Goal: Information Seeking & Learning: Learn about a topic

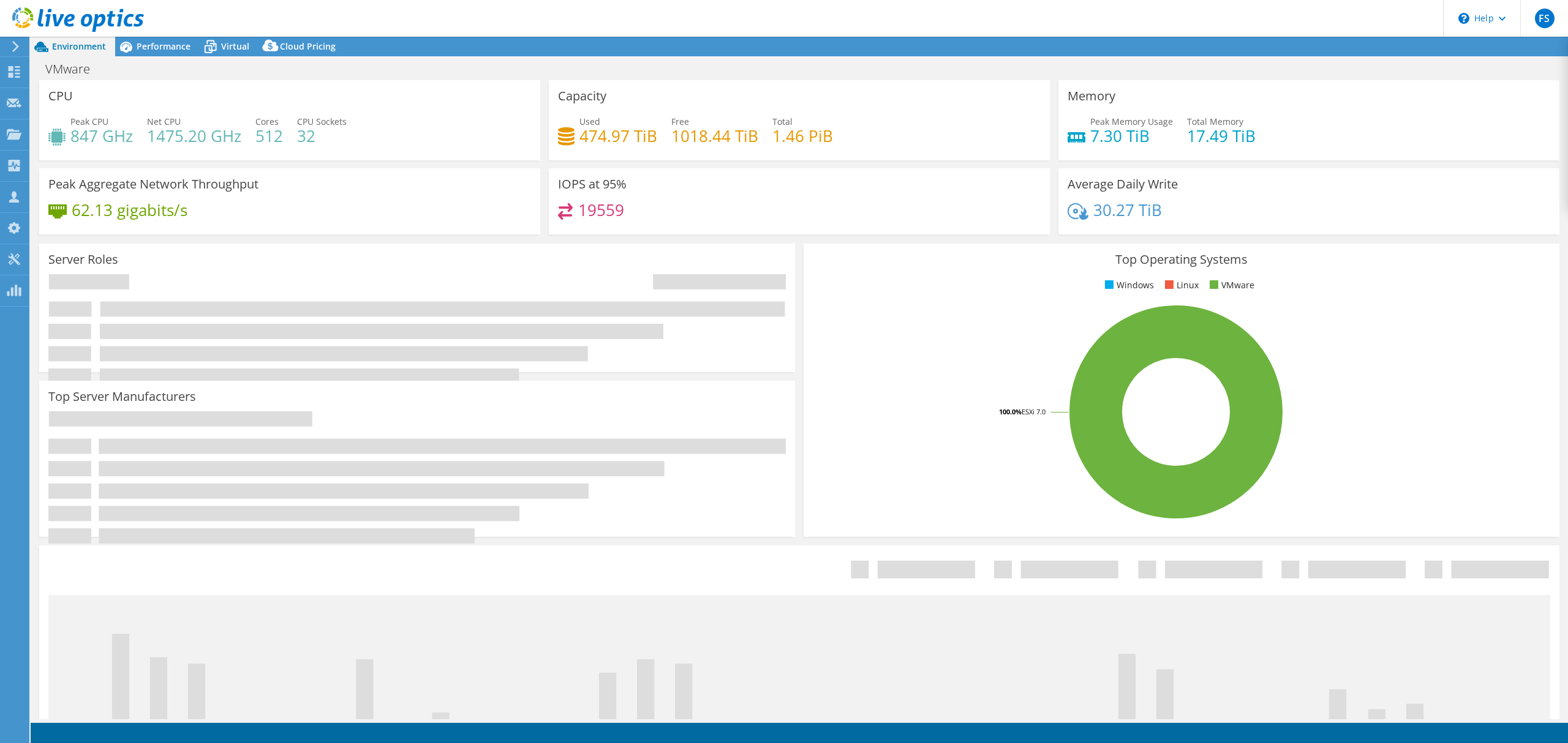
select select "USD"
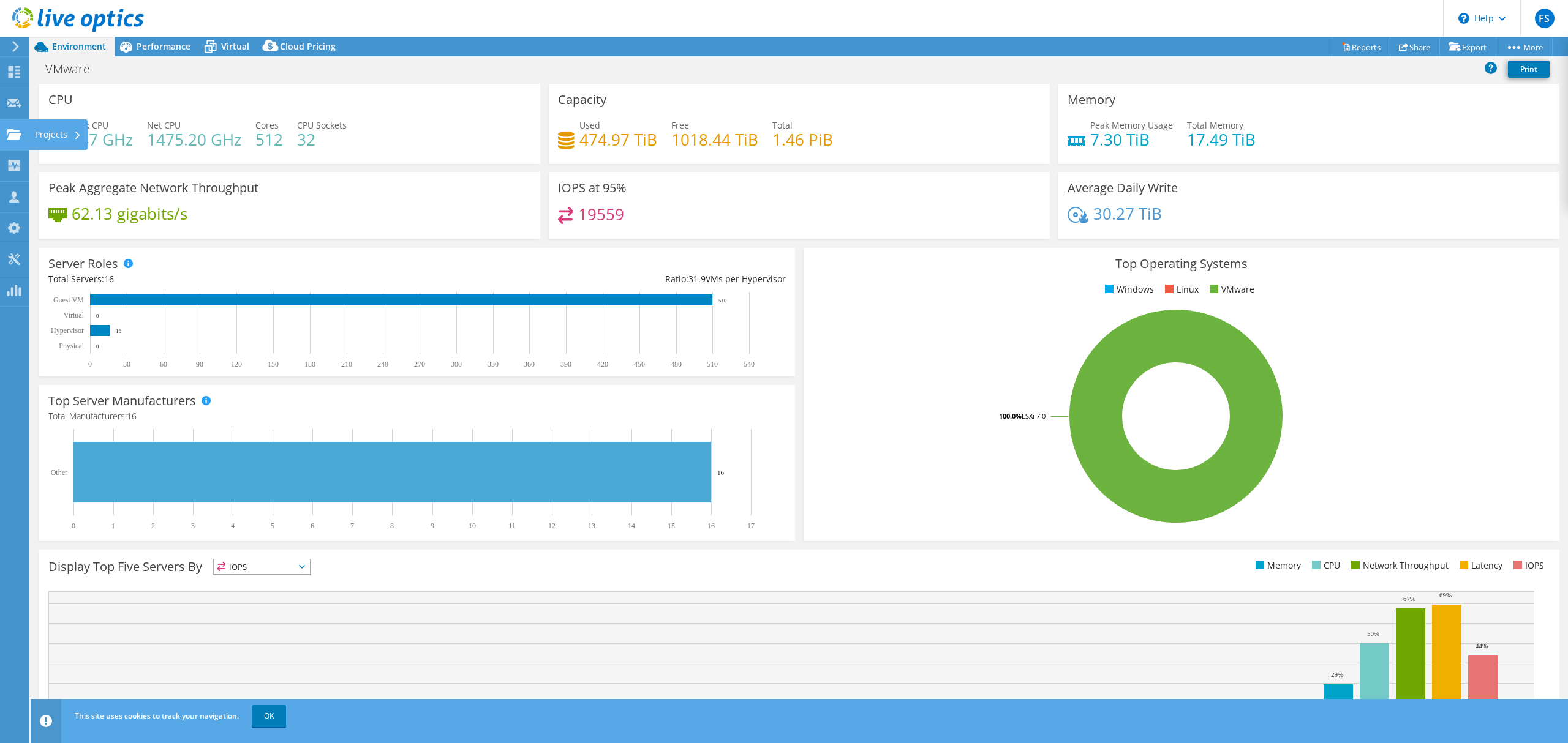
click at [43, 133] on div "Projects" at bounding box center [58, 135] width 59 height 31
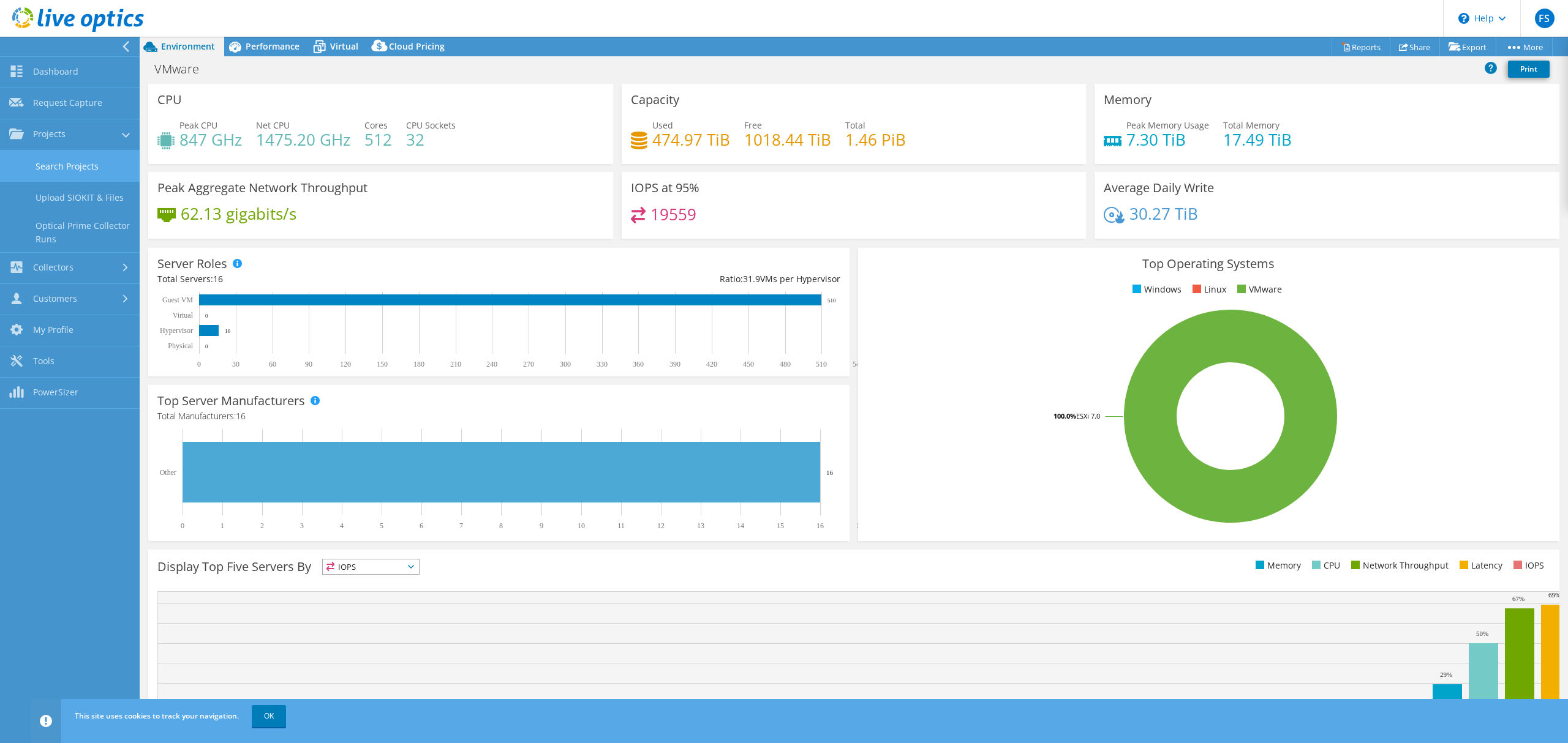
click at [74, 176] on link "Search Projects" at bounding box center [70, 166] width 140 height 32
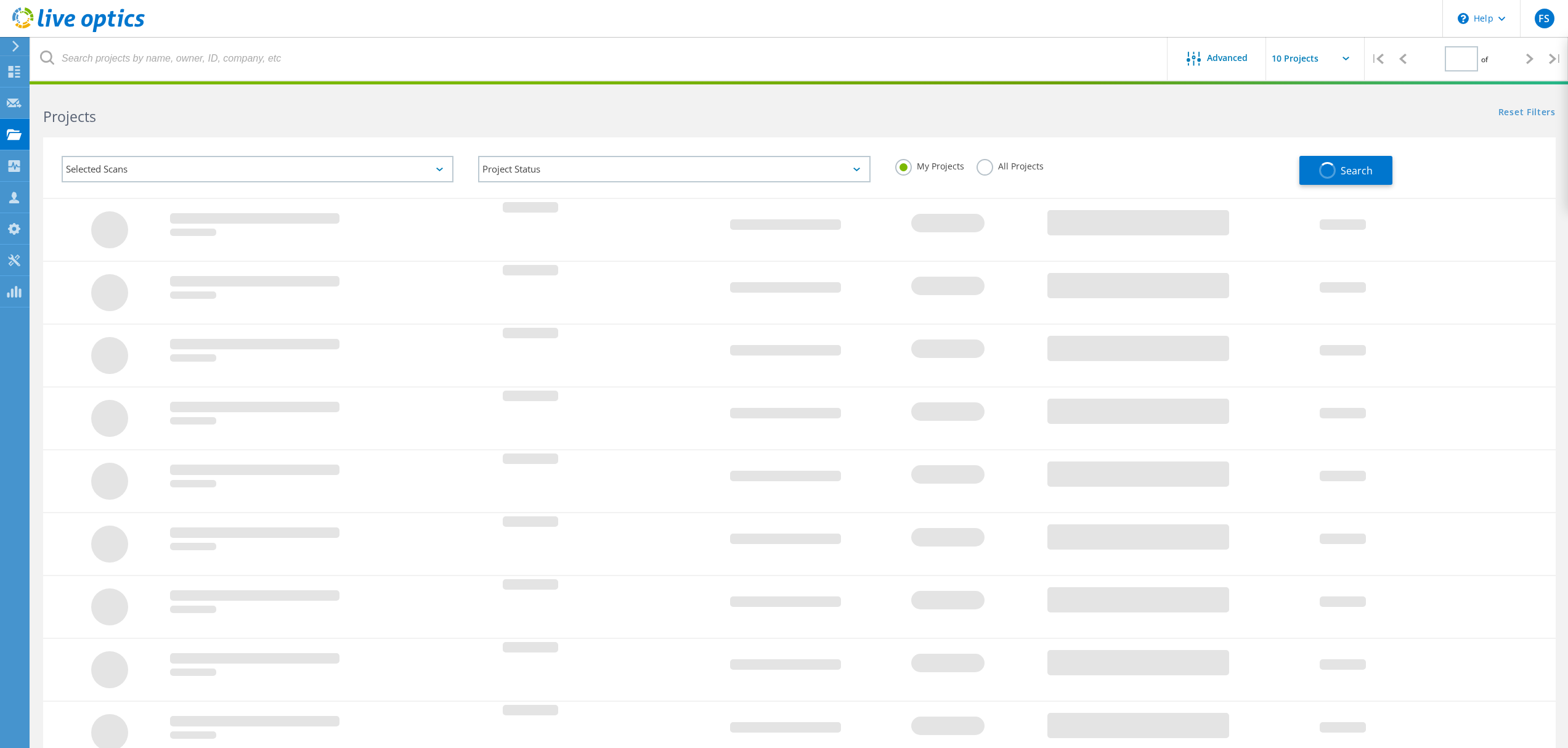
type input "1"
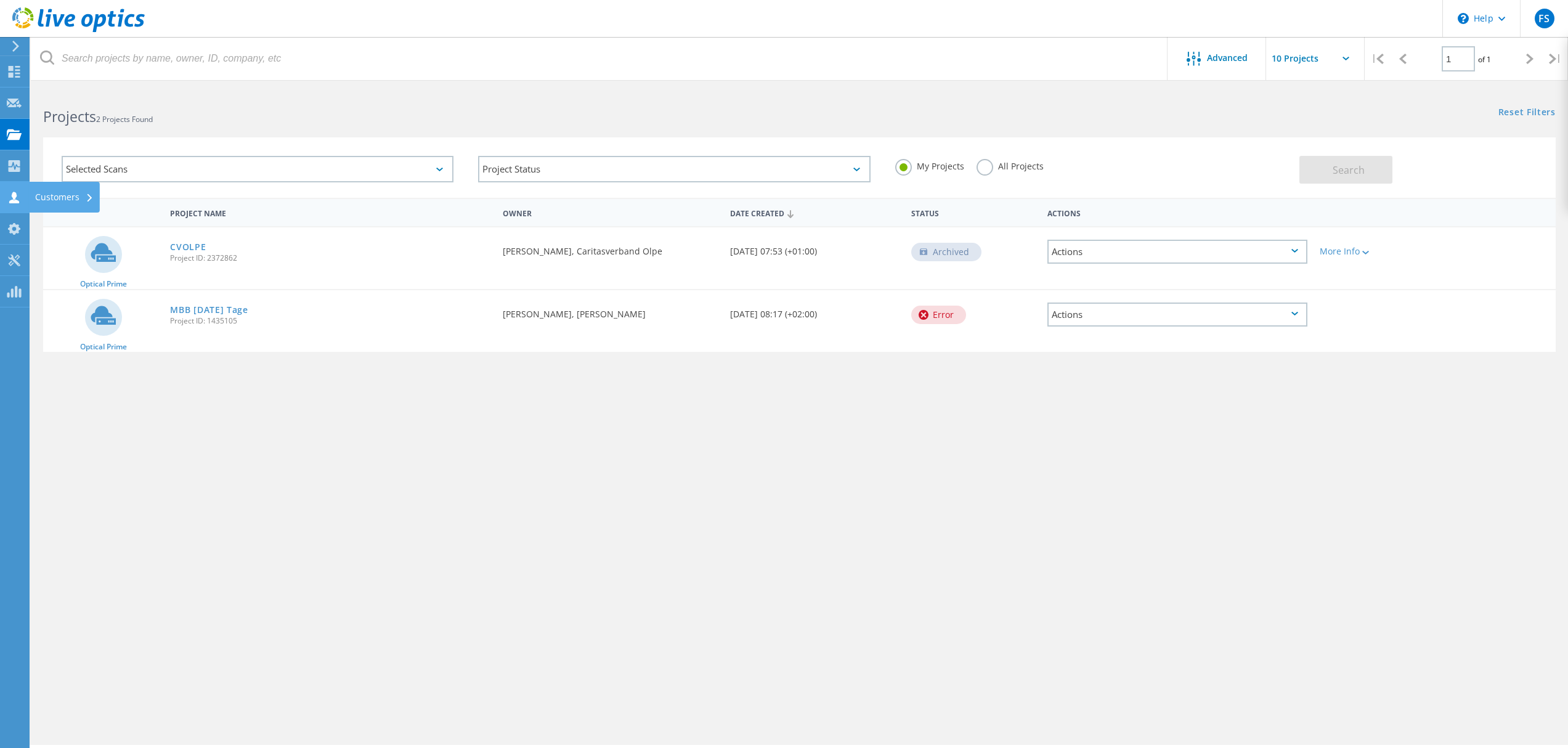
click at [9, 196] on icon at bounding box center [14, 198] width 15 height 12
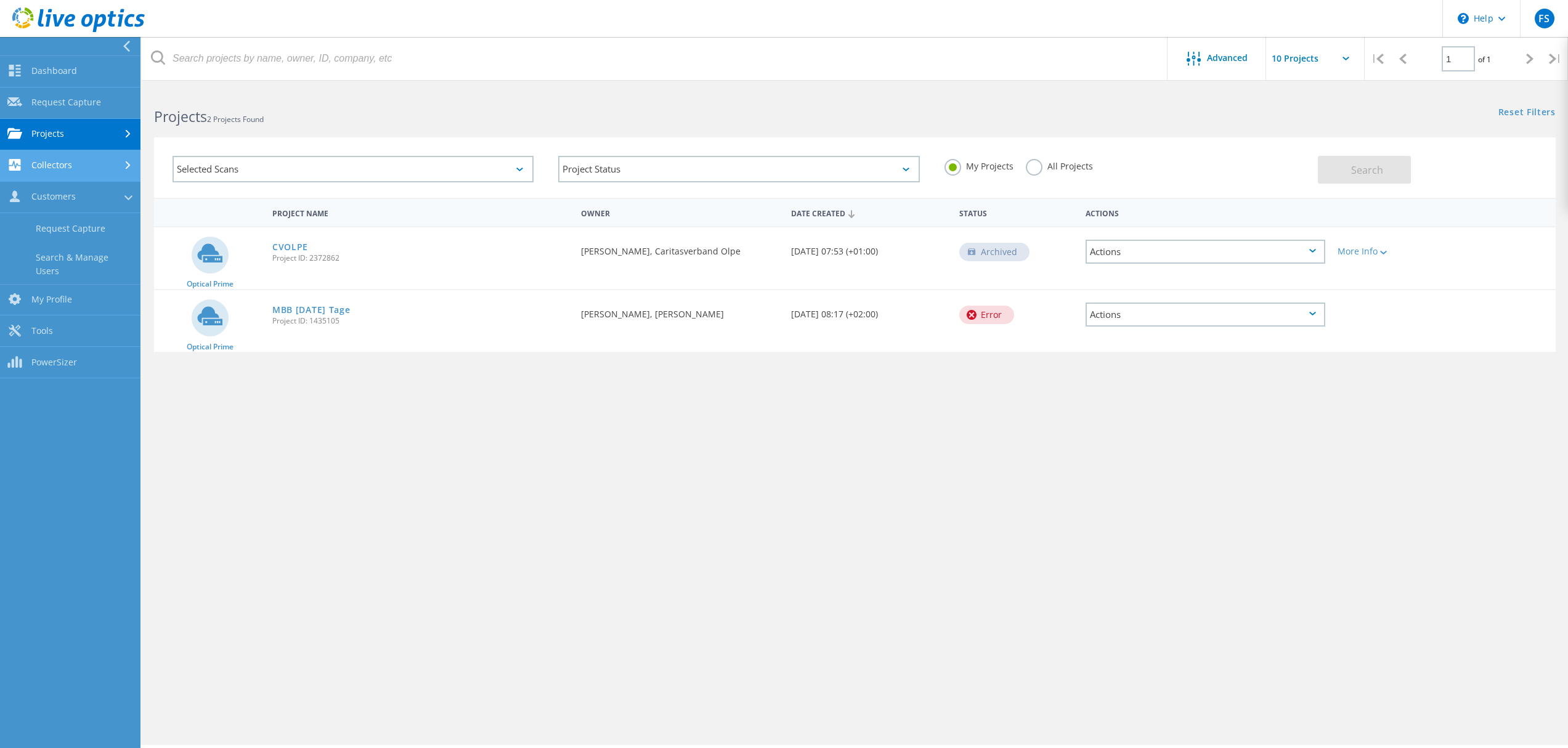
click at [82, 162] on link "Collectors" at bounding box center [70, 166] width 141 height 32
click at [96, 101] on link "Request Capture" at bounding box center [70, 103] width 141 height 32
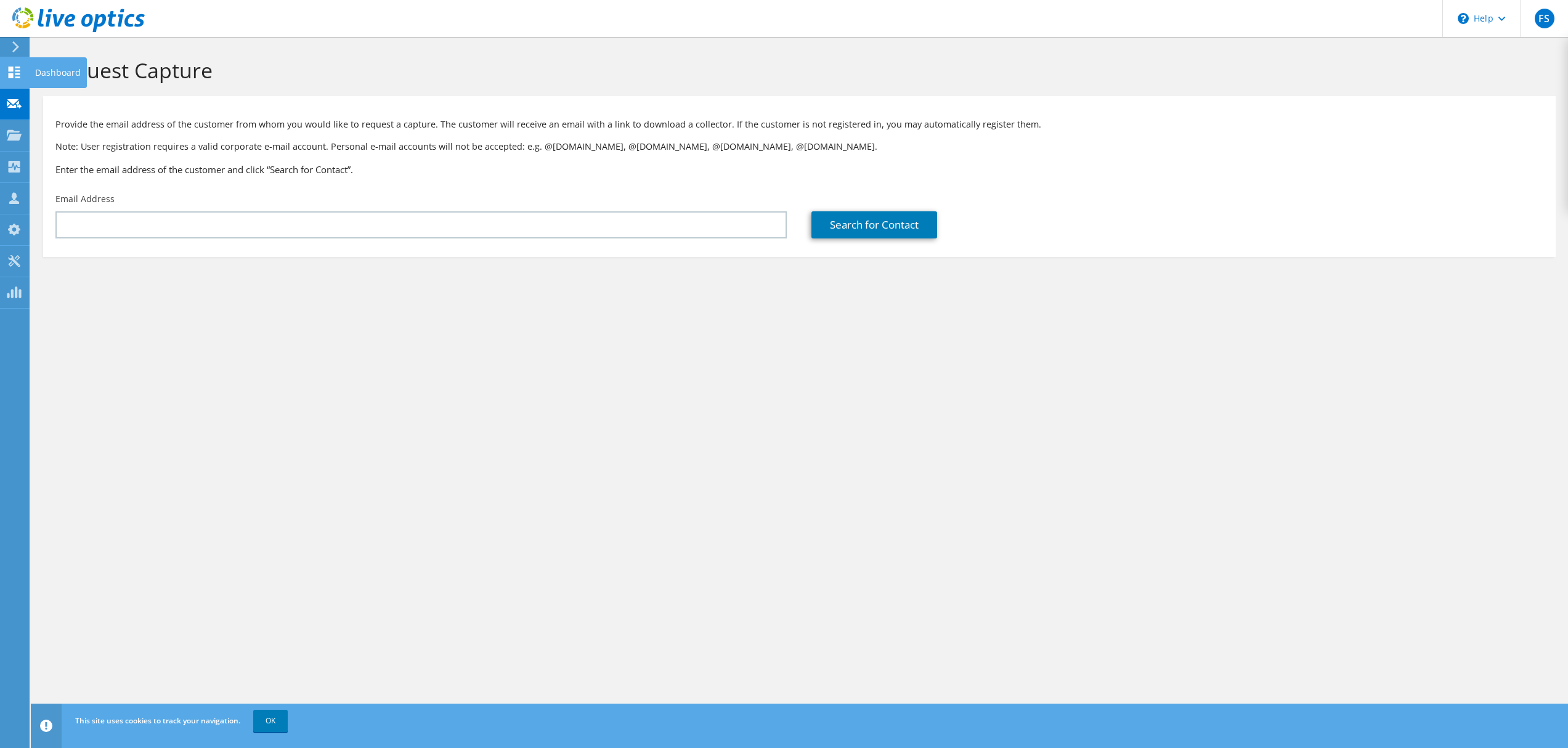
click at [11, 74] on use at bounding box center [14, 72] width 12 height 12
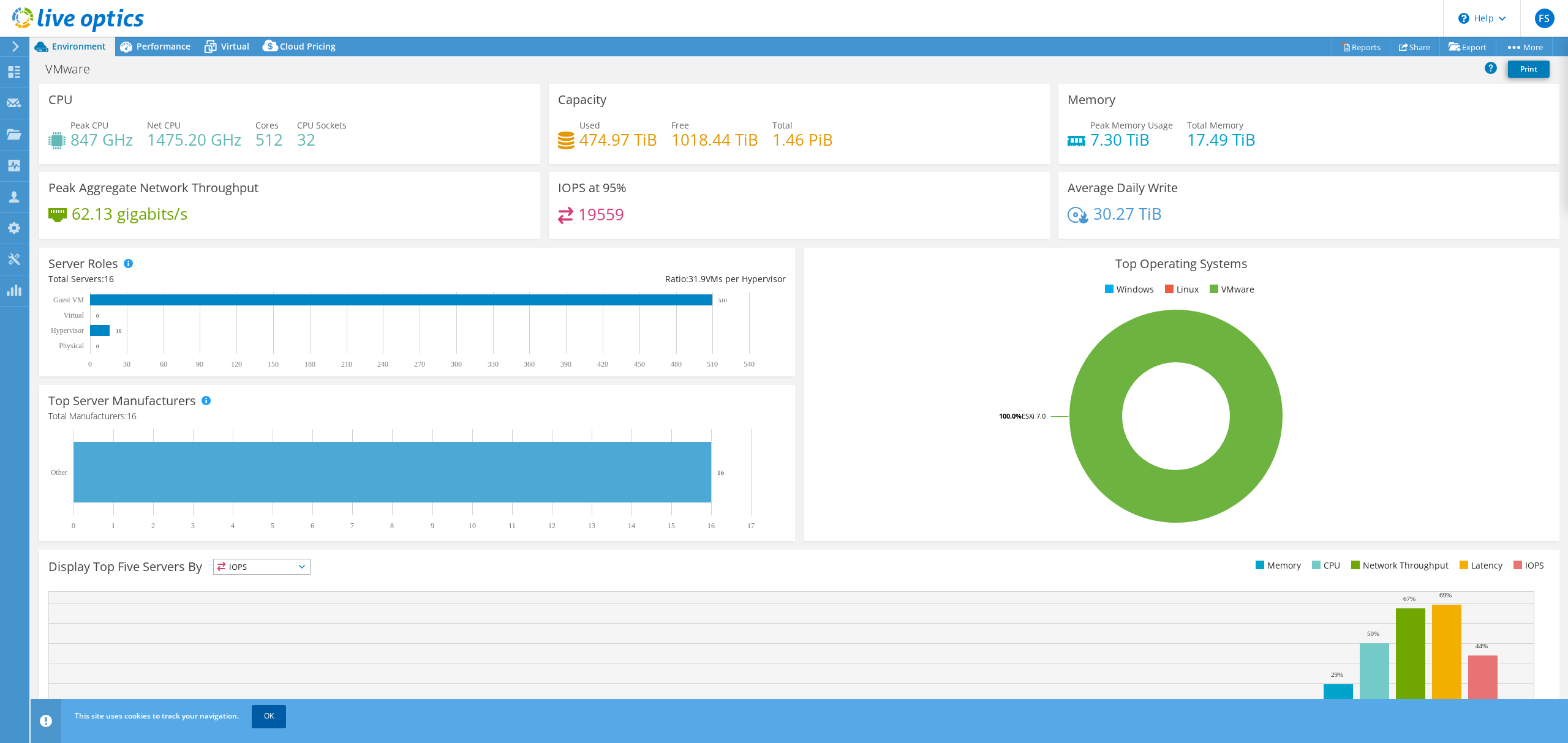
click at [260, 711] on link "OK" at bounding box center [269, 716] width 34 height 22
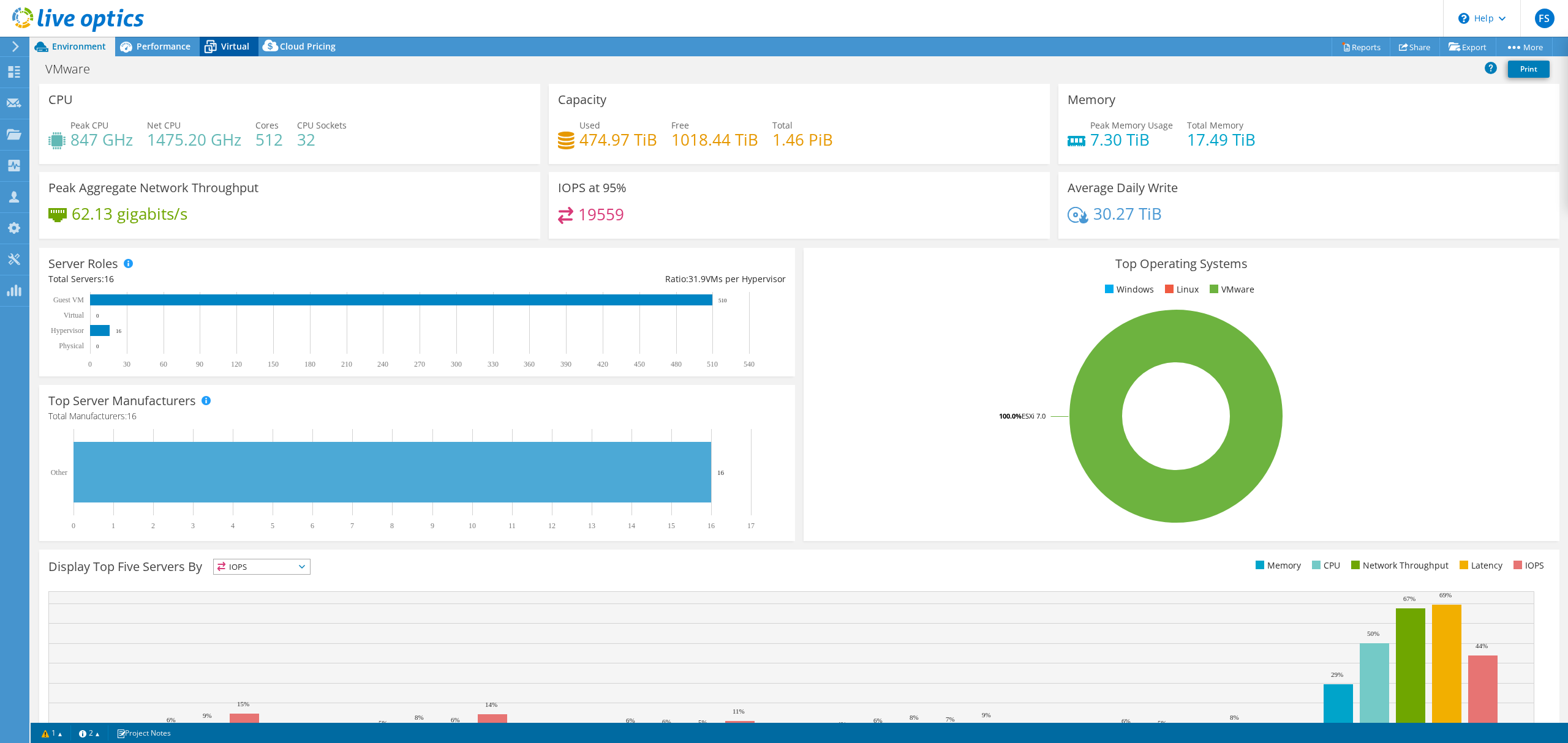
click at [235, 54] on div "Virtual" at bounding box center [229, 46] width 59 height 19
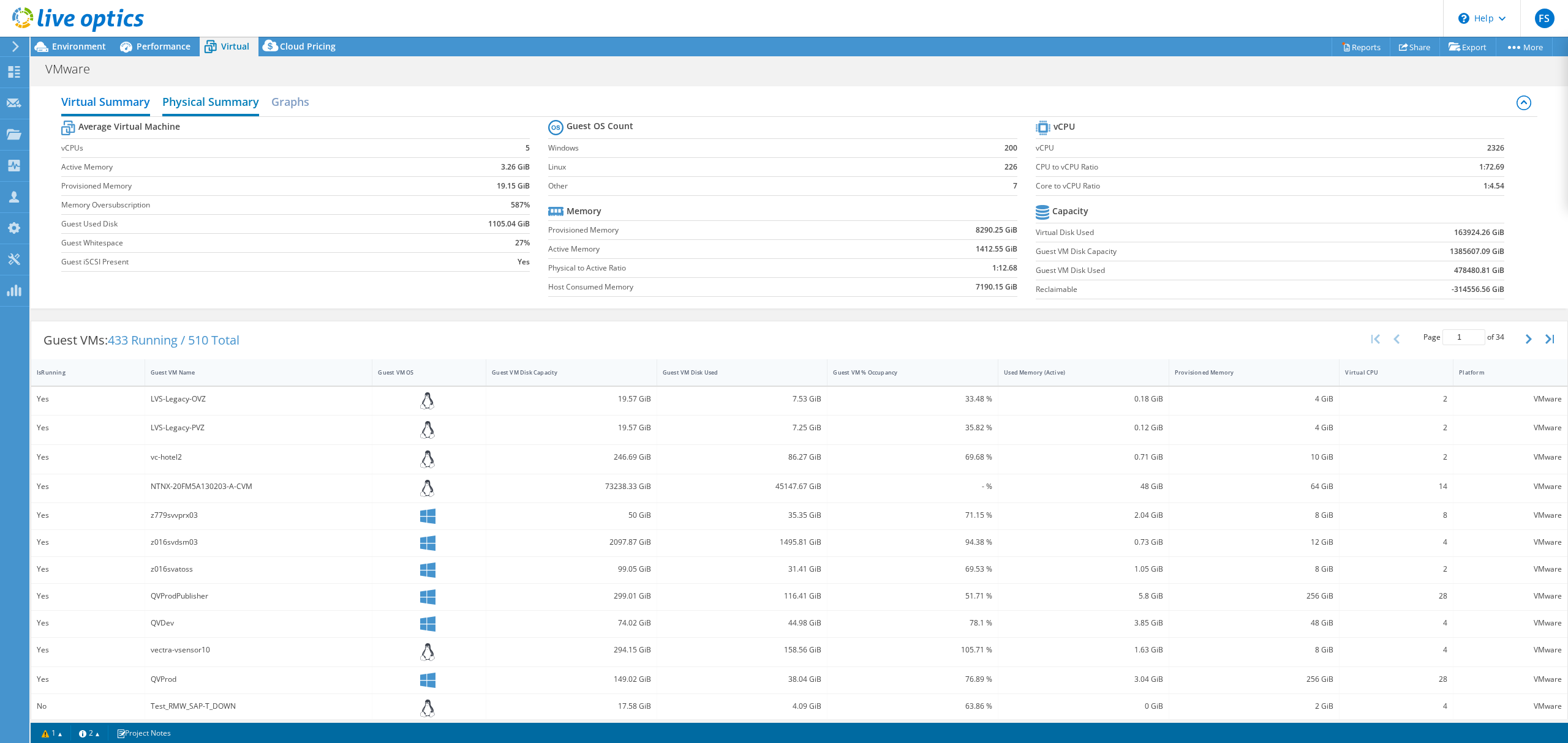
click at [230, 107] on h2 "Physical Summary" at bounding box center [210, 103] width 97 height 27
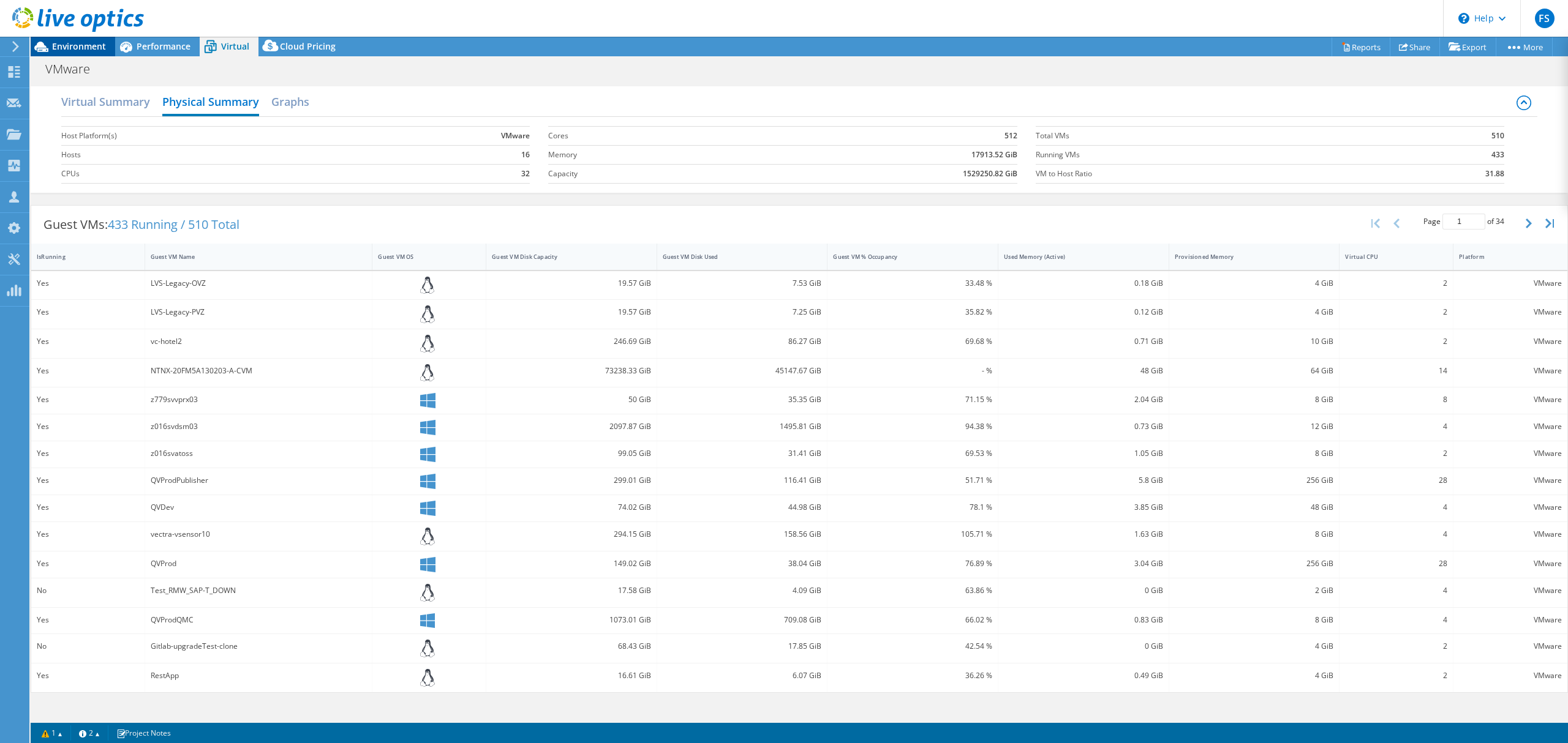
click at [90, 46] on span "Environment" at bounding box center [79, 46] width 54 height 11
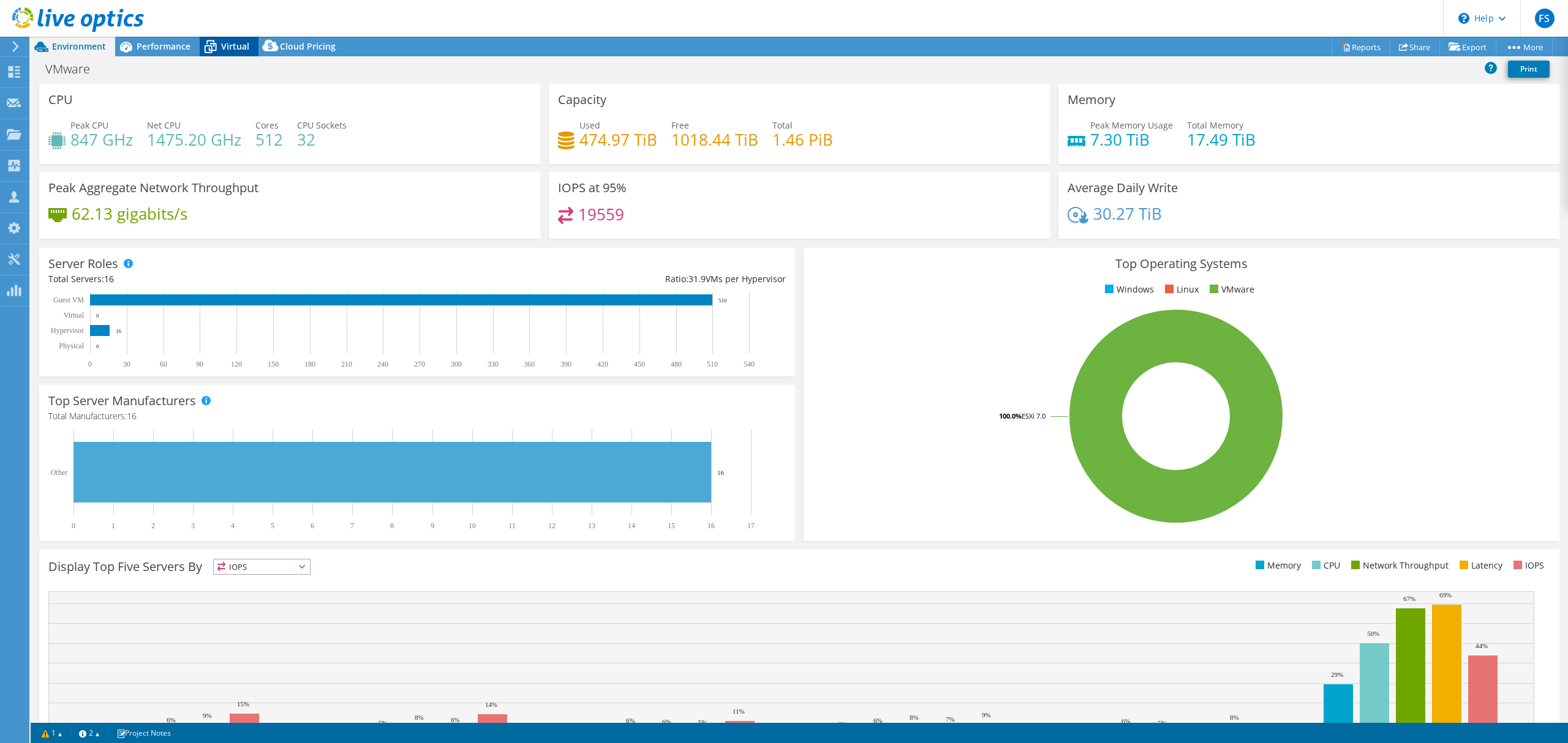
click at [223, 42] on span "Virtual" at bounding box center [234, 46] width 28 height 11
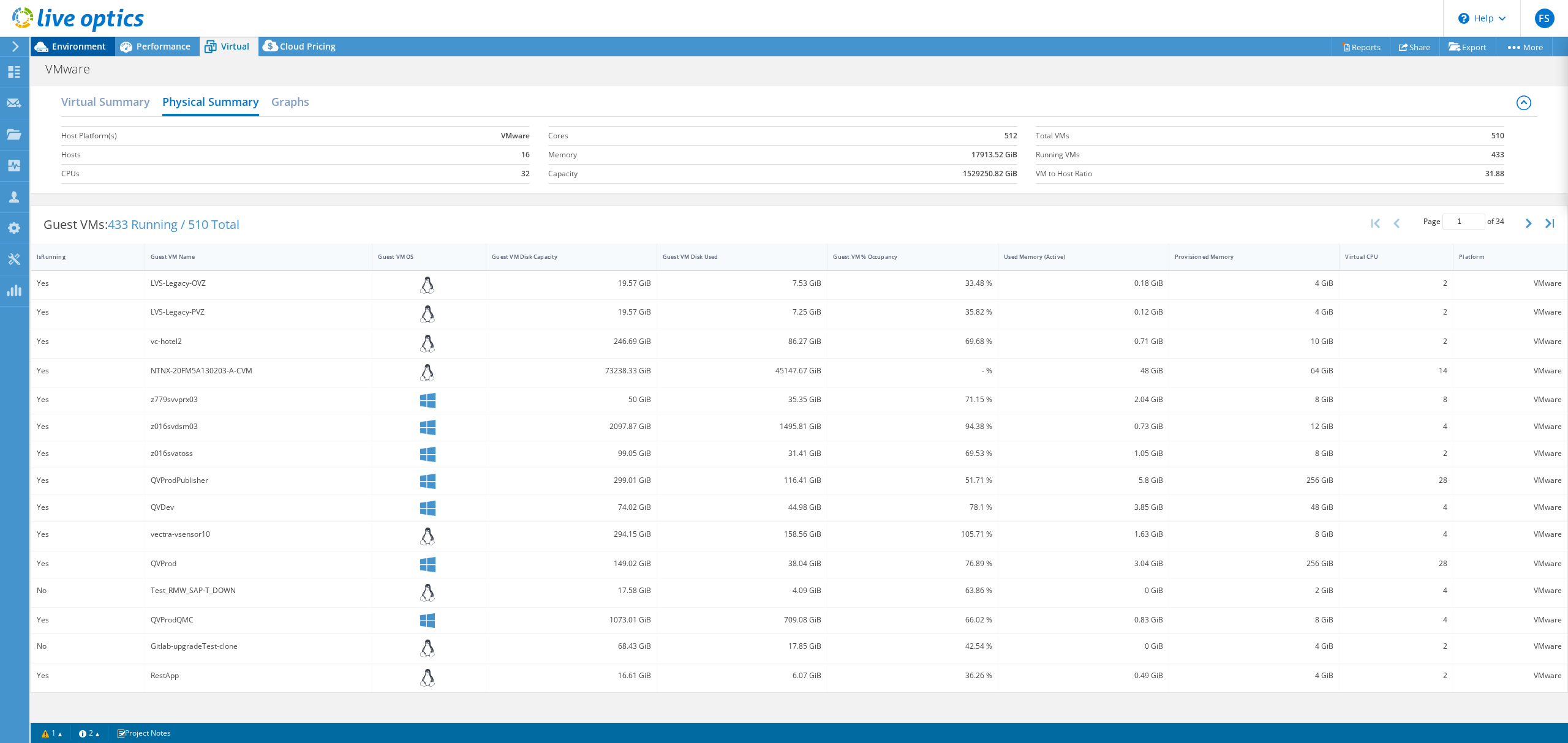
click at [60, 51] on span "Environment" at bounding box center [79, 46] width 54 height 11
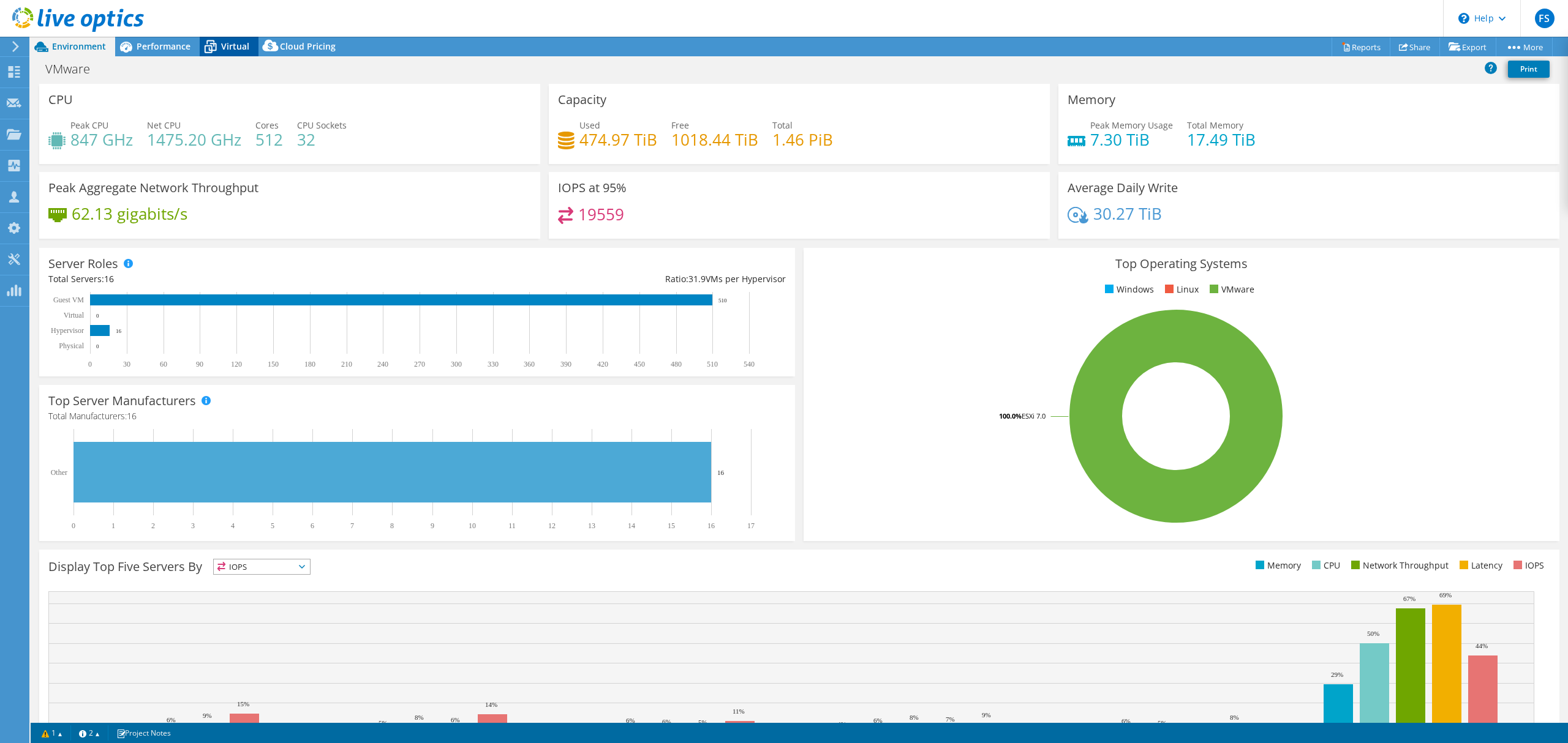
click at [219, 44] on icon at bounding box center [210, 47] width 22 height 21
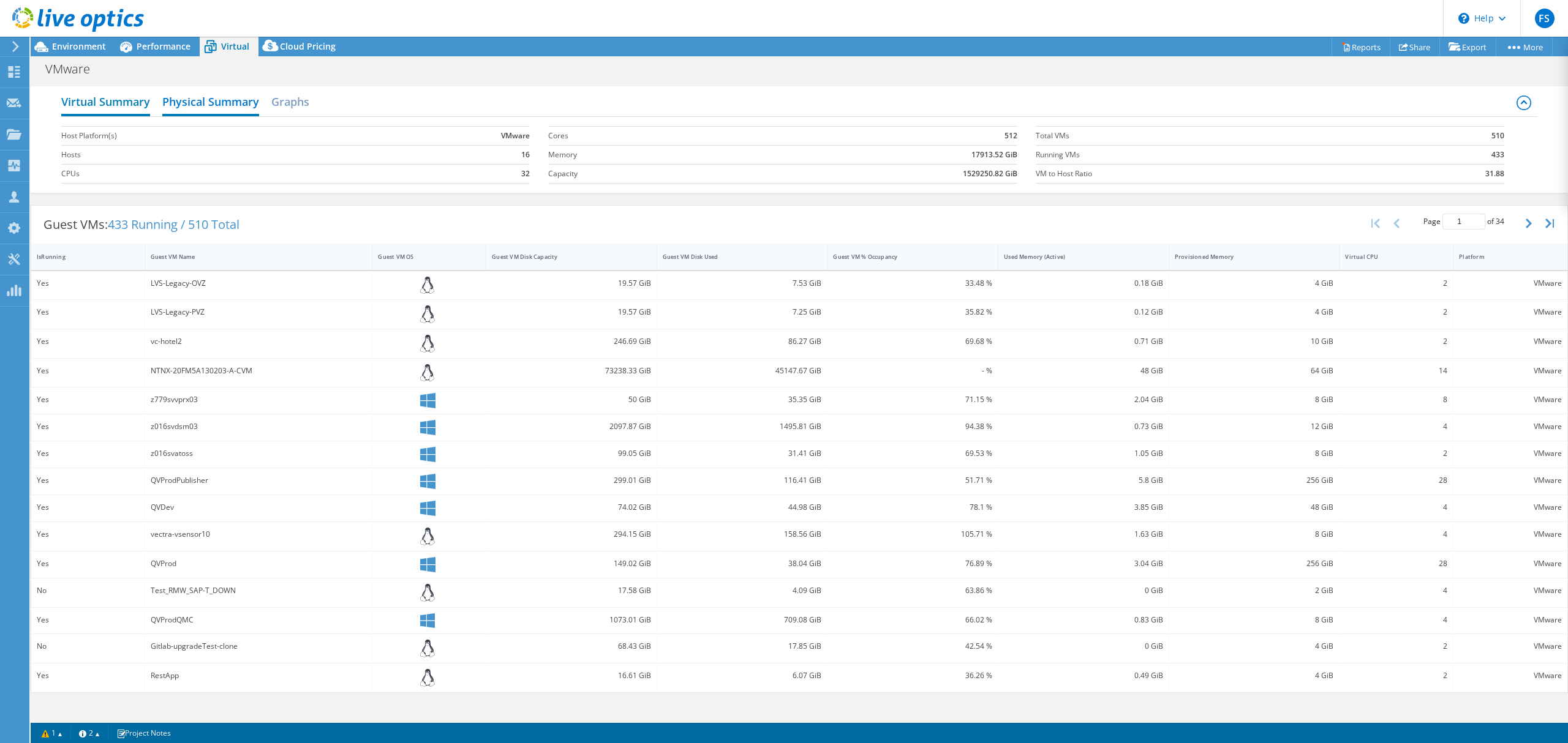
click at [125, 99] on h2 "Virtual Summary" at bounding box center [105, 103] width 89 height 27
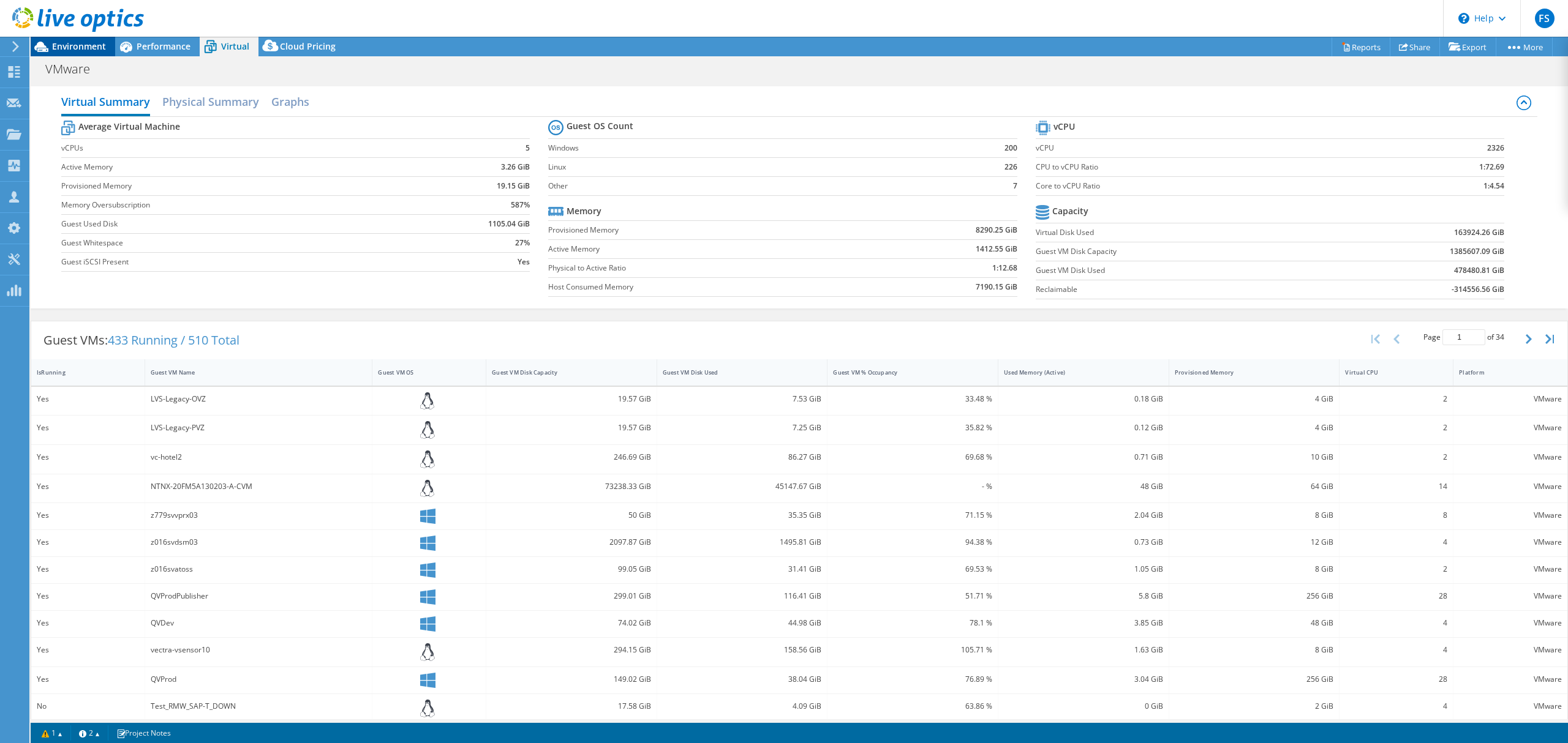
click at [83, 51] on span "Environment" at bounding box center [79, 46] width 54 height 11
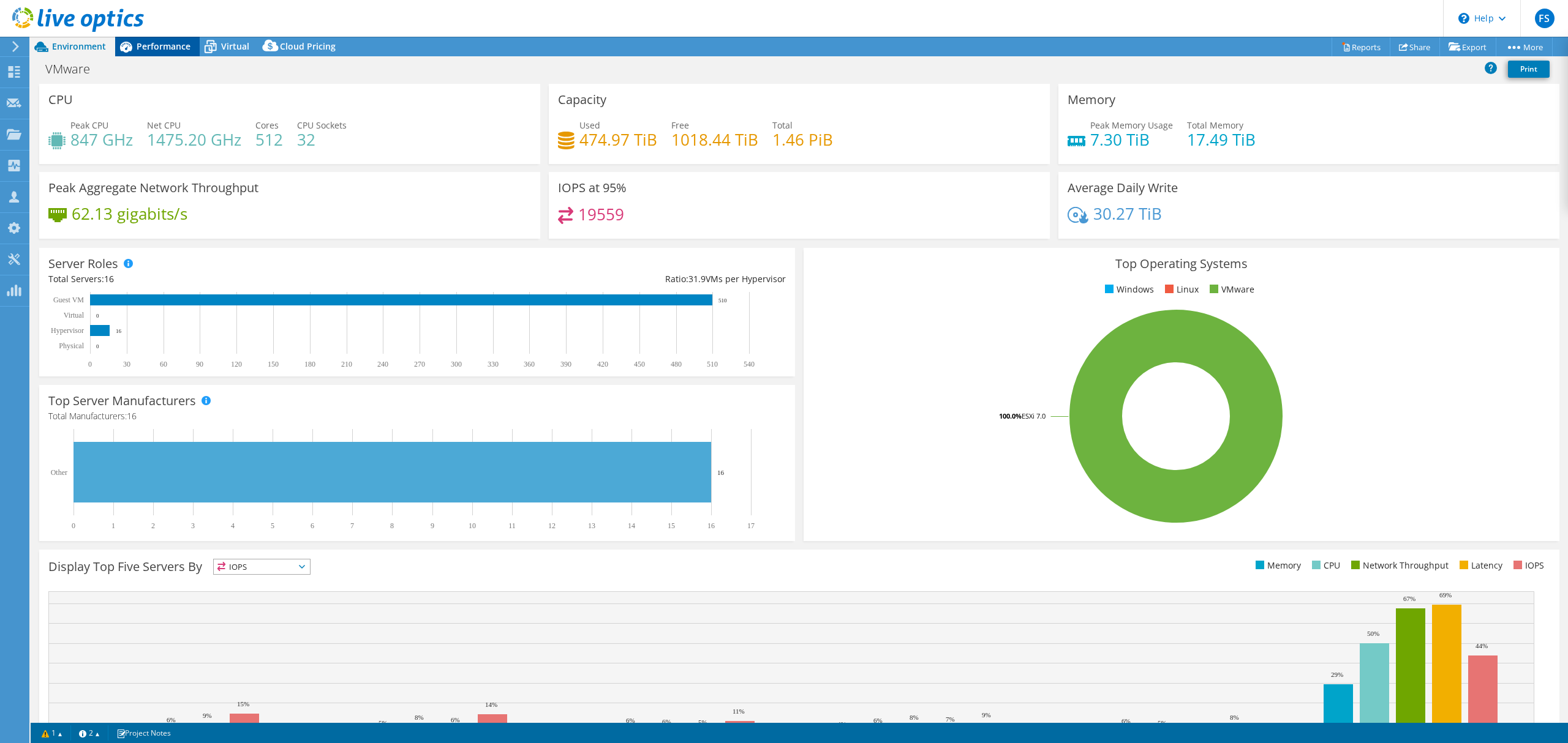
click at [165, 48] on span "Performance" at bounding box center [163, 46] width 54 height 11
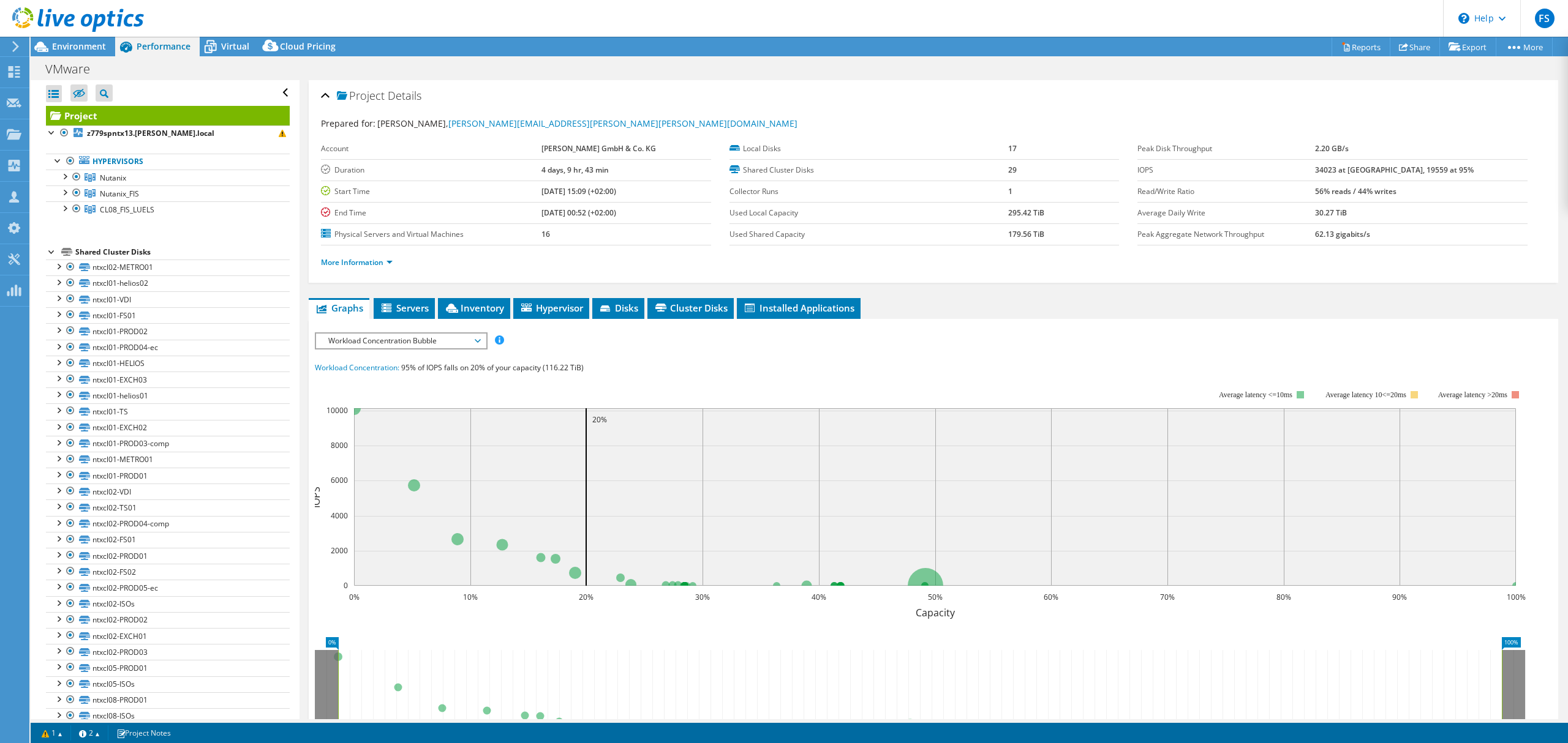
click at [74, 40] on div at bounding box center [72, 20] width 144 height 41
click at [74, 45] on span "Environment" at bounding box center [79, 46] width 54 height 11
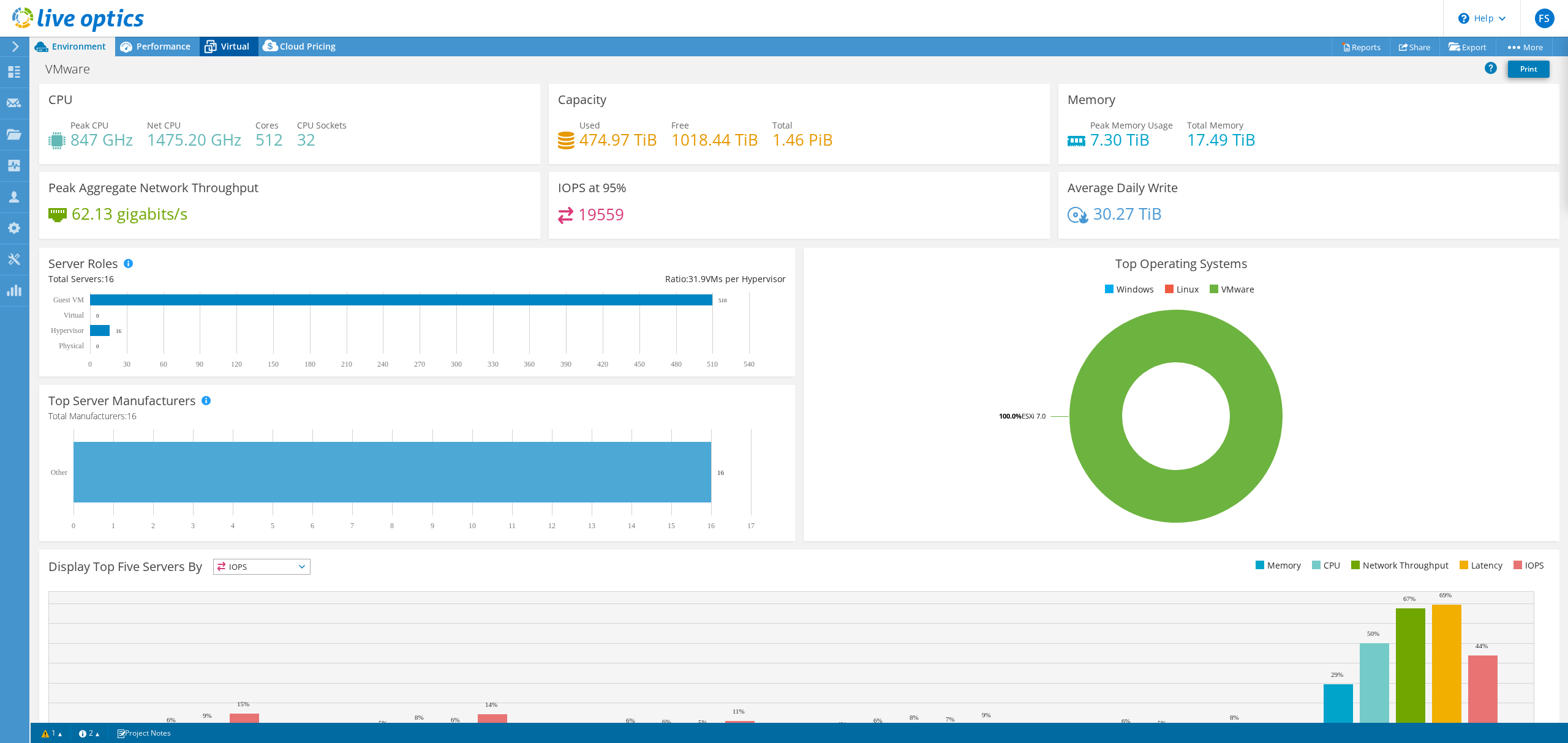
click at [232, 47] on span "Virtual" at bounding box center [234, 46] width 28 height 11
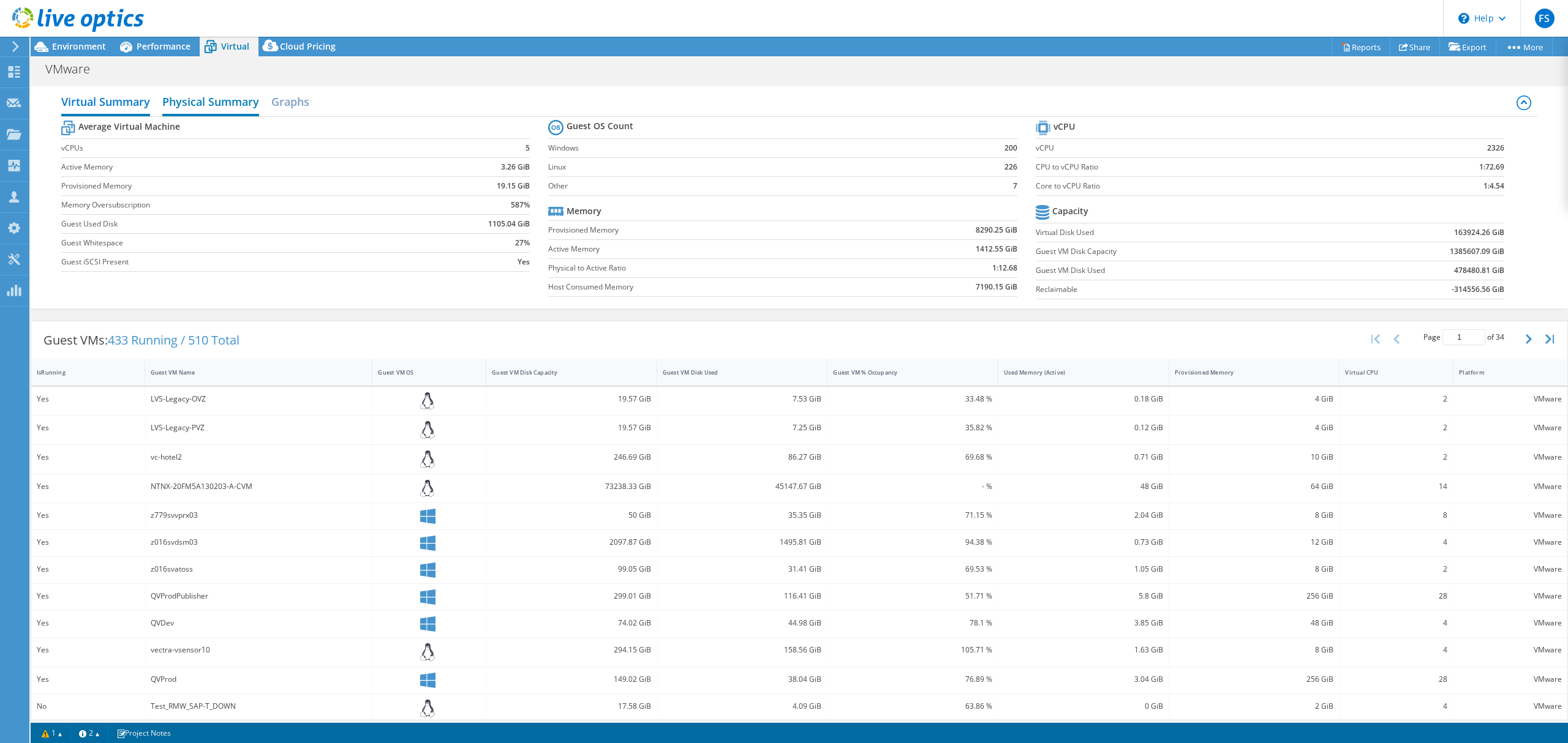
click at [233, 109] on h2 "Physical Summary" at bounding box center [210, 103] width 97 height 27
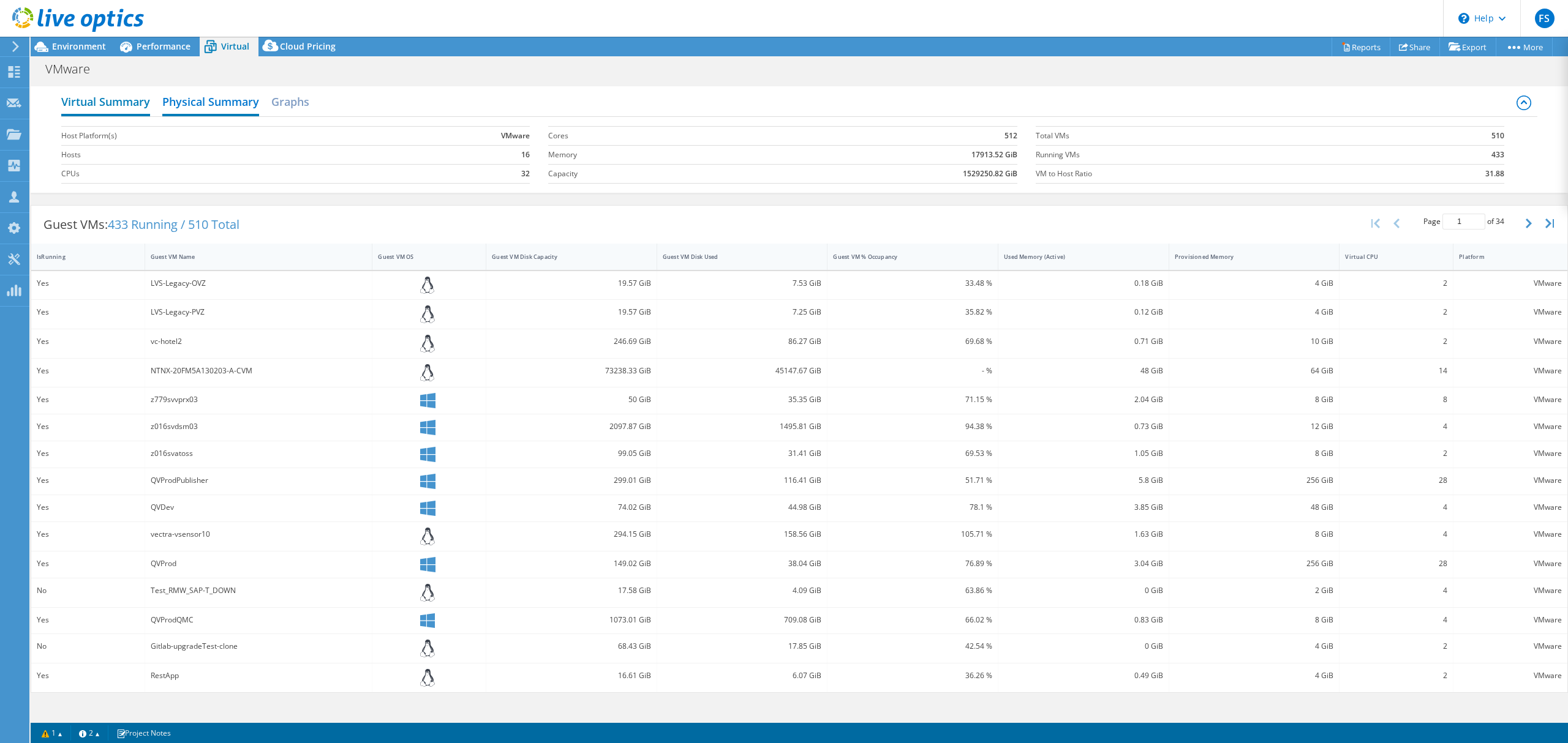
click at [92, 109] on h2 "Virtual Summary" at bounding box center [105, 103] width 89 height 27
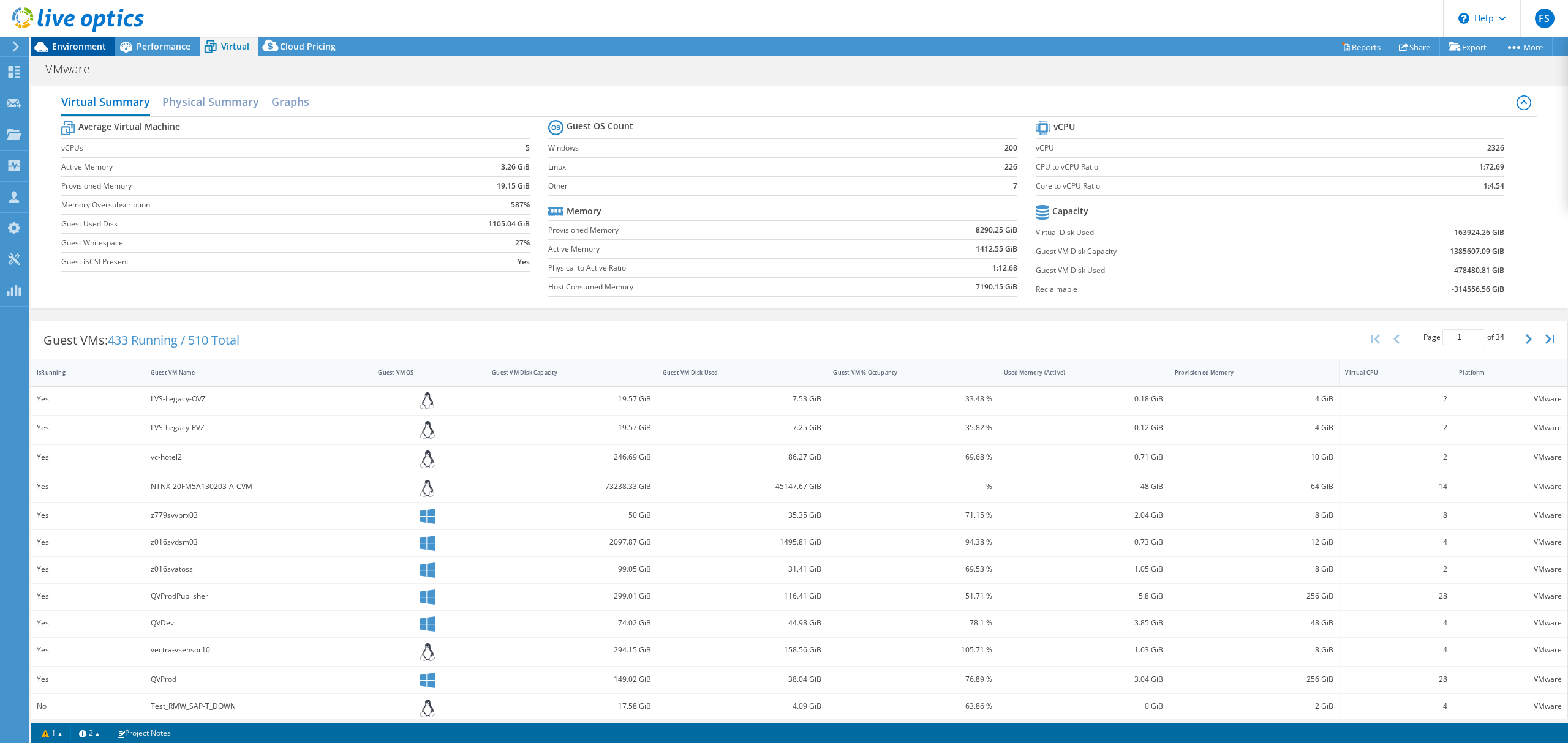
click at [75, 52] on span "Environment" at bounding box center [79, 46] width 54 height 11
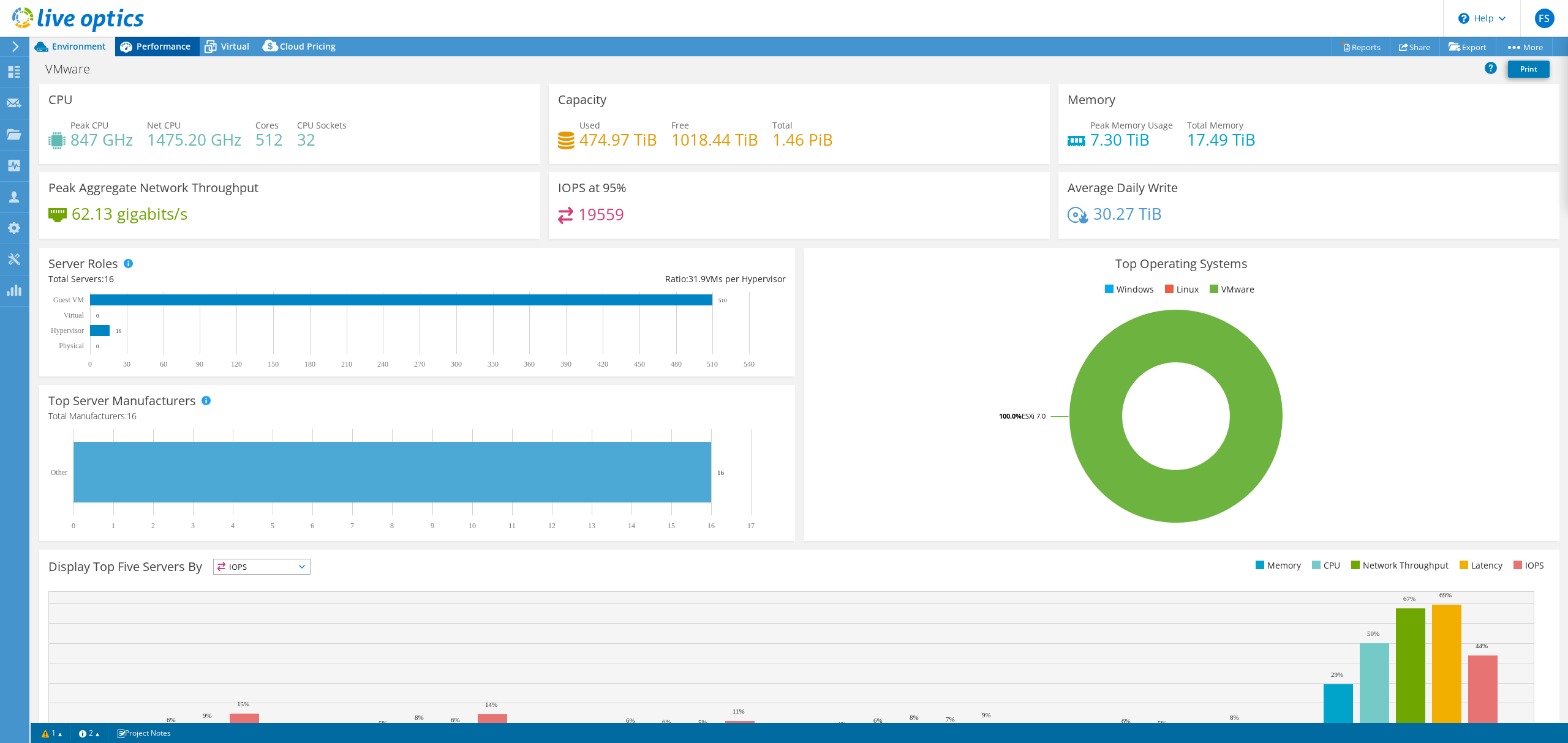
click at [163, 47] on span "Performance" at bounding box center [163, 46] width 54 height 11
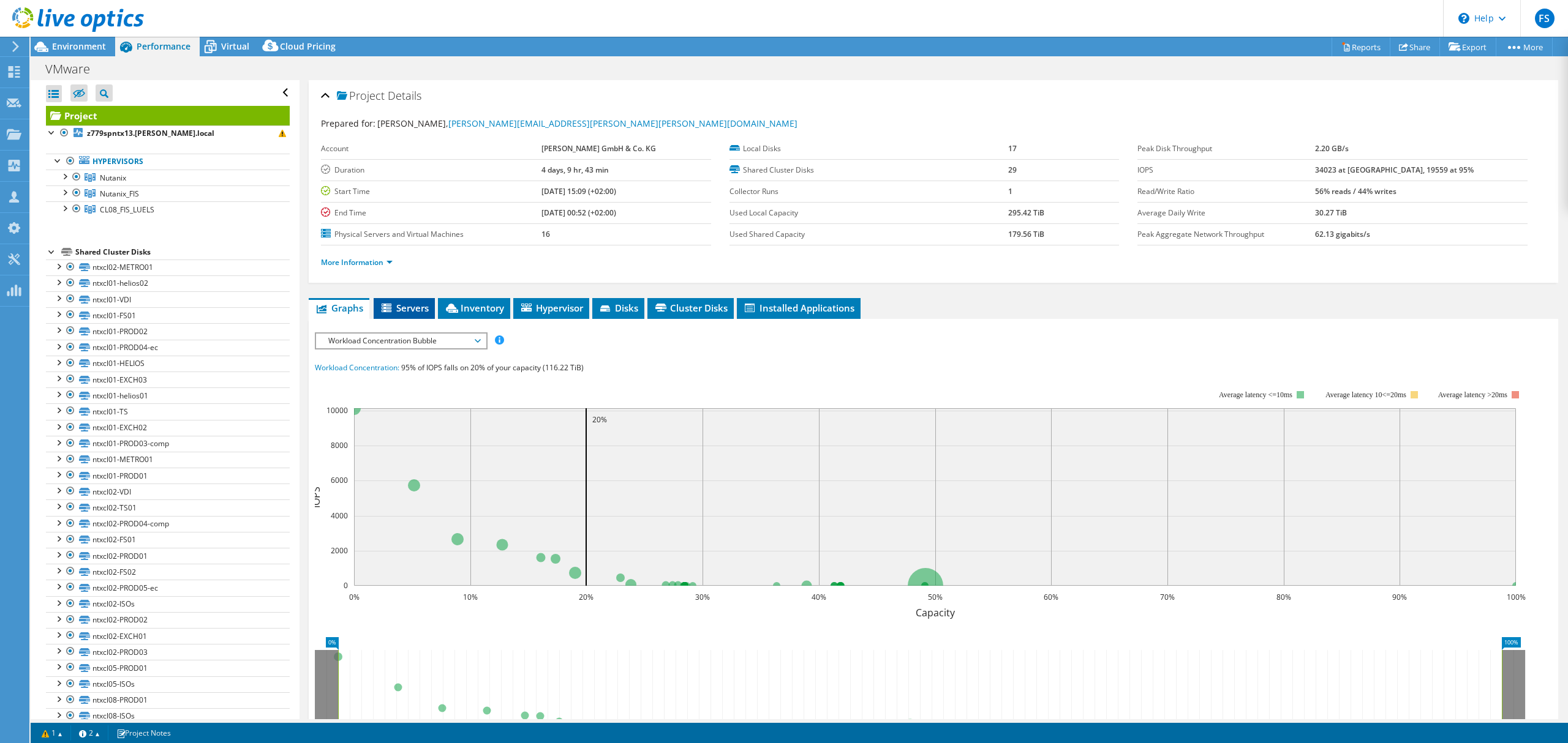
click at [422, 307] on span "Servers" at bounding box center [404, 307] width 49 height 12
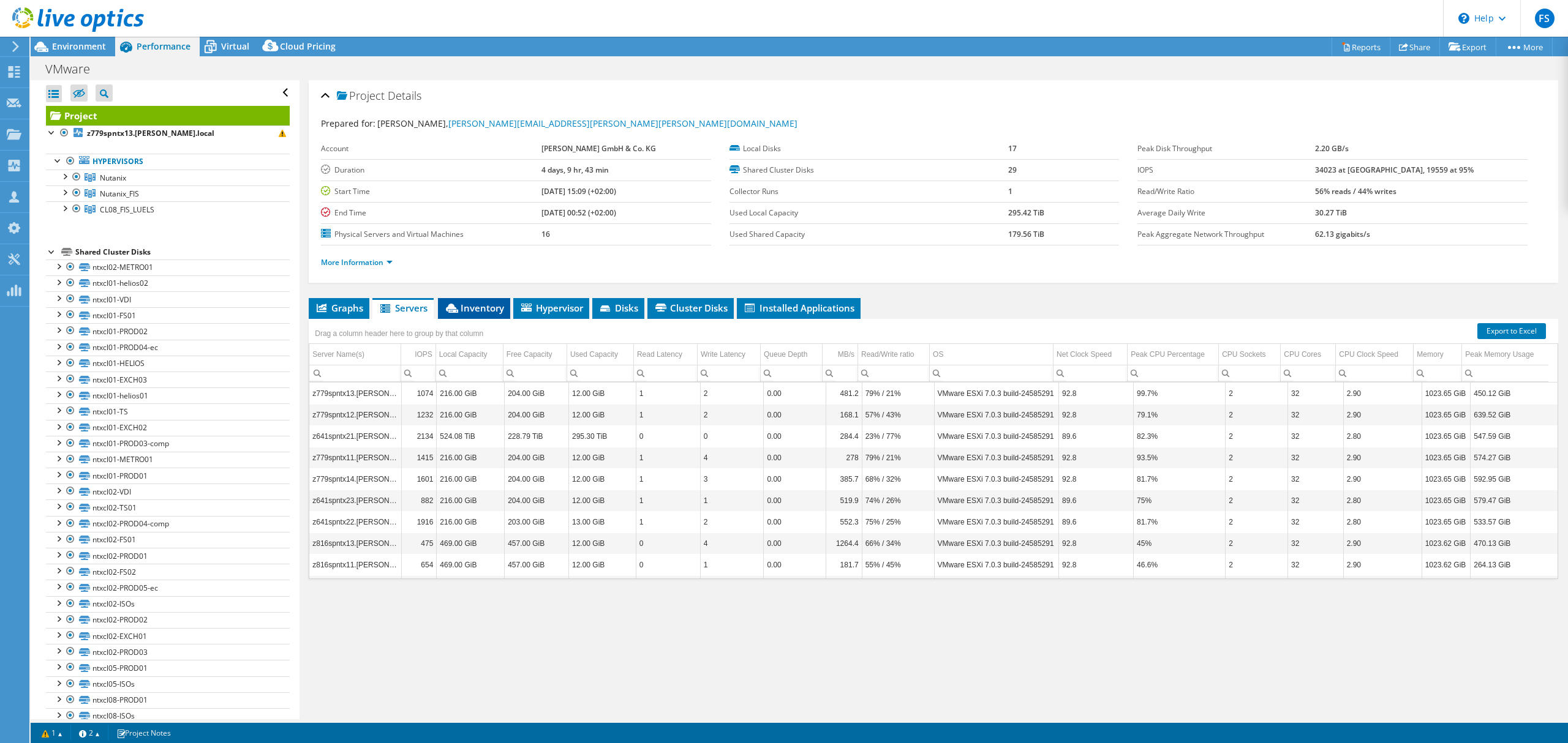
click at [465, 313] on span "Inventory" at bounding box center [474, 307] width 60 height 12
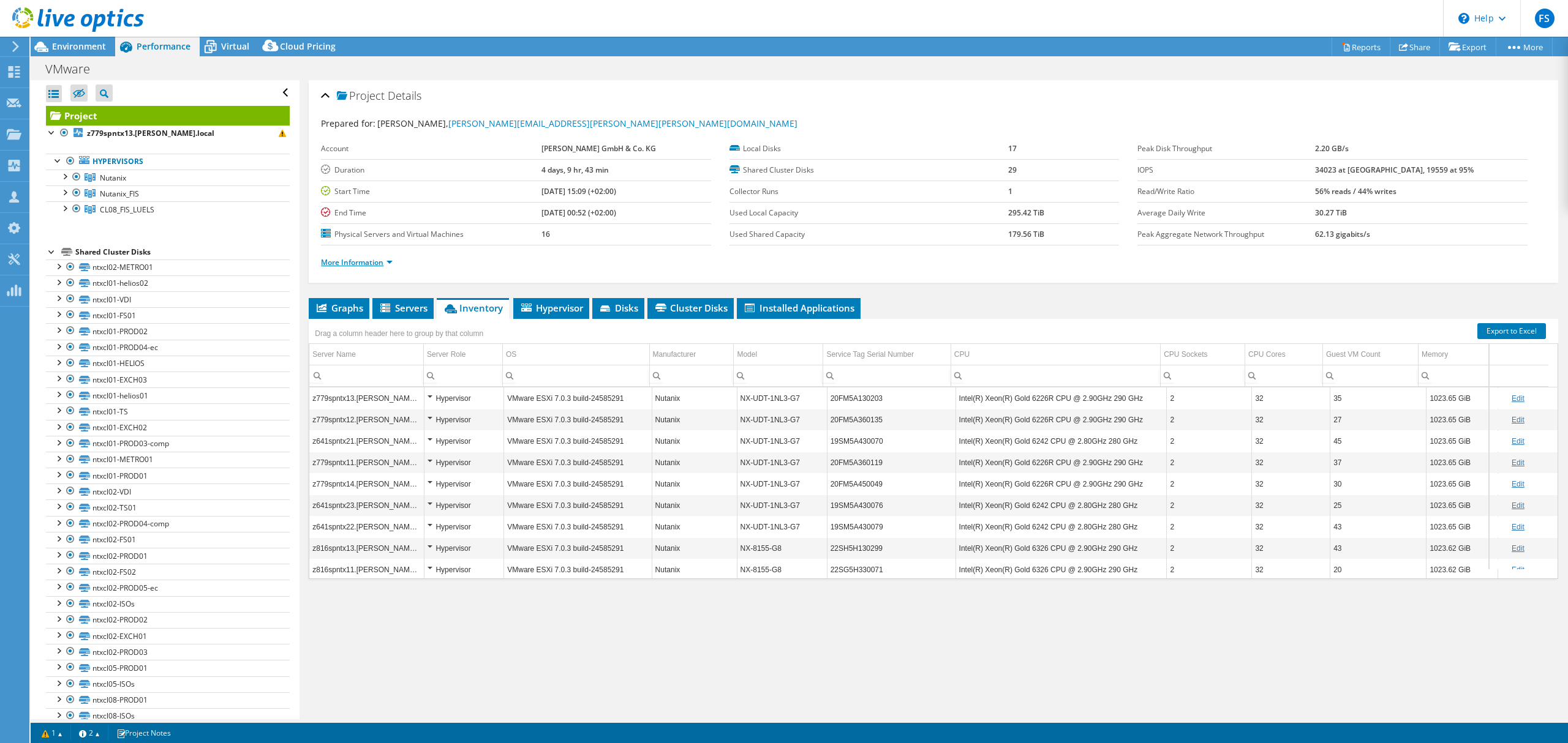
click at [351, 266] on link "More Information" at bounding box center [357, 262] width 72 height 11
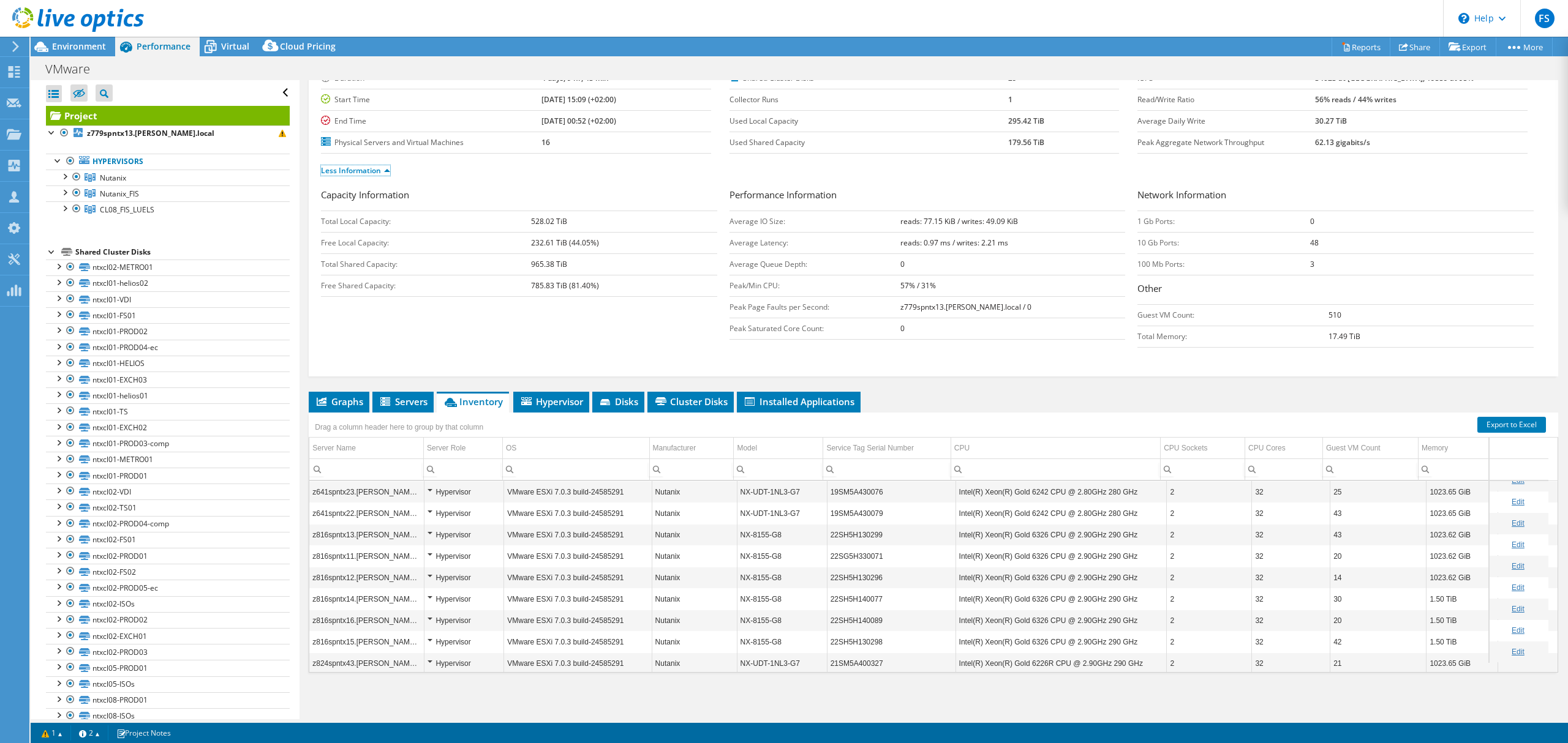
scroll to position [162, 0]
click at [565, 406] on span "Hypervisor" at bounding box center [551, 401] width 64 height 12
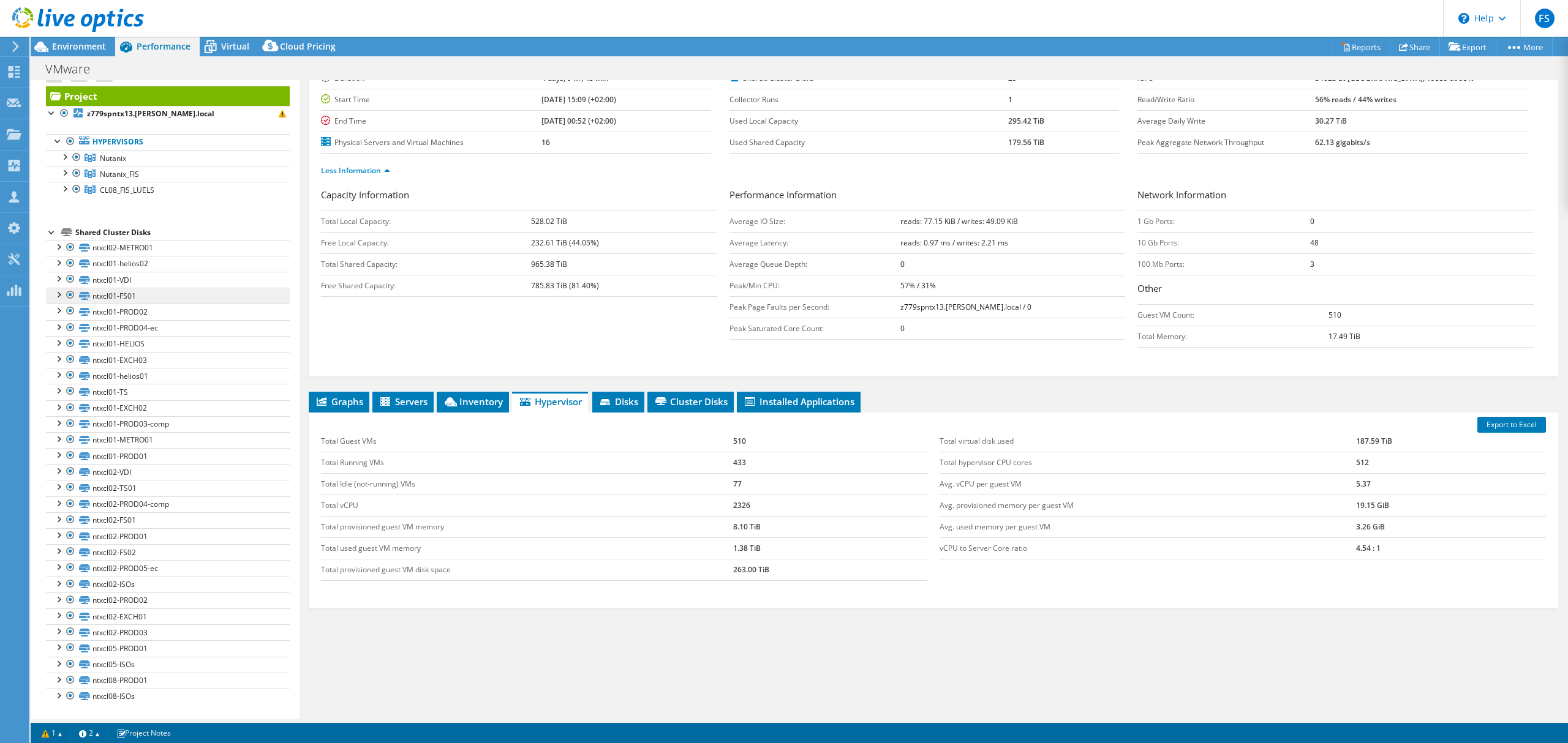
scroll to position [0, 0]
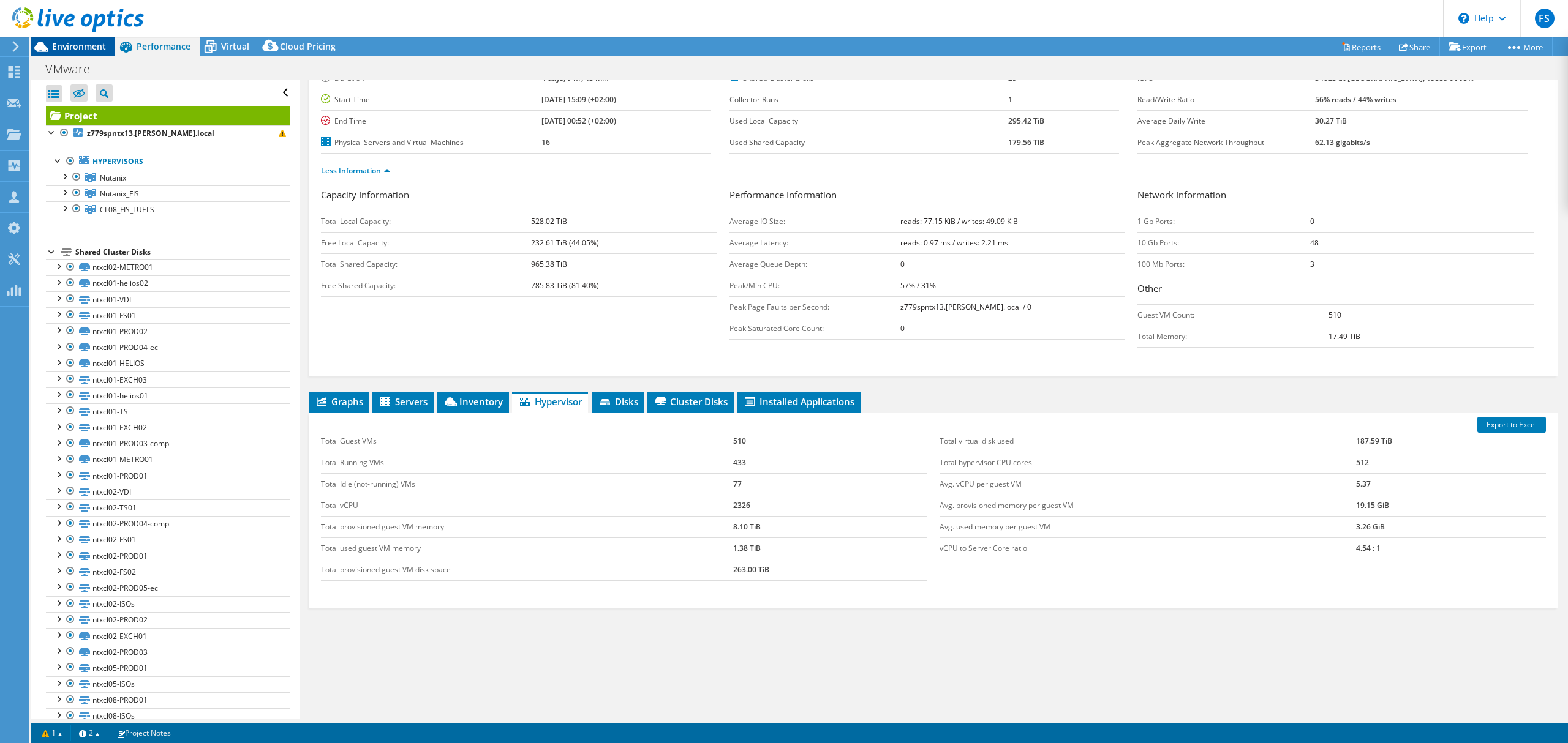
click at [75, 44] on span "Environment" at bounding box center [79, 46] width 54 height 11
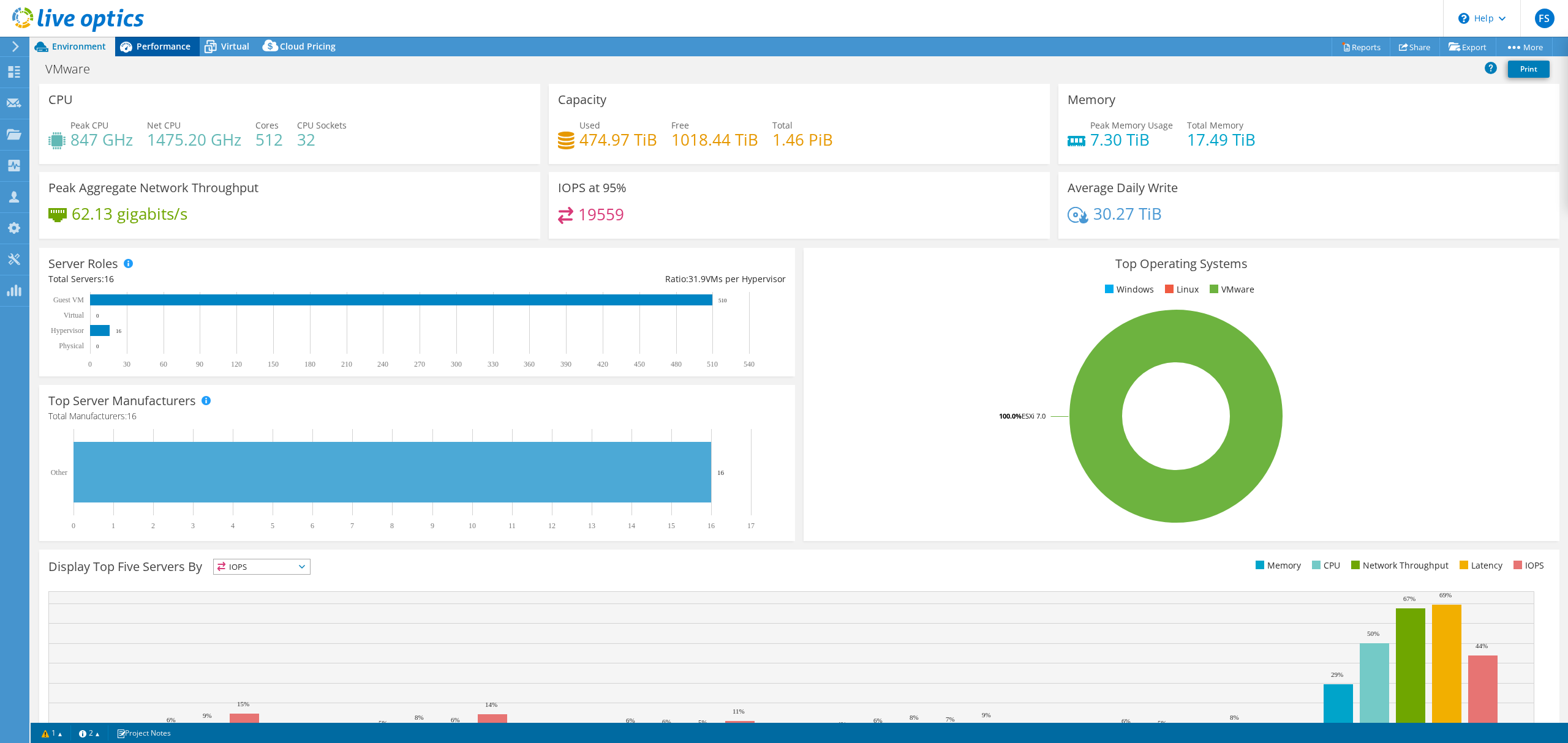
click at [163, 42] on span "Performance" at bounding box center [163, 46] width 54 height 11
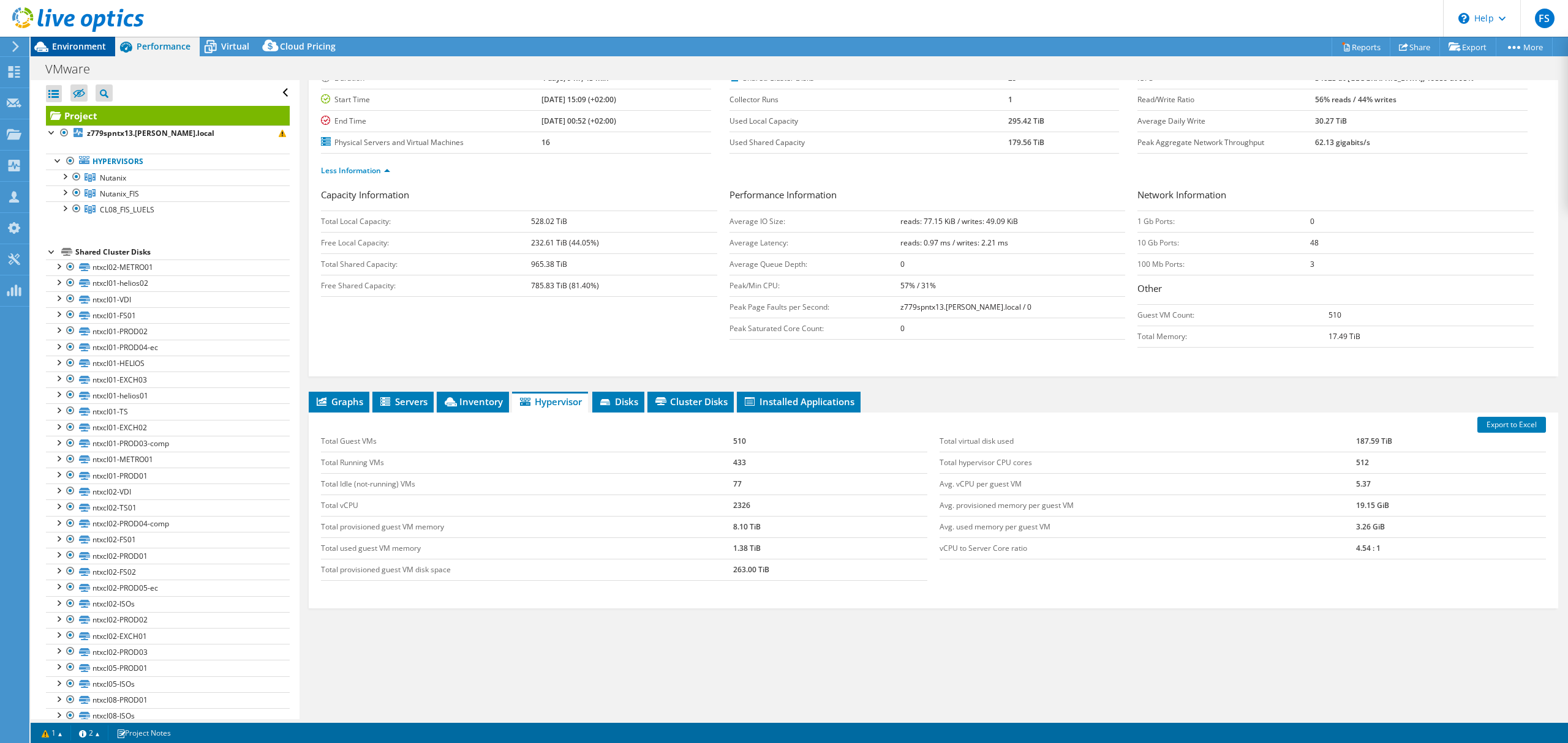
click at [99, 46] on span "Environment" at bounding box center [79, 46] width 54 height 11
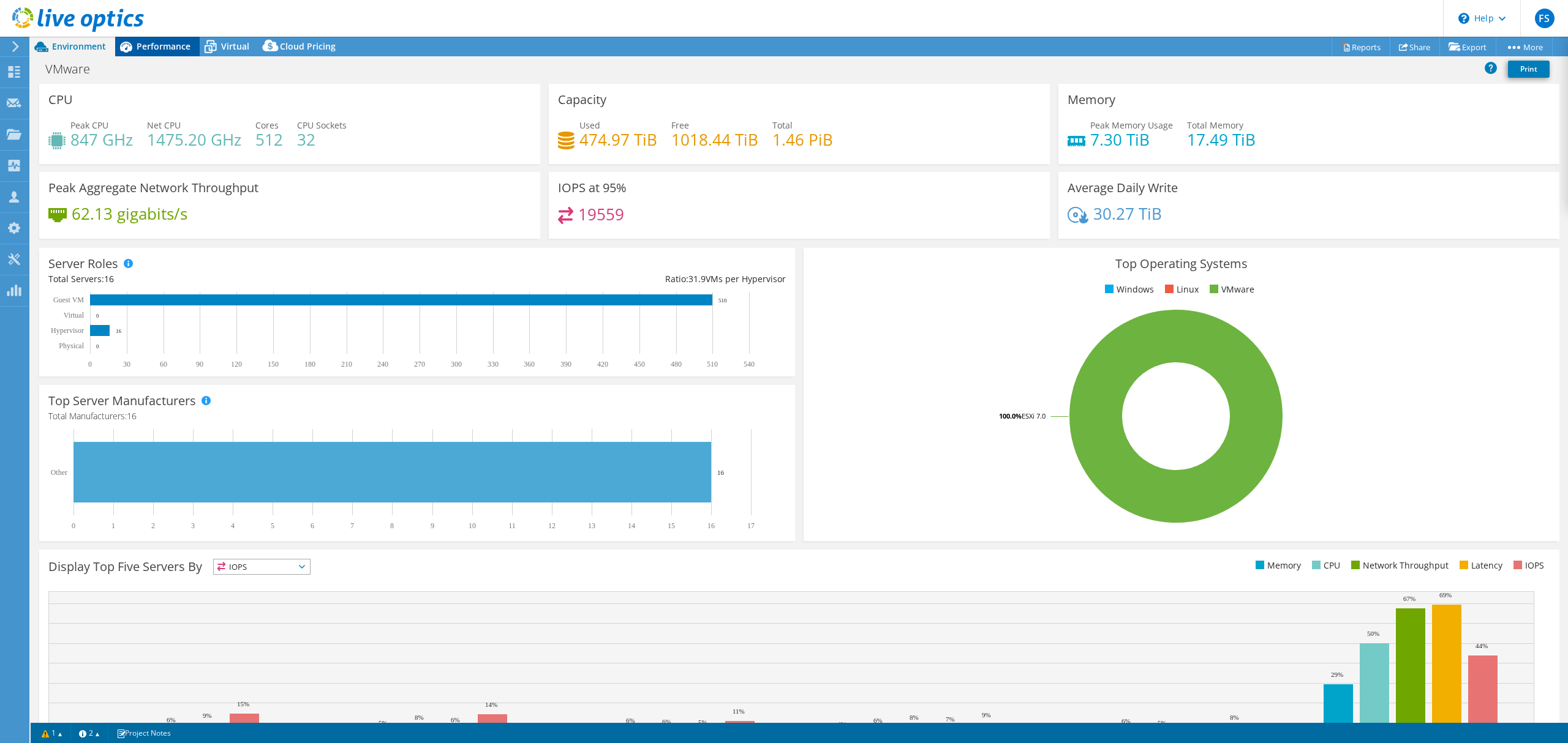
click at [148, 54] on div "Performance" at bounding box center [158, 46] width 85 height 19
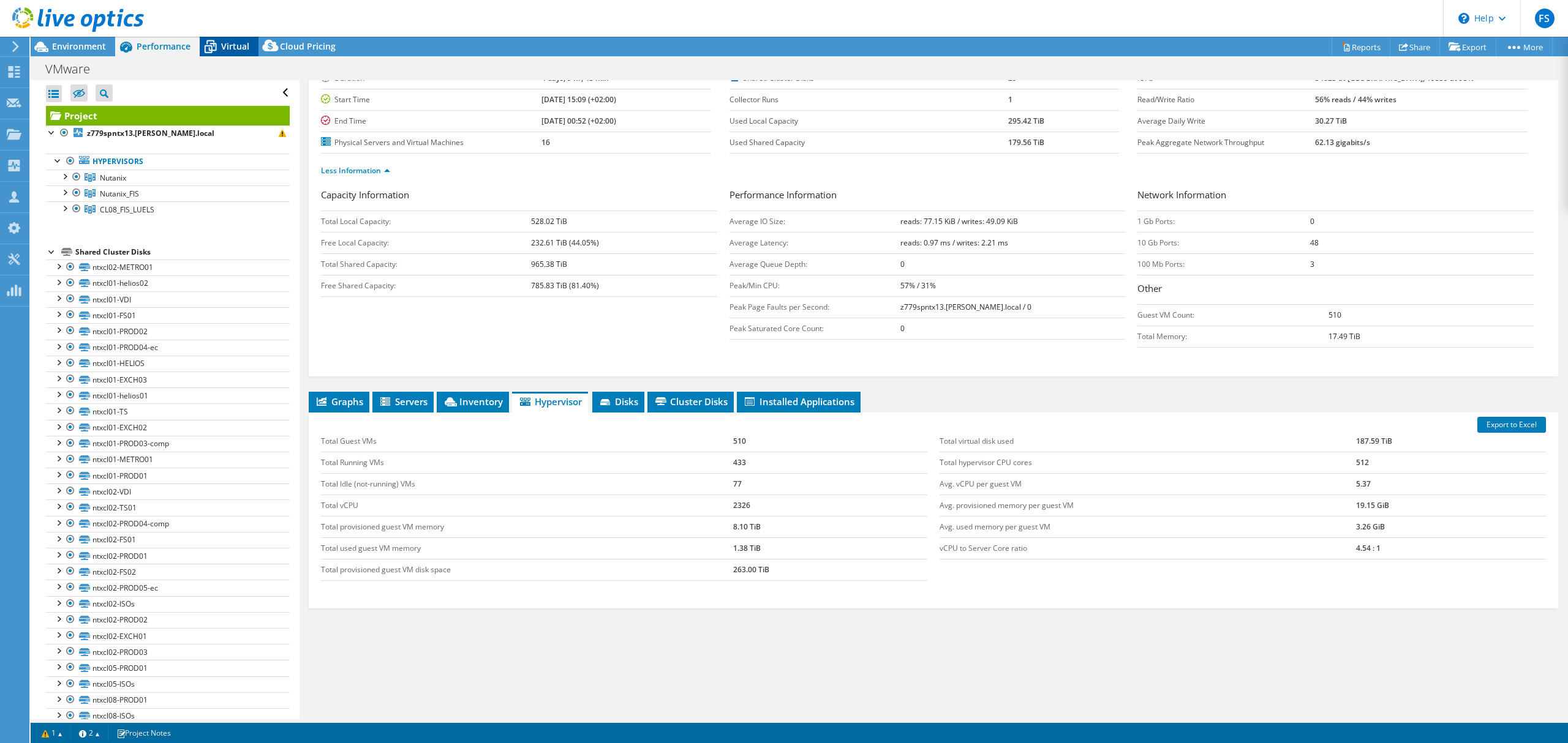
click at [229, 49] on span "Virtual" at bounding box center [234, 46] width 28 height 11
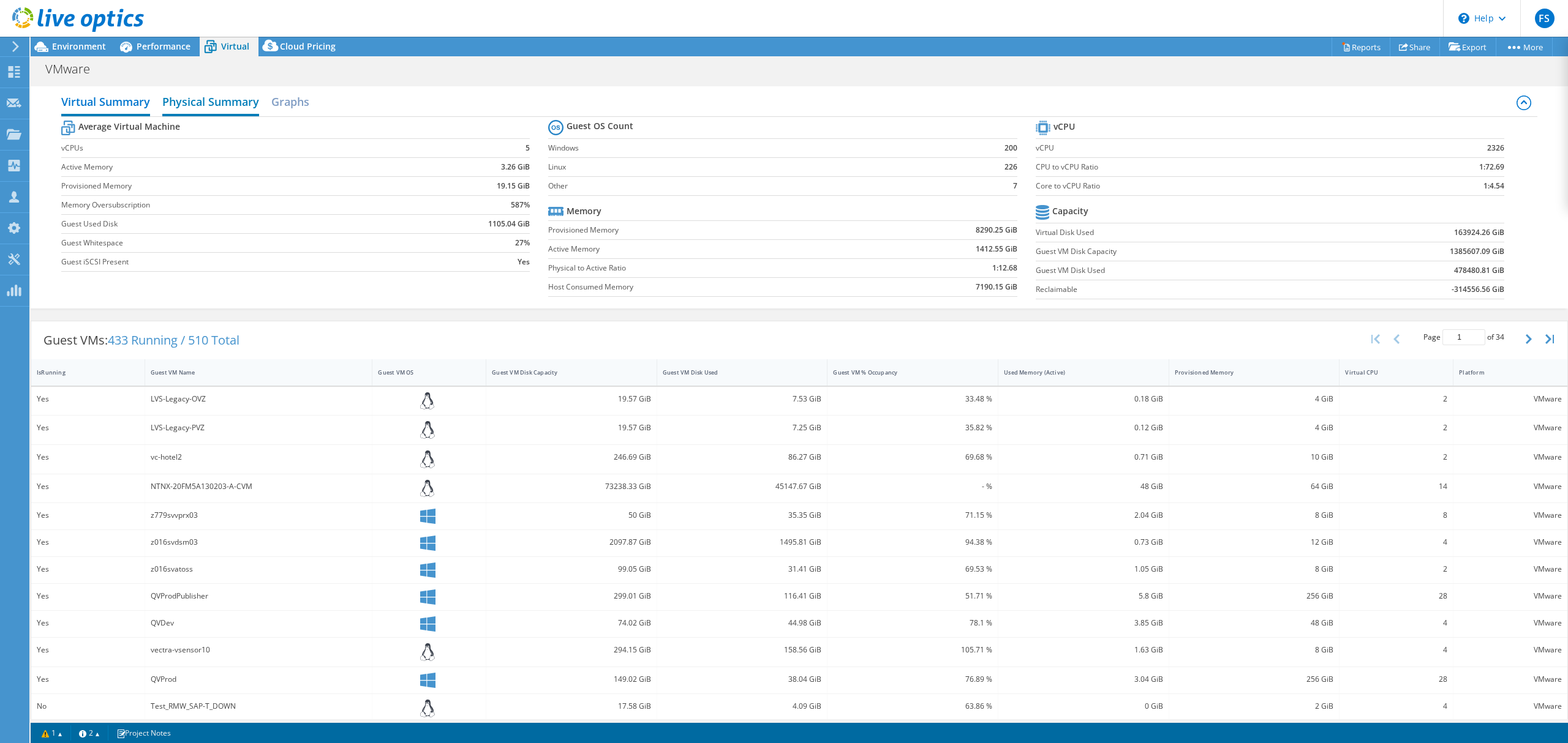
click at [196, 110] on h2 "Physical Summary" at bounding box center [210, 103] width 97 height 27
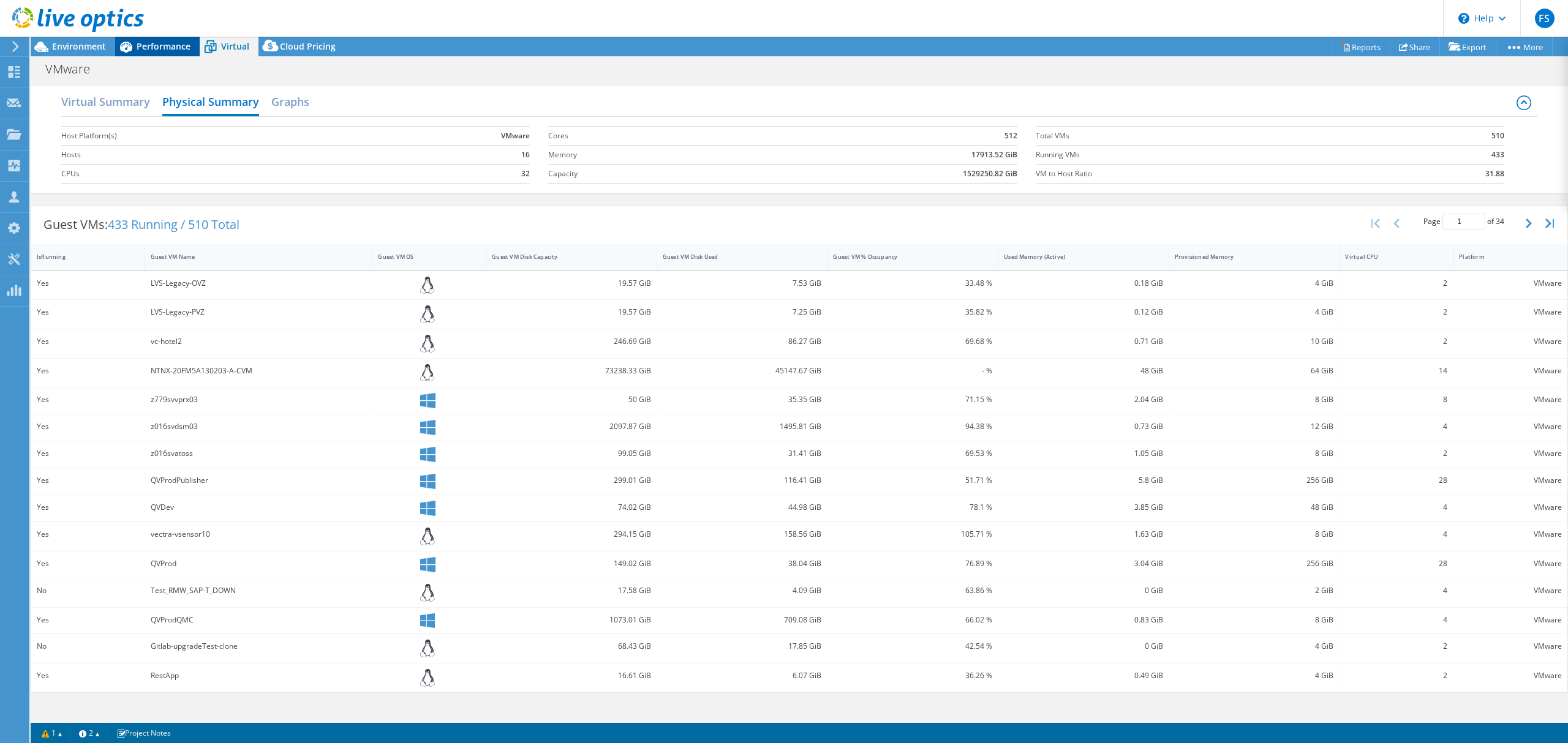
click at [162, 51] on span "Performance" at bounding box center [163, 46] width 54 height 11
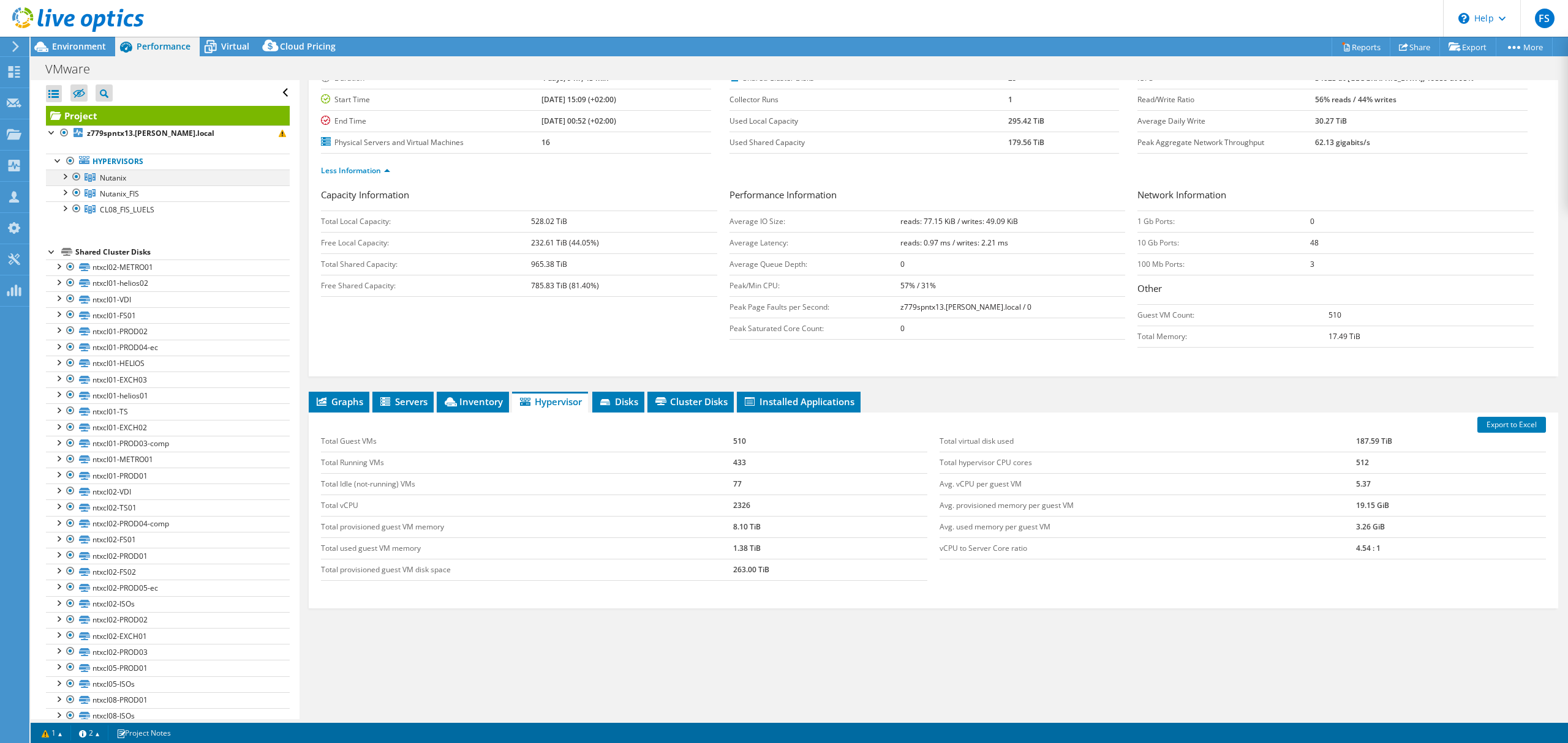
click at [68, 176] on div at bounding box center [64, 176] width 12 height 12
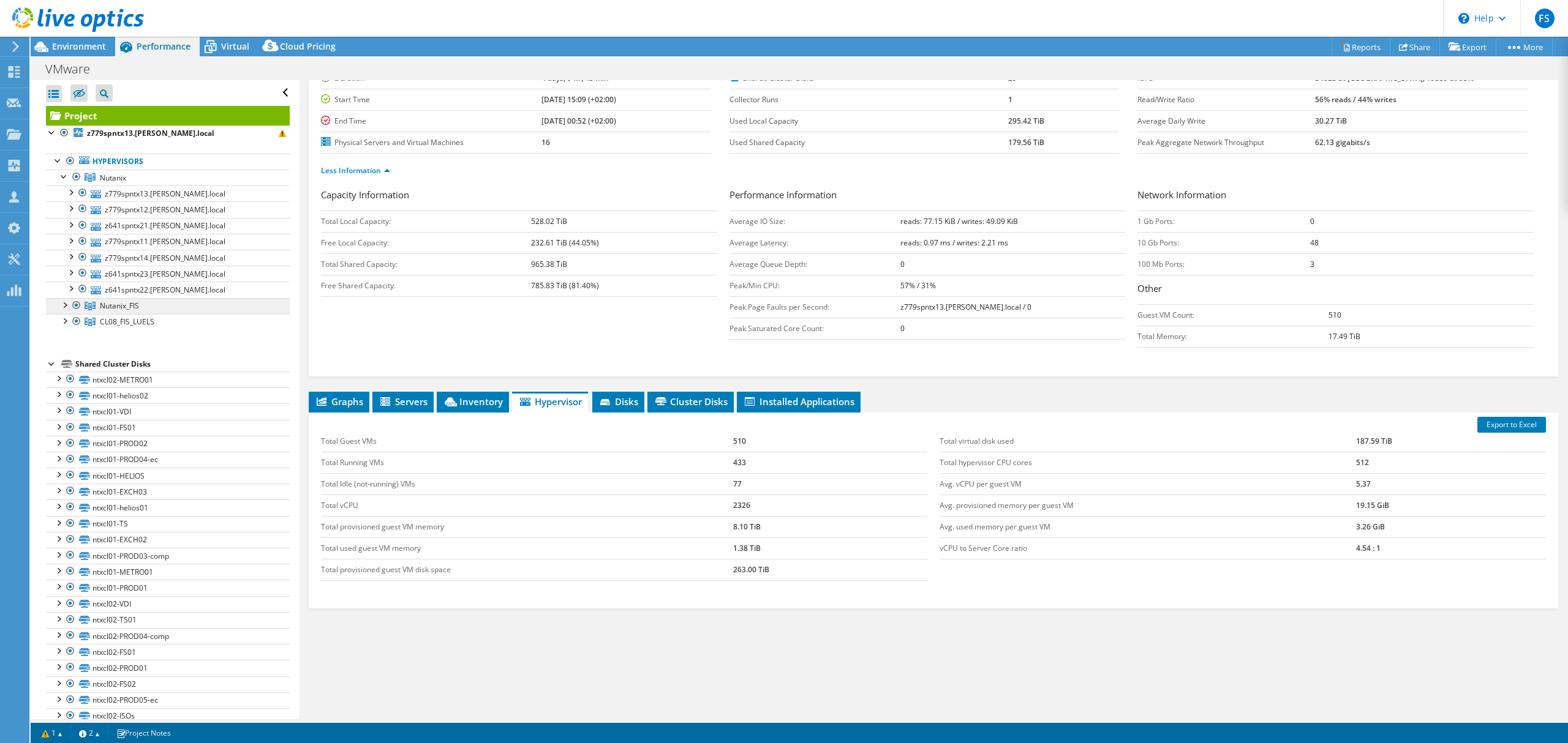
click at [57, 186] on link "Nutanix_FIS" at bounding box center [168, 178] width 244 height 16
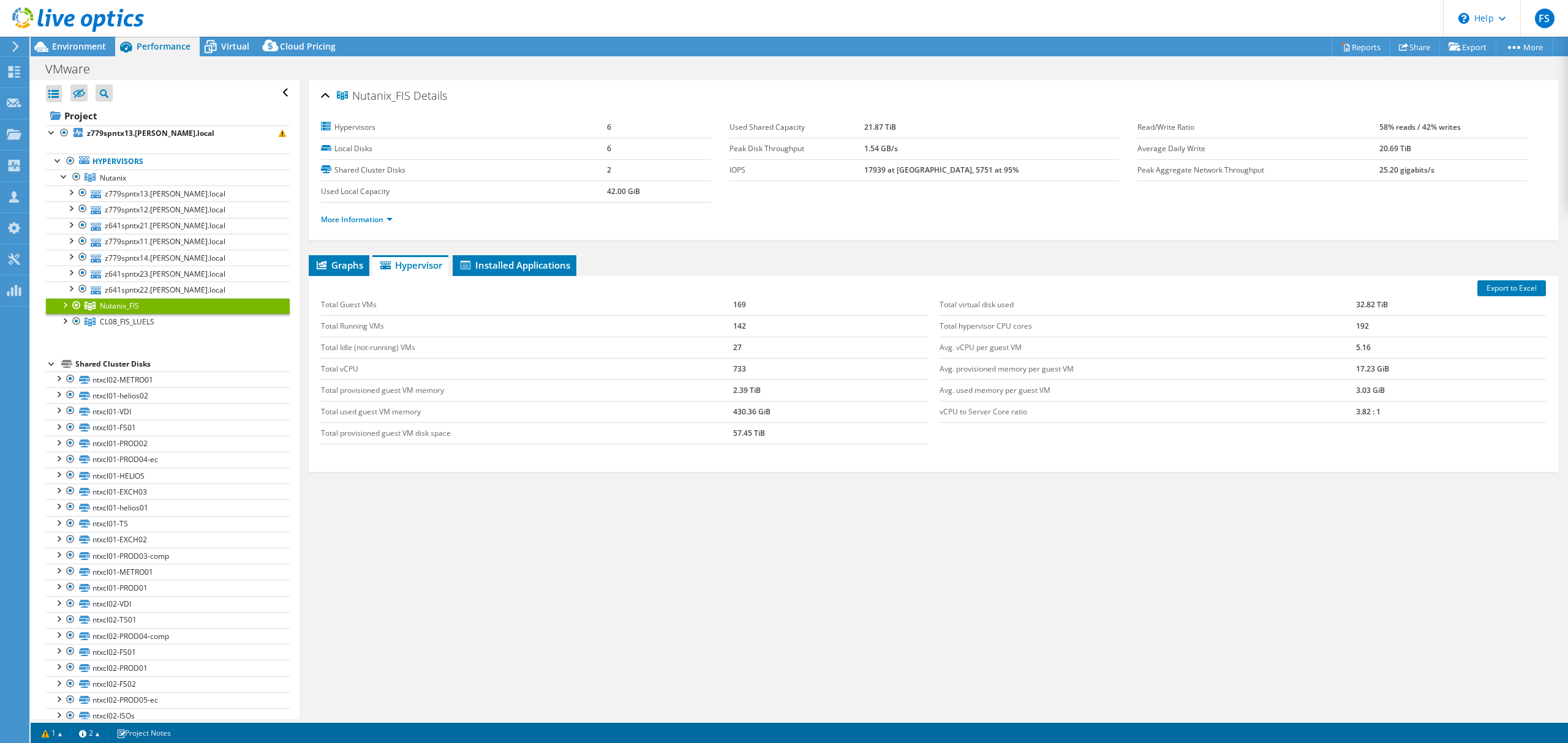
click at [61, 305] on div at bounding box center [64, 304] width 12 height 12
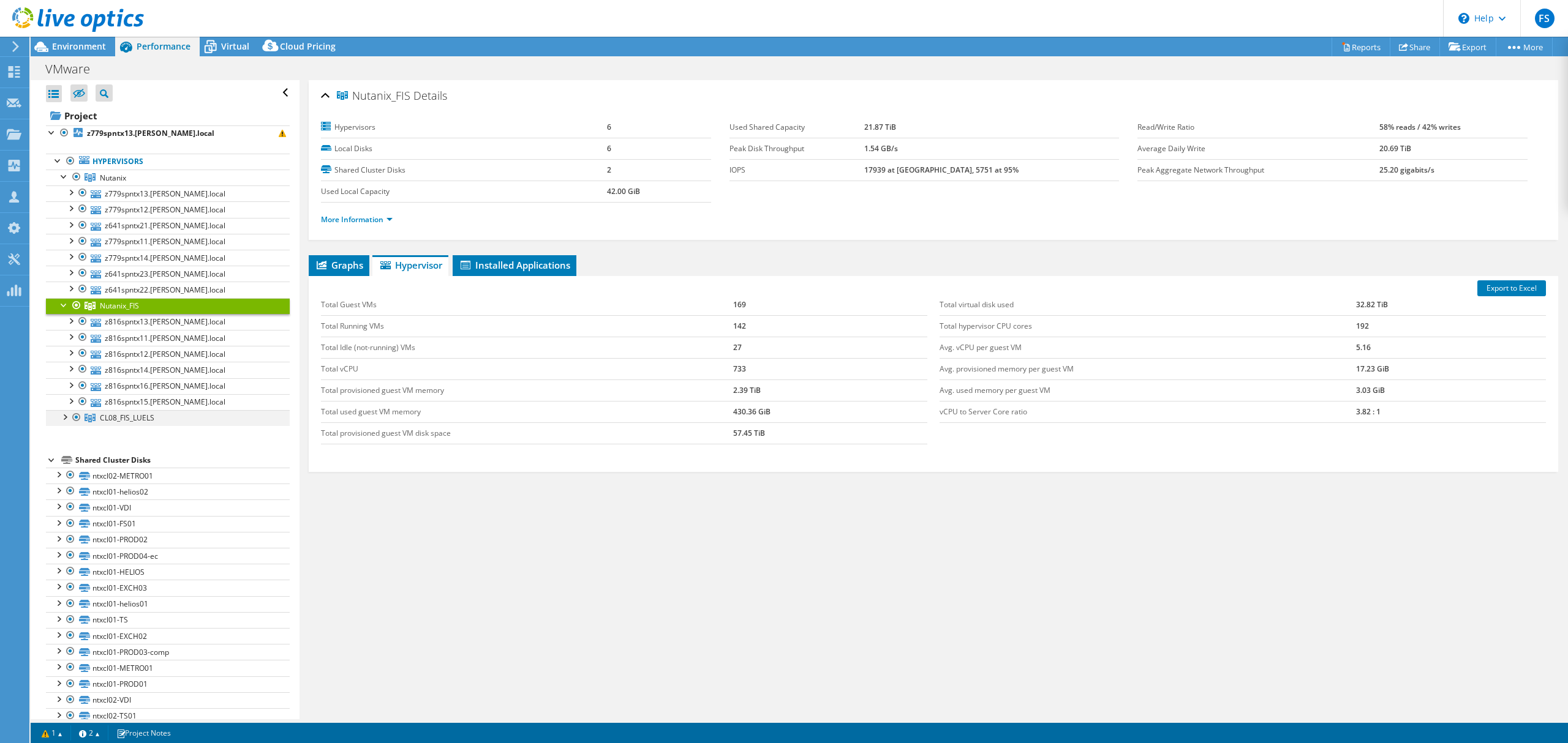
click at [68, 417] on div at bounding box center [64, 416] width 12 height 12
click at [359, 267] on span "Graphs" at bounding box center [338, 264] width 48 height 12
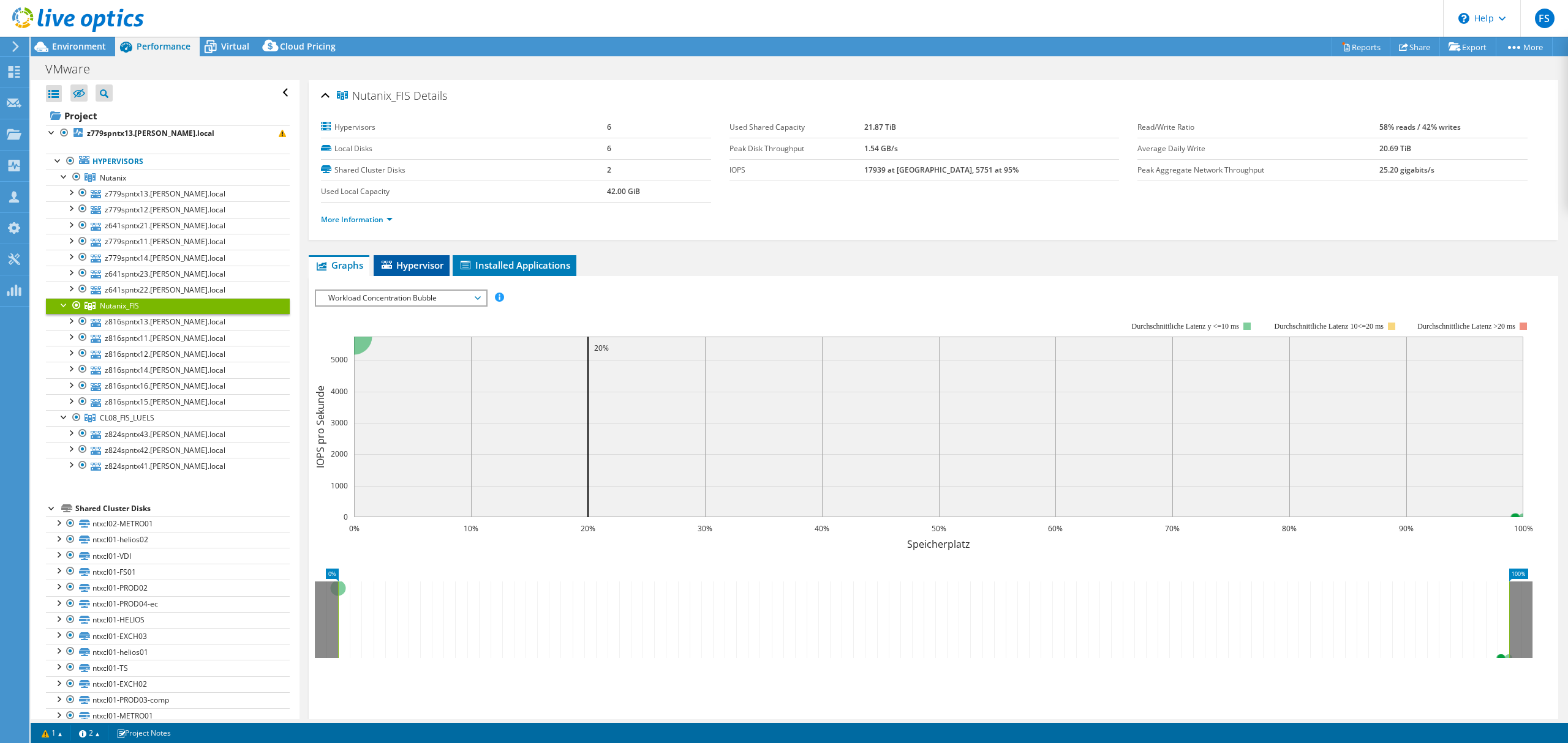
click at [418, 269] on span "Hypervisor" at bounding box center [412, 264] width 64 height 12
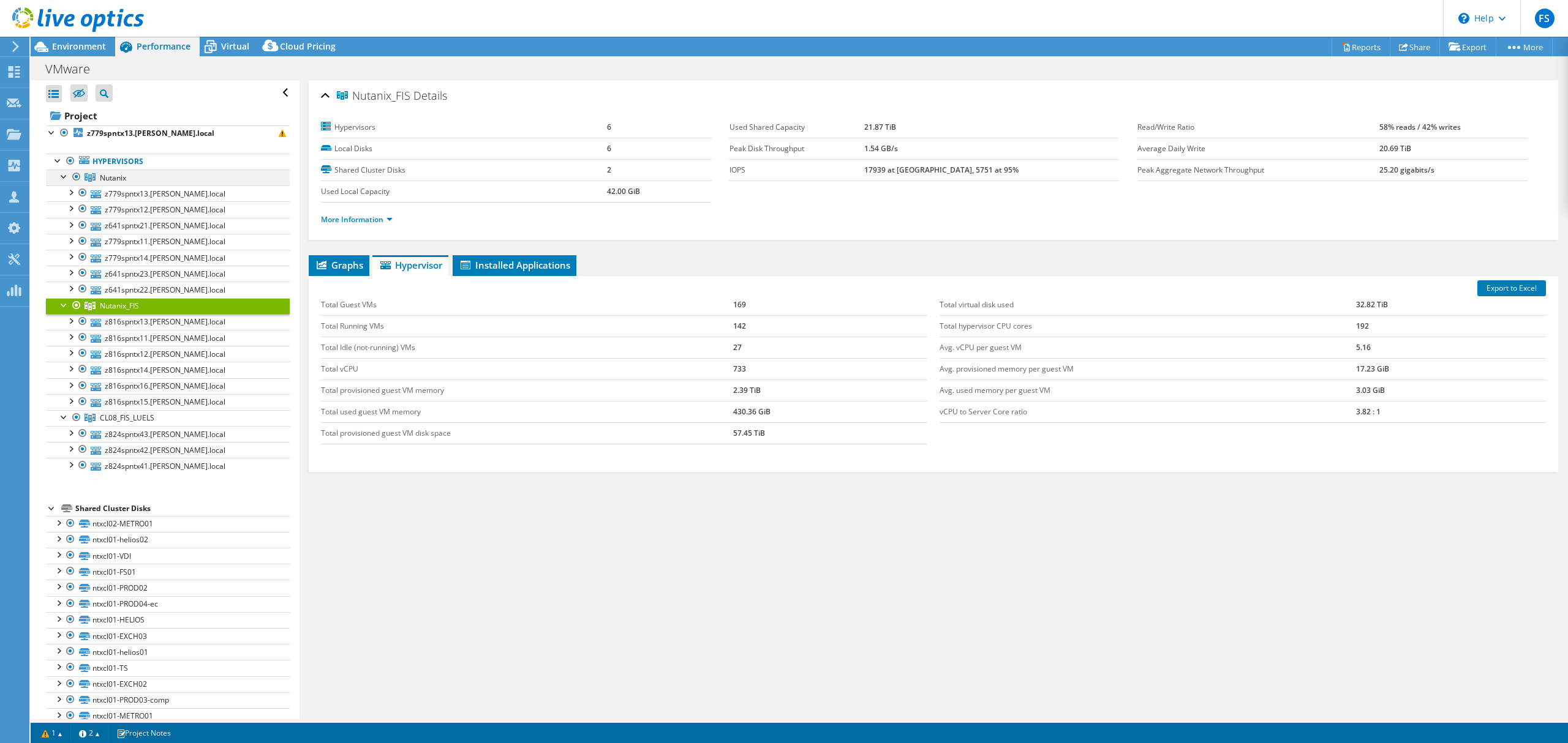
click at [63, 176] on div at bounding box center [64, 176] width 12 height 12
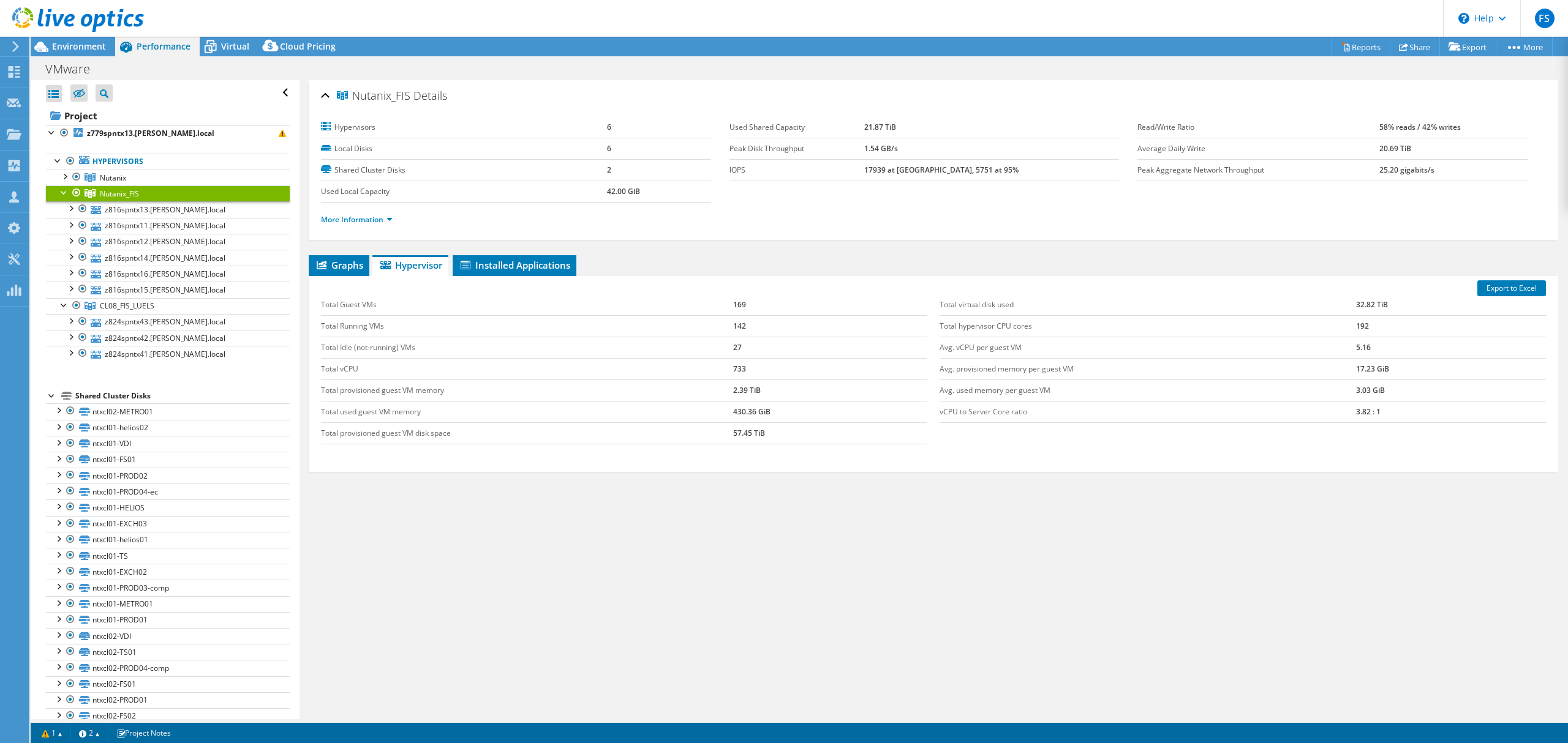
click at [61, 191] on div at bounding box center [64, 191] width 12 height 12
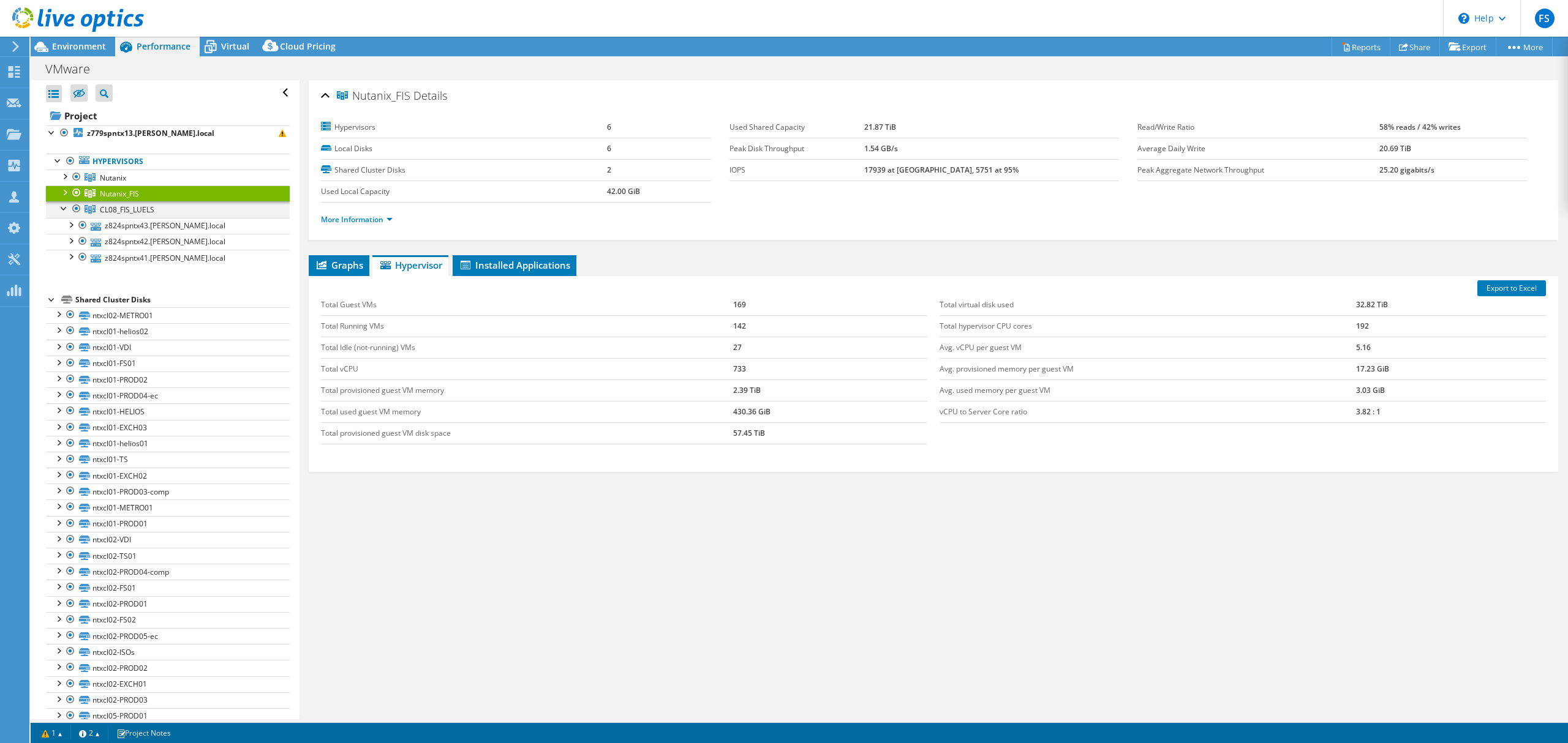
click at [66, 207] on div at bounding box center [64, 207] width 12 height 12
click at [67, 176] on div at bounding box center [64, 176] width 12 height 12
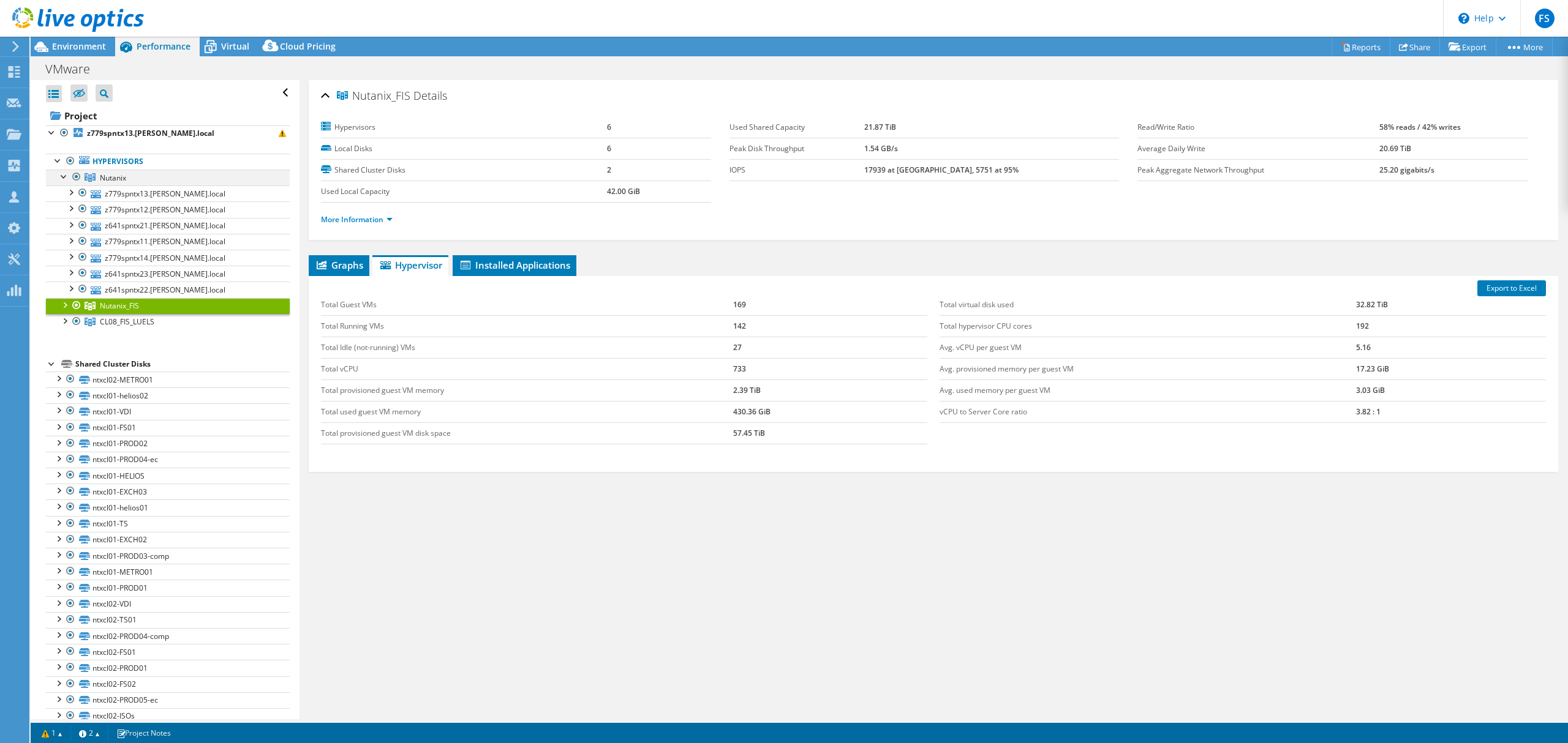
click at [67, 176] on div at bounding box center [64, 176] width 12 height 12
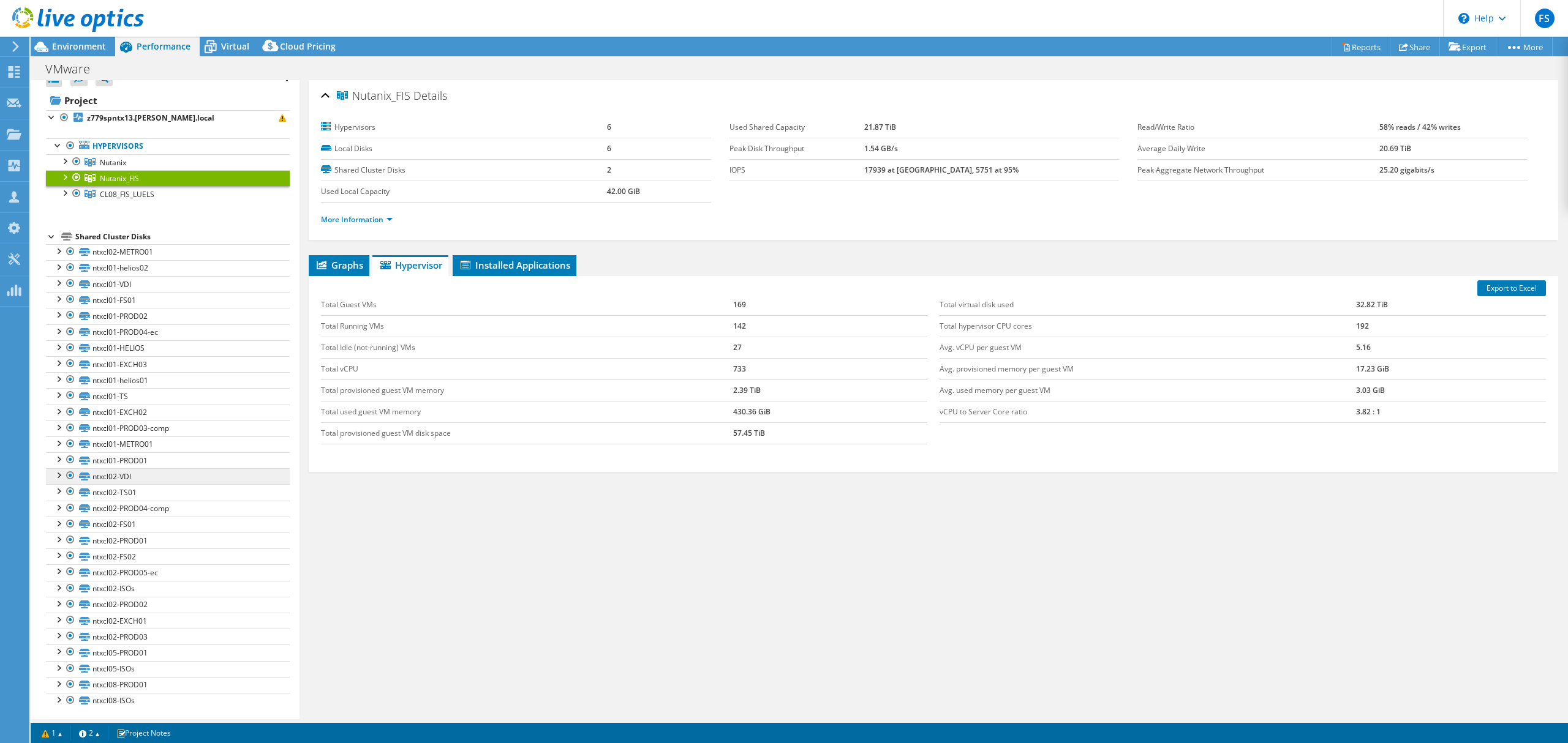
scroll to position [19, 0]
click at [62, 663] on div at bounding box center [58, 663] width 12 height 12
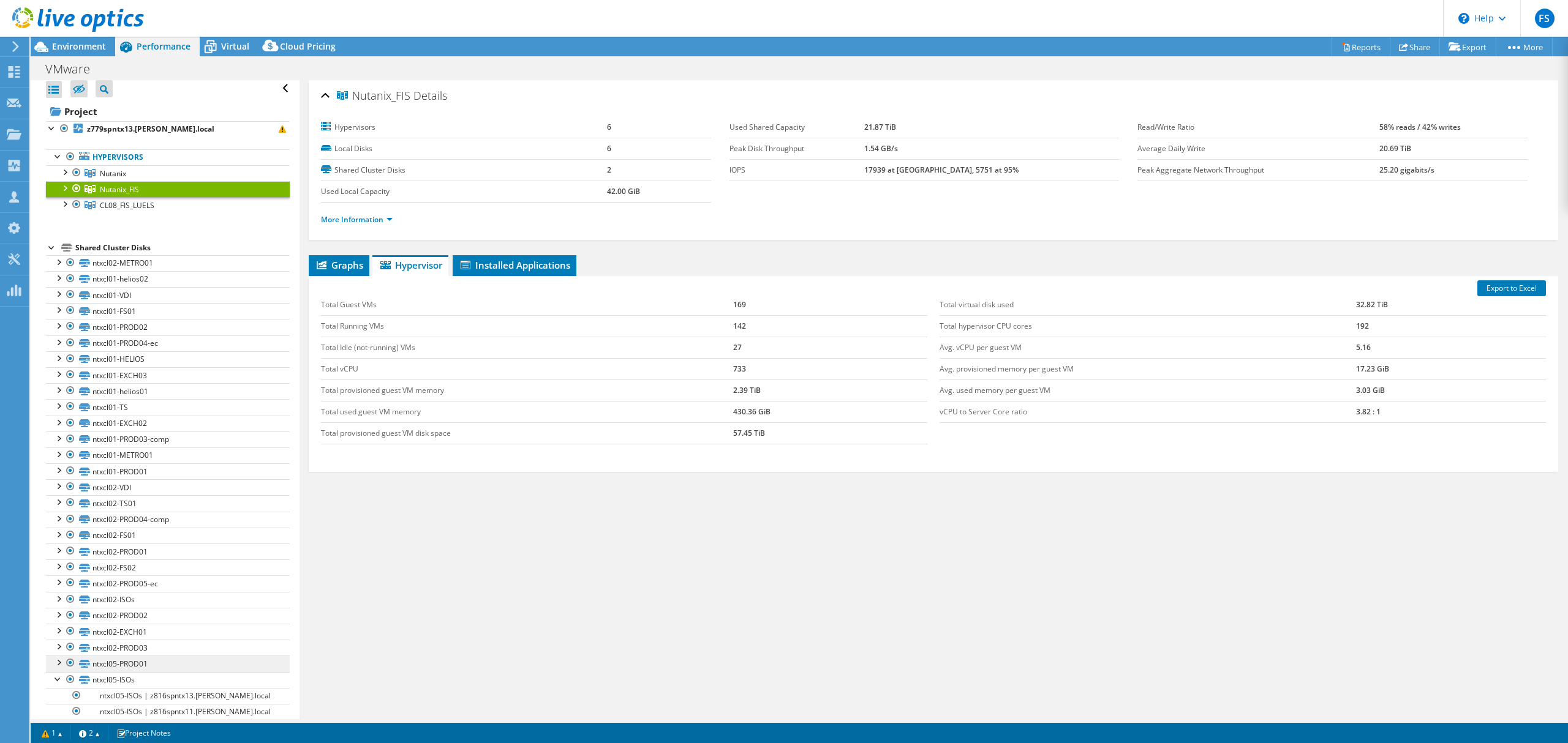
scroll to position [102, 0]
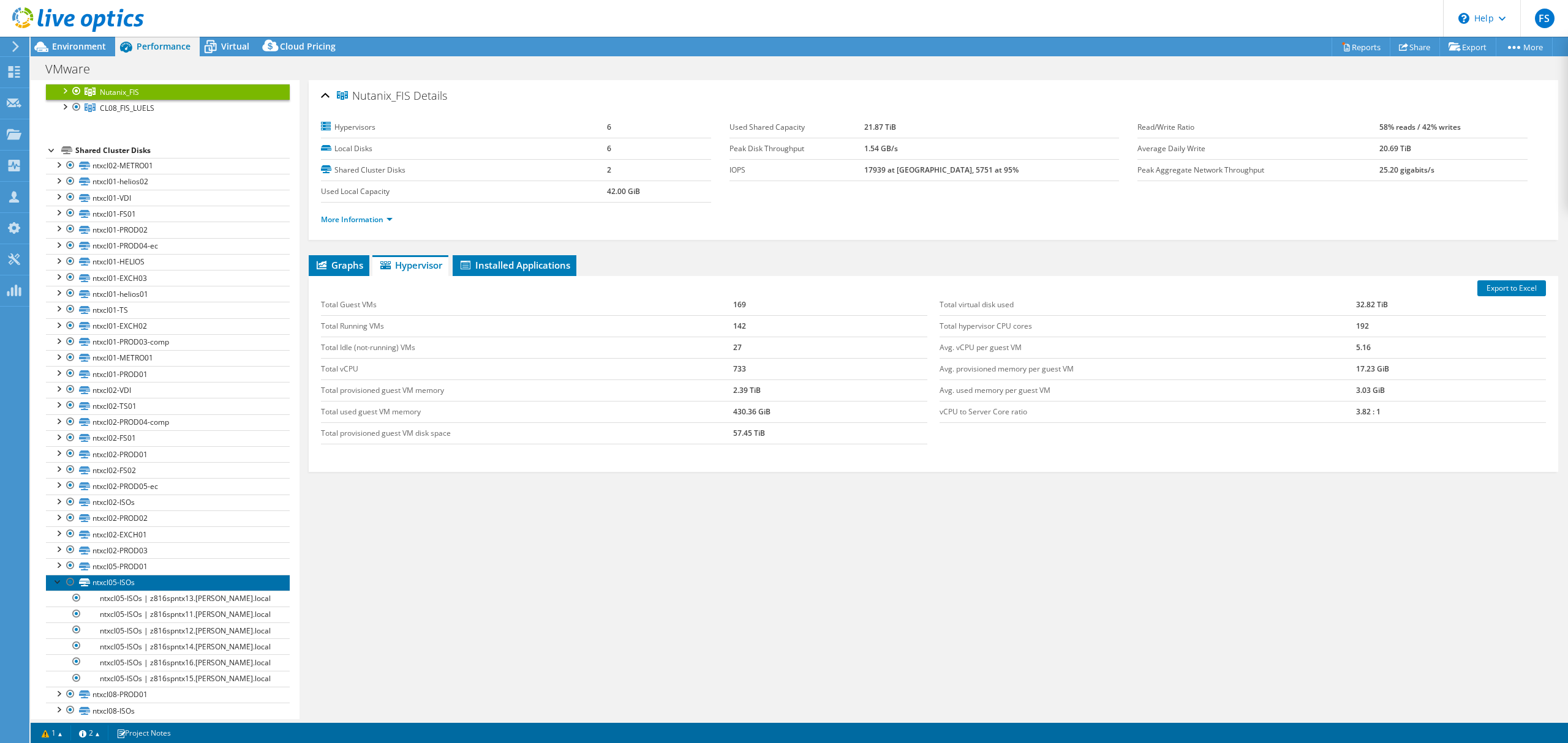
click at [128, 583] on link "ntxcl05-ISOs" at bounding box center [168, 583] width 244 height 16
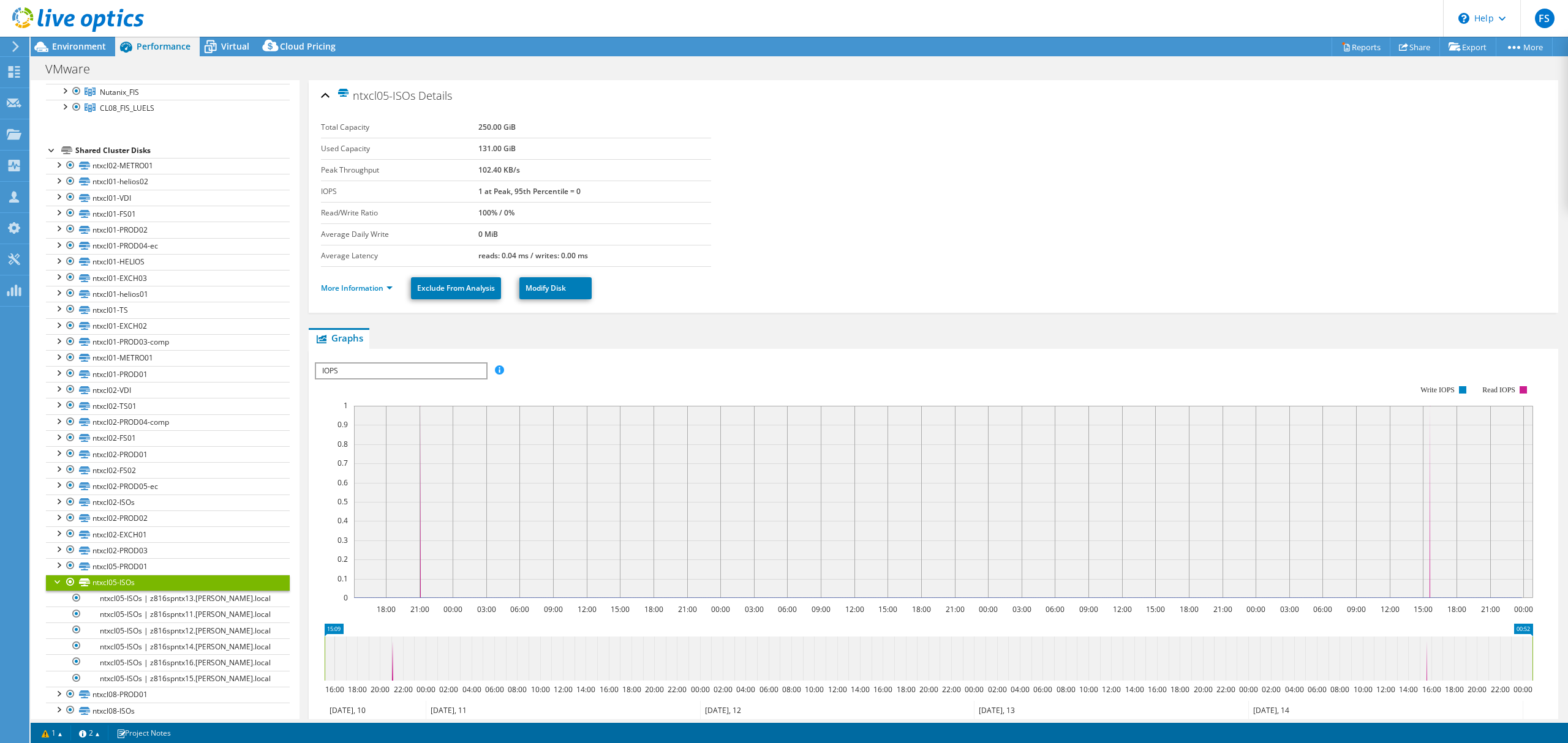
scroll to position [0, 0]
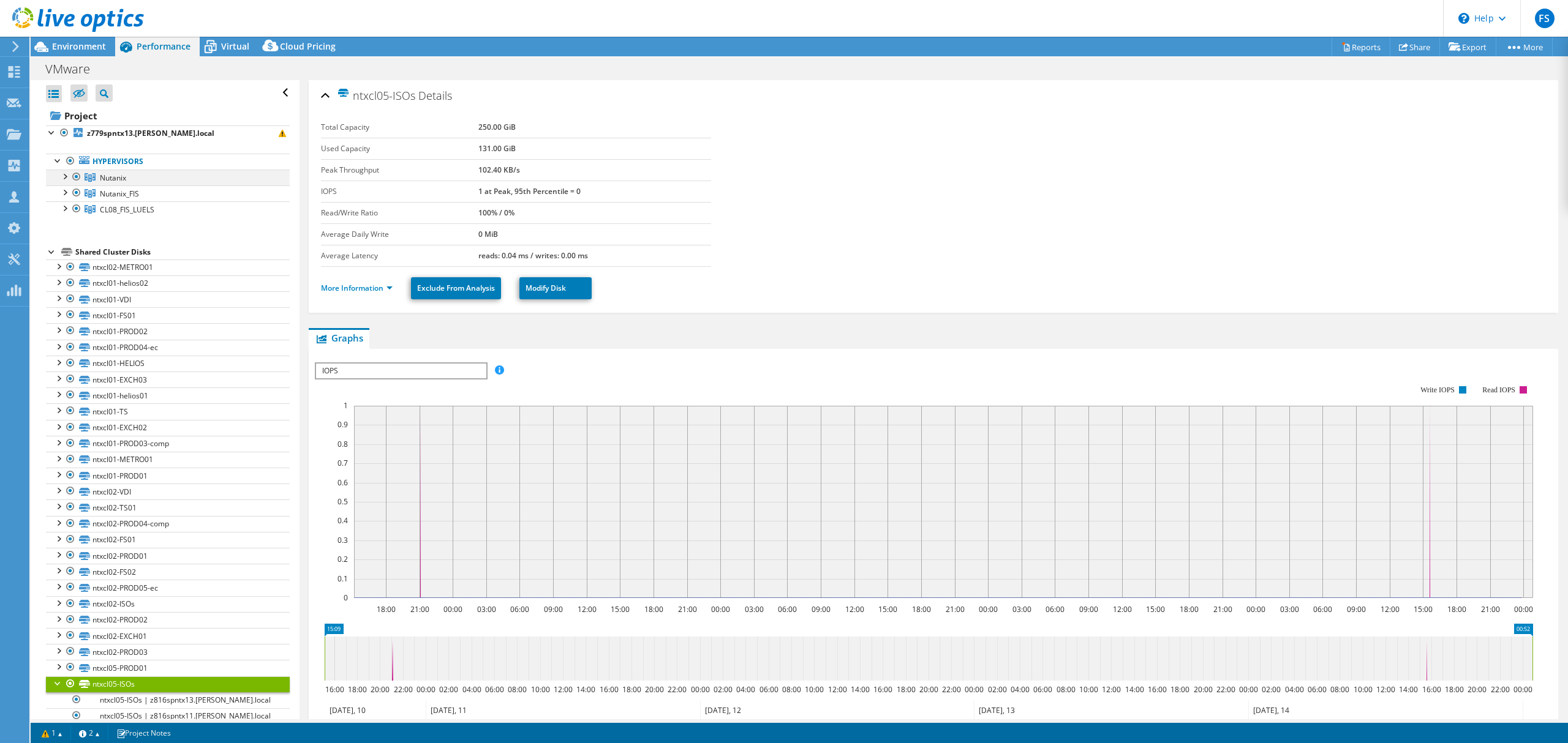
click at [64, 176] on div at bounding box center [64, 176] width 12 height 12
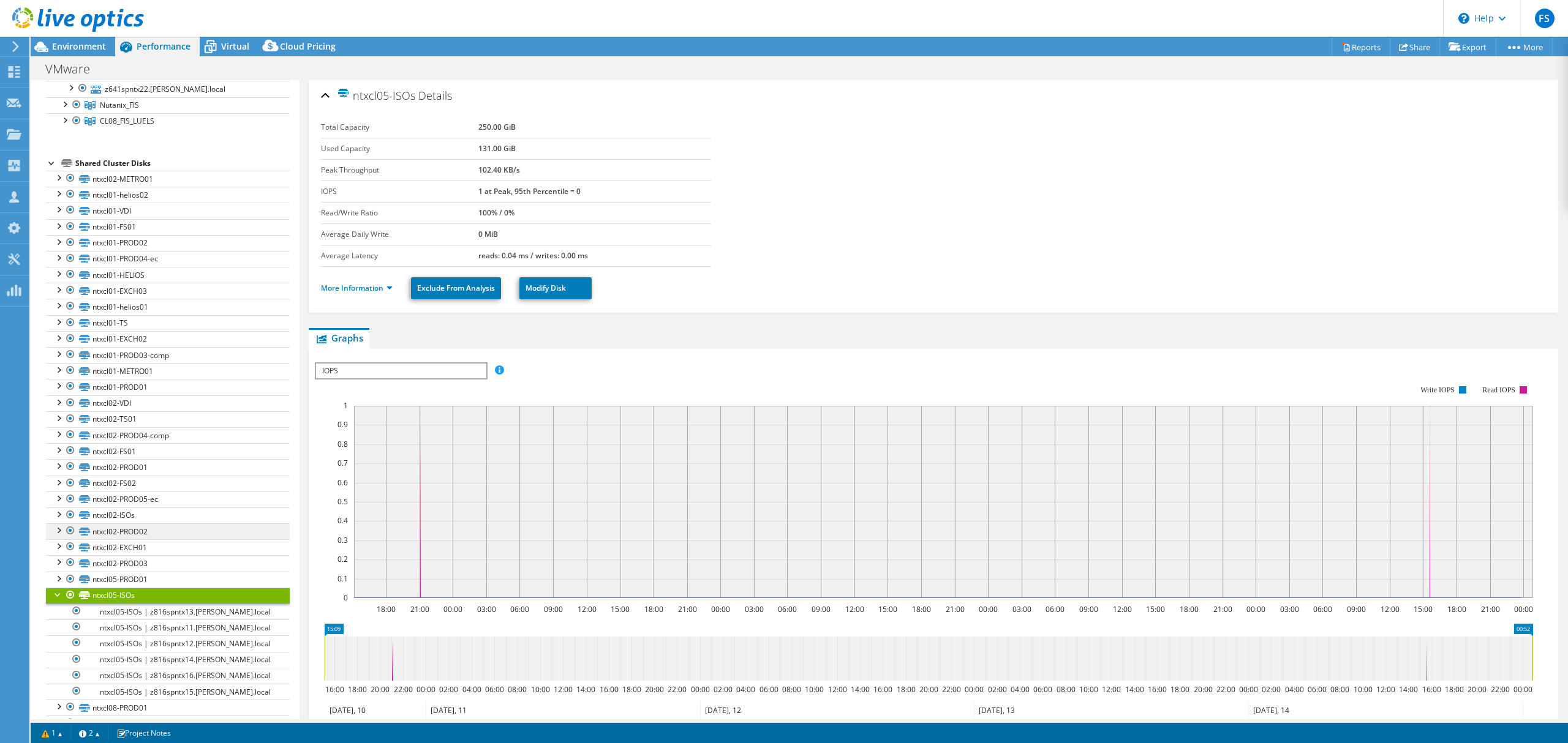
scroll to position [4, 0]
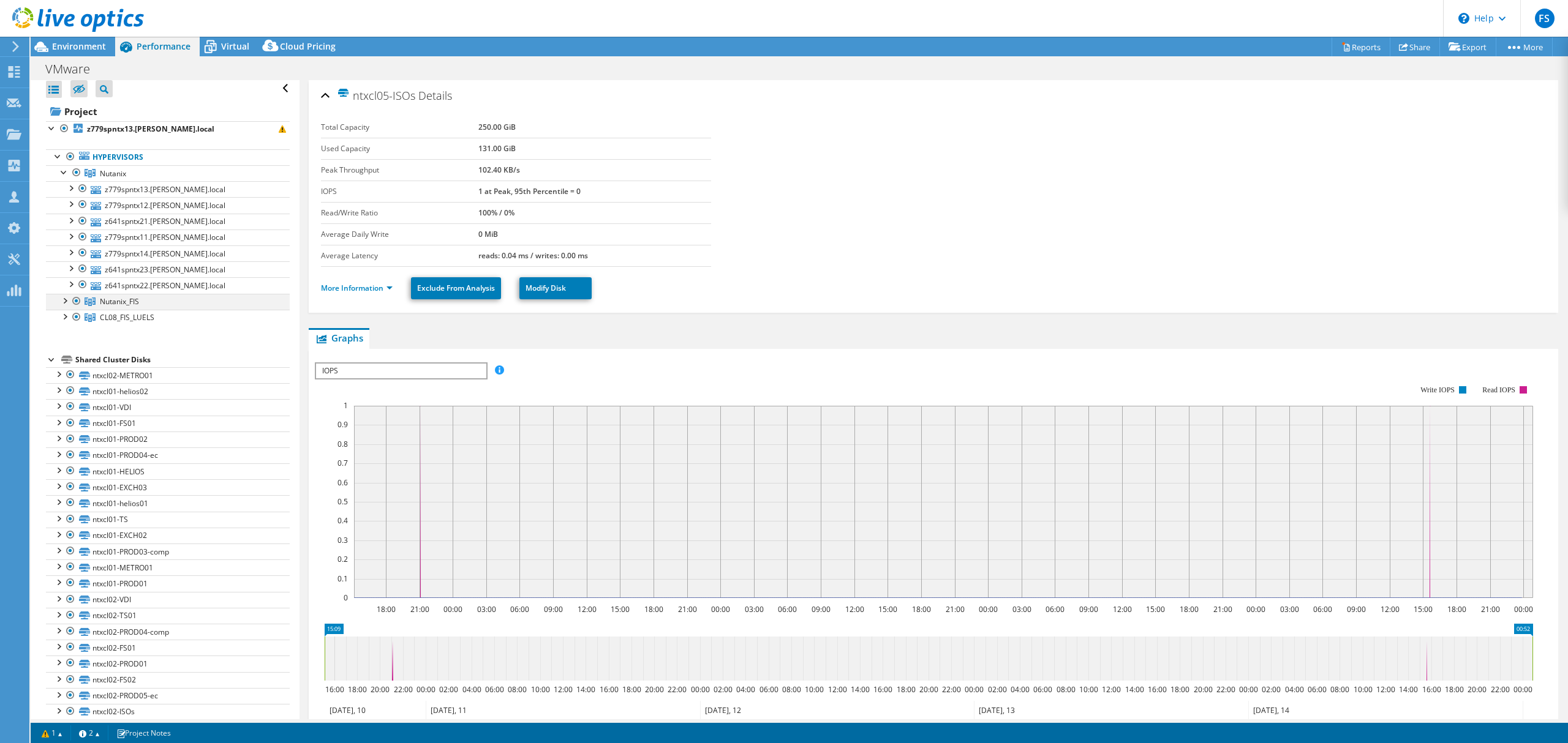
click at [65, 302] on div at bounding box center [64, 299] width 12 height 12
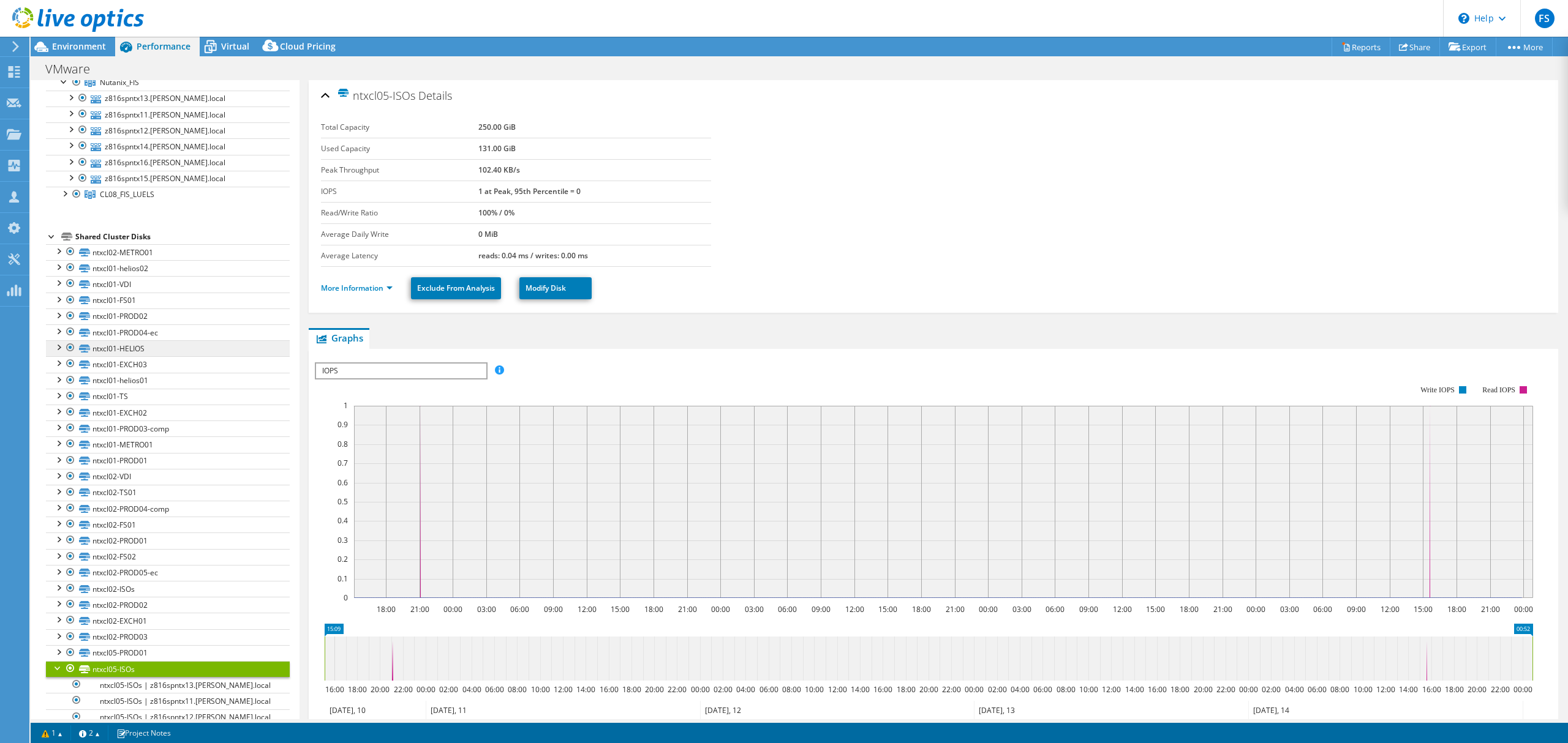
scroll to position [325, 0]
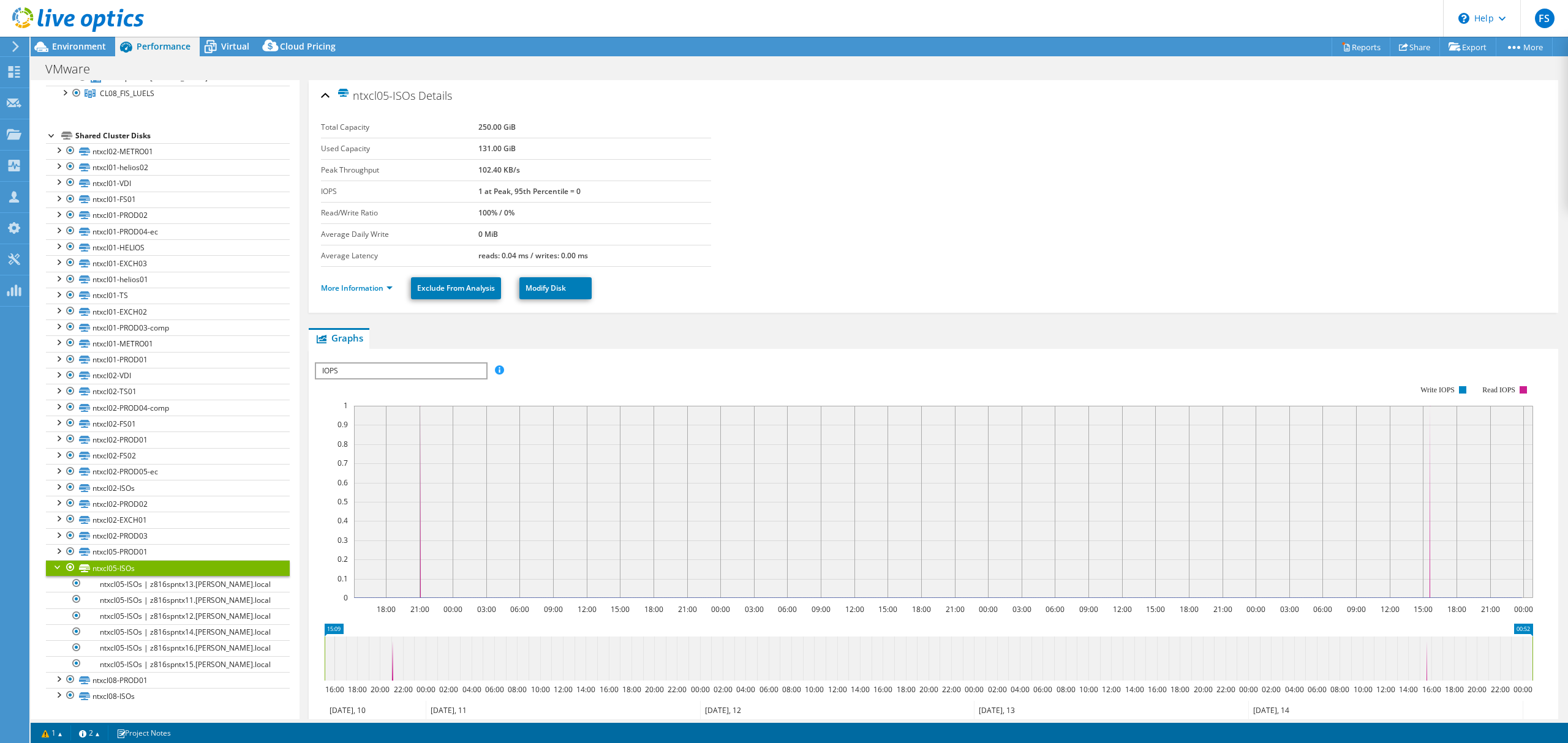
click at [57, 567] on div at bounding box center [58, 566] width 12 height 12
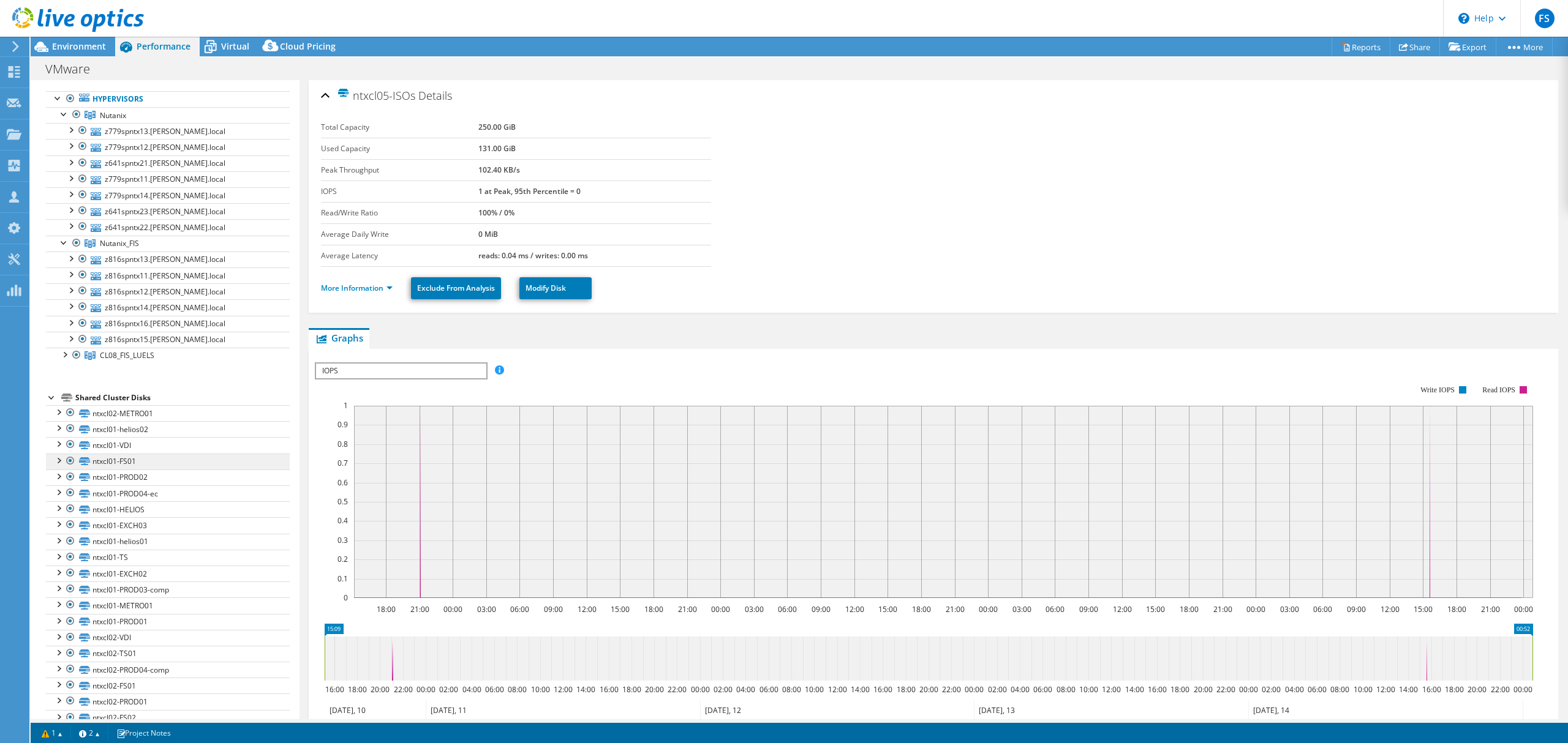
scroll to position [0, 0]
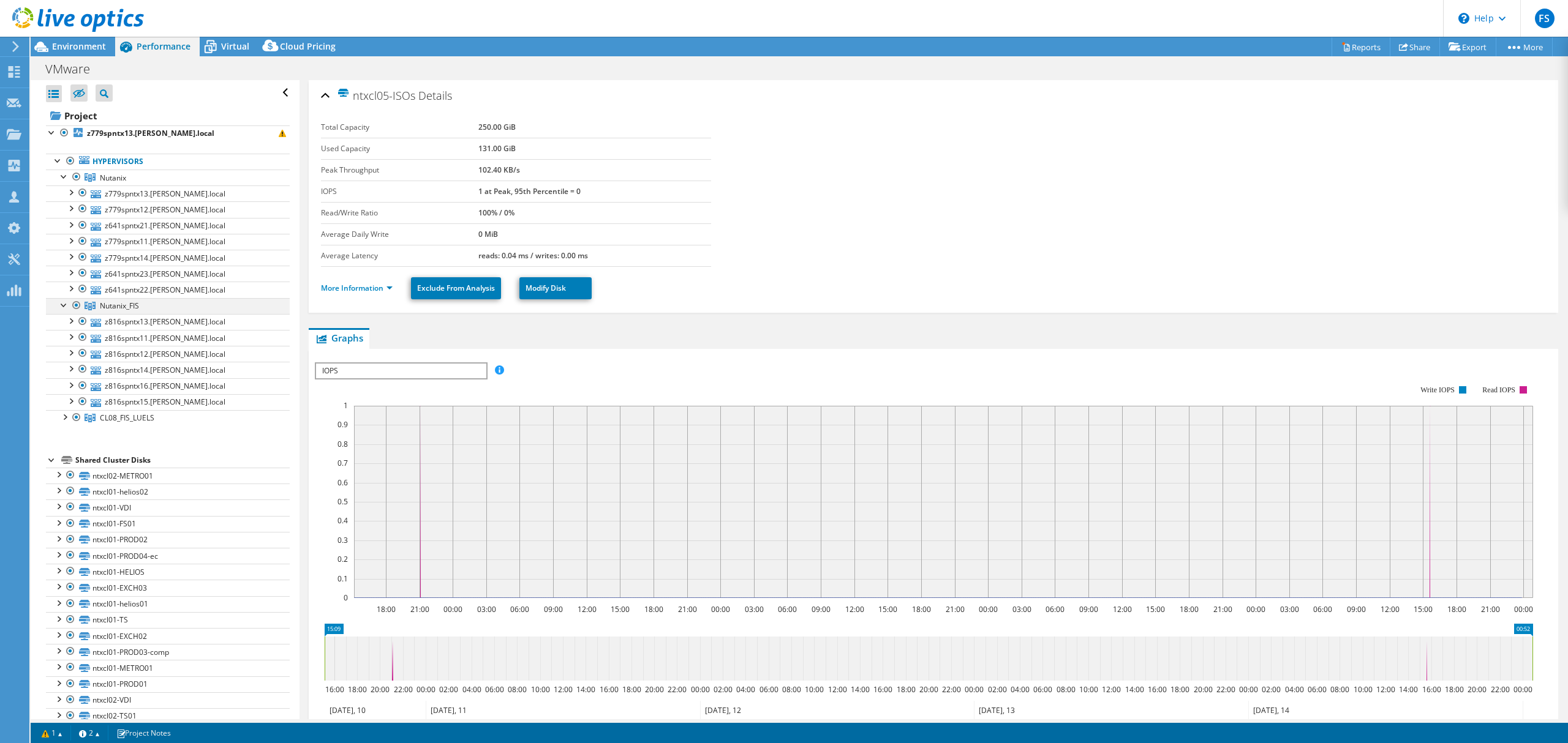
click at [67, 305] on div at bounding box center [64, 304] width 12 height 12
click at [68, 180] on div at bounding box center [64, 176] width 12 height 12
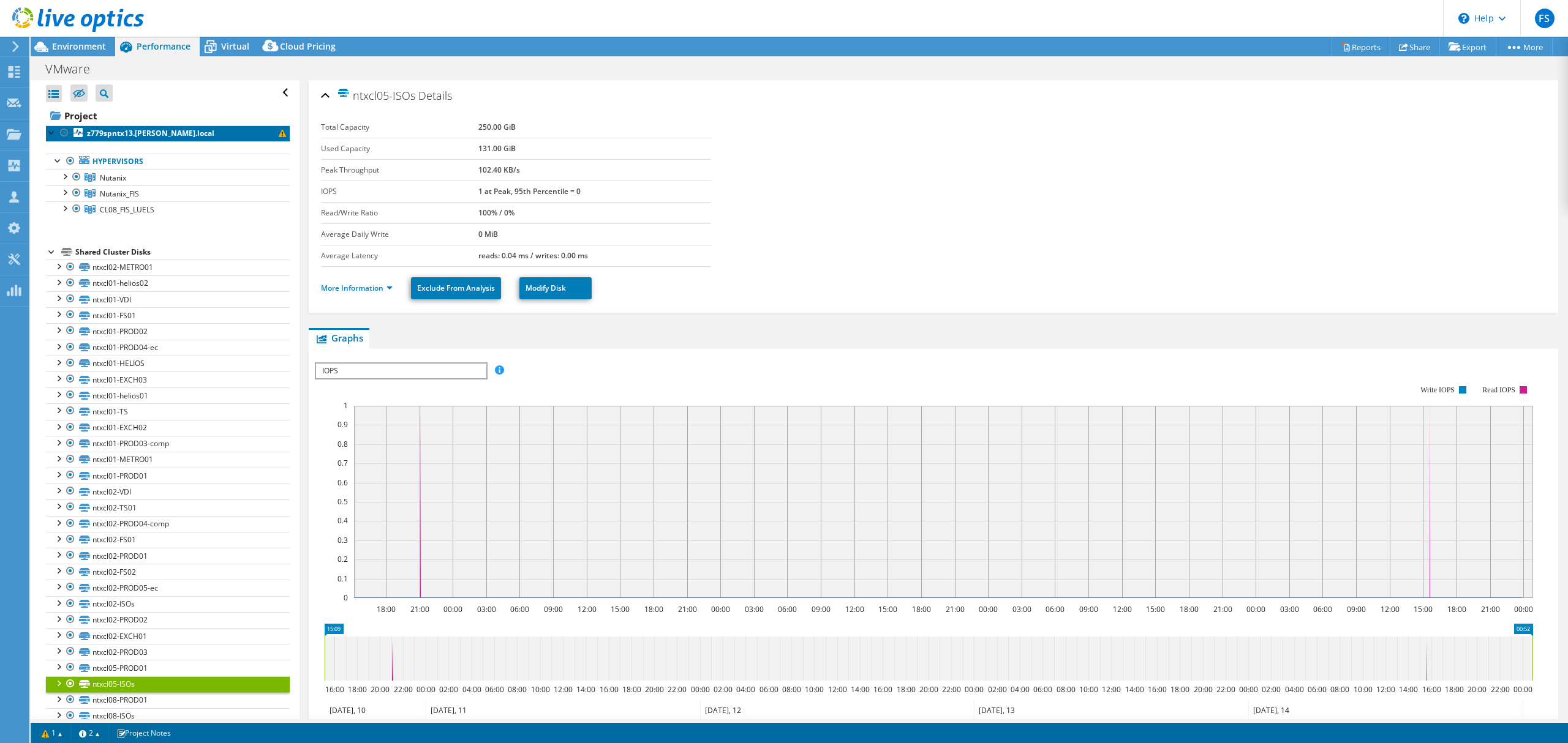
click at [279, 135] on span at bounding box center [282, 133] width 7 height 7
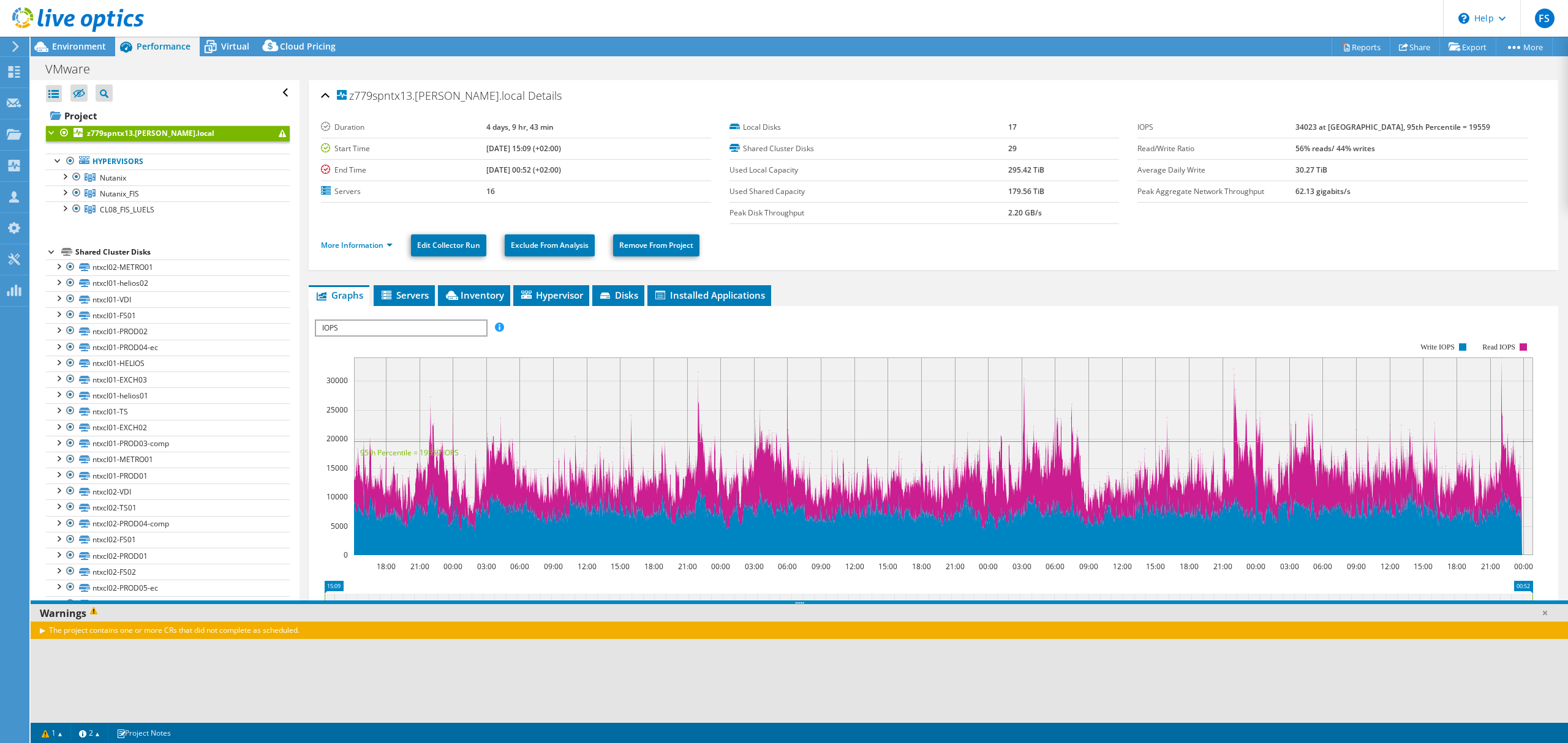
click at [495, 47] on div "Project Actions Project Actions Reports Share Export vSAN ReadyNode Sizer" at bounding box center [799, 46] width 1537 height 19
click at [1544, 614] on link at bounding box center [1544, 613] width 12 height 12
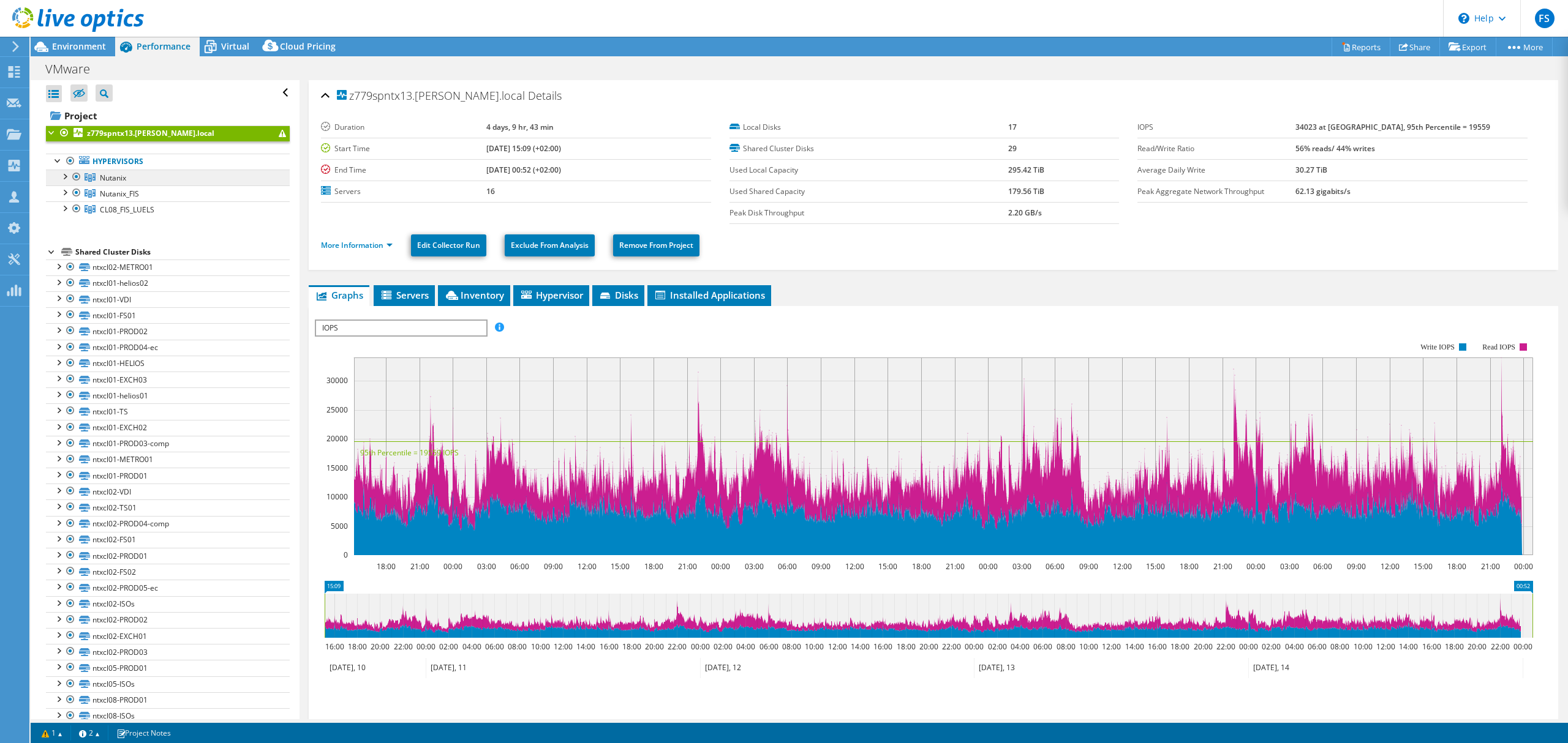
click at [103, 174] on span "Nutanix" at bounding box center [113, 178] width 27 height 11
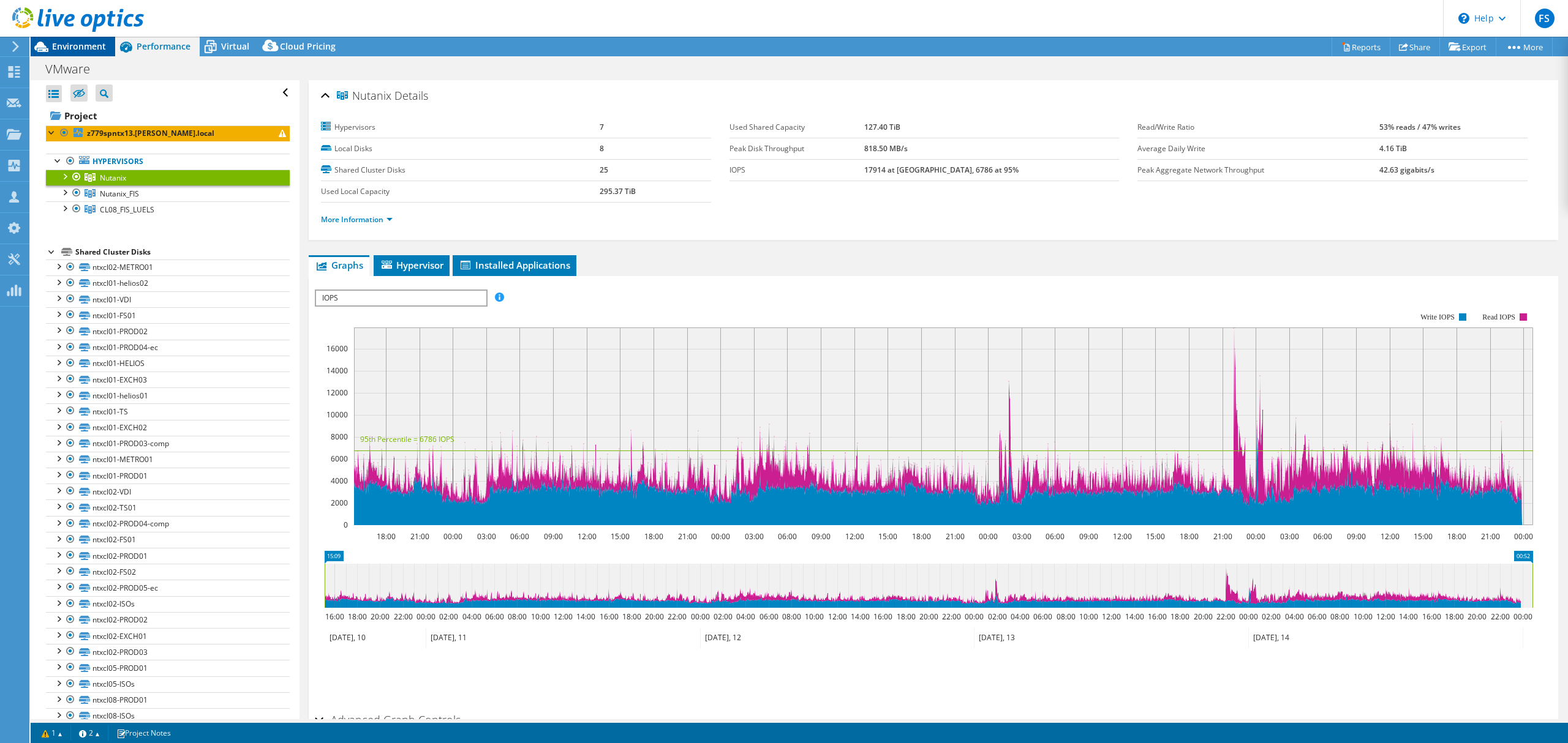
click at [87, 52] on div "Environment" at bounding box center [73, 46] width 85 height 19
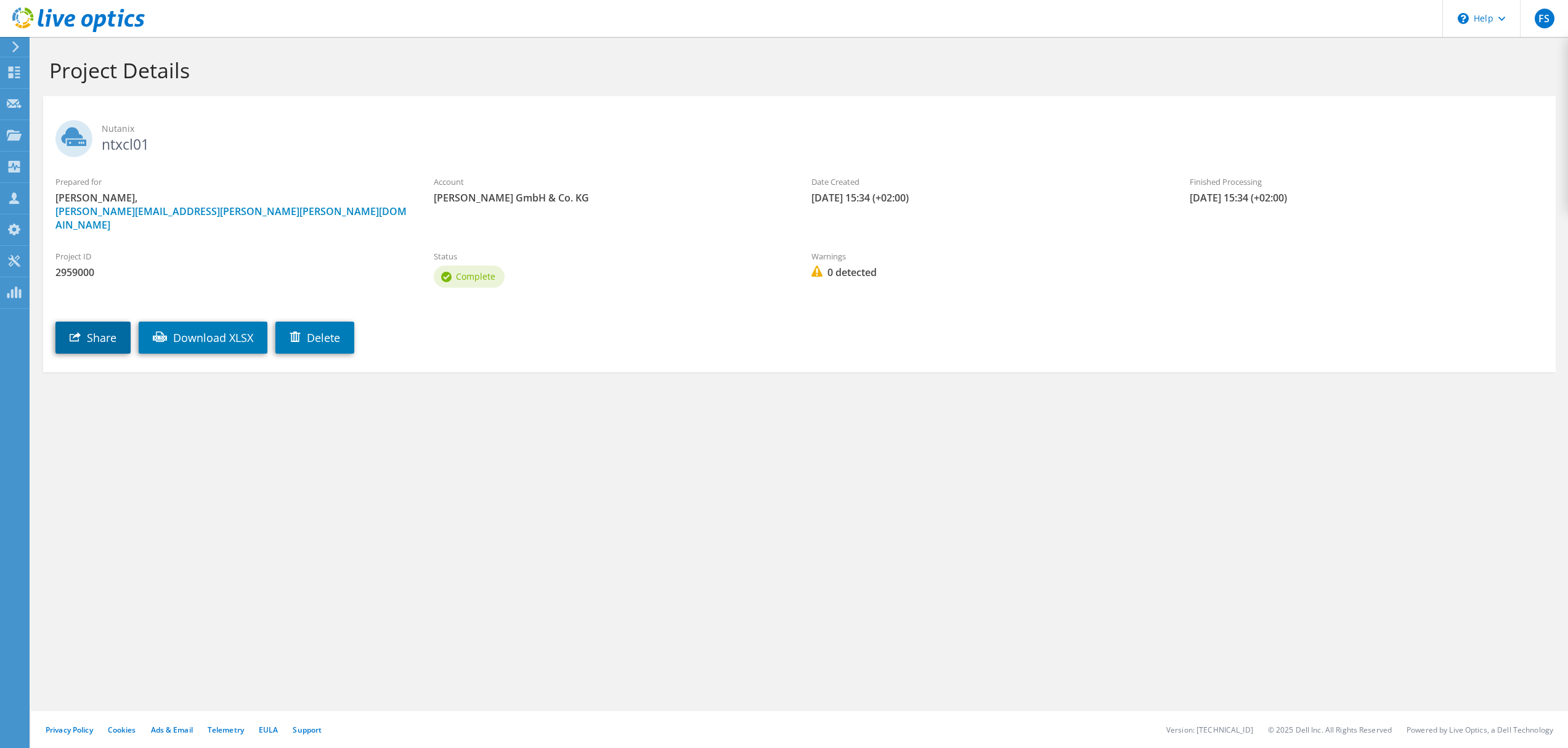
click at [115, 322] on link "Share" at bounding box center [93, 338] width 75 height 32
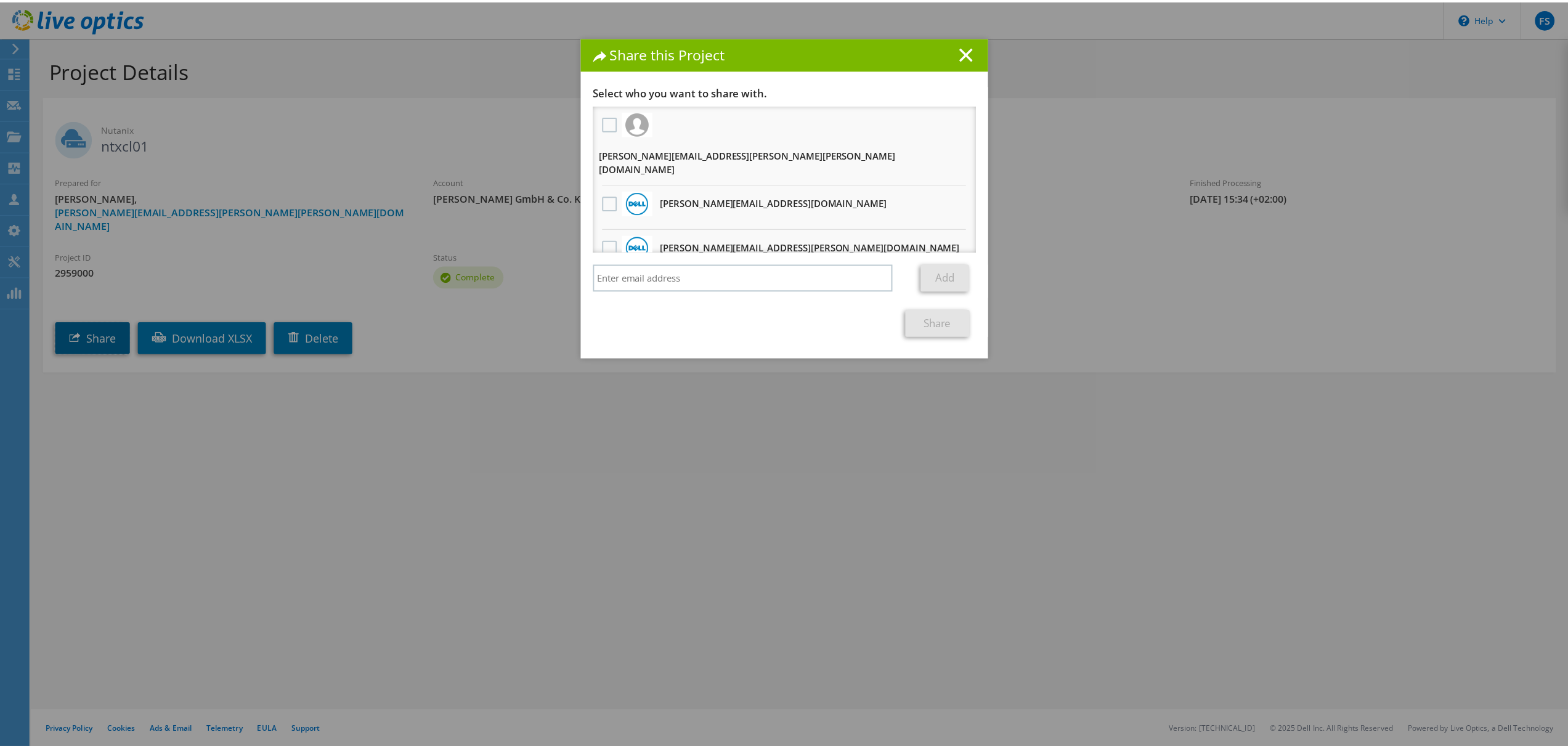
scroll to position [201, 0]
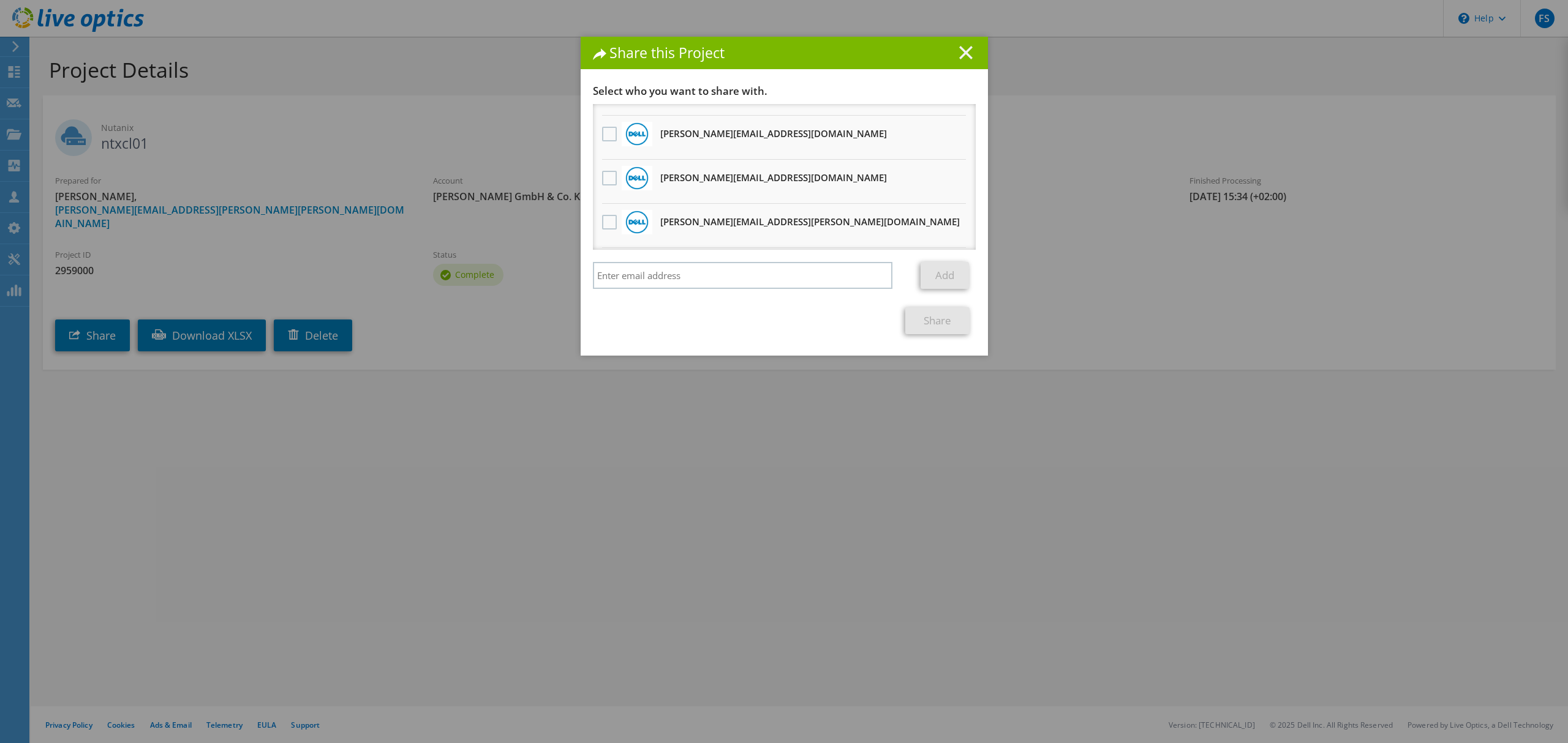
click at [964, 51] on line at bounding box center [966, 52] width 12 height 12
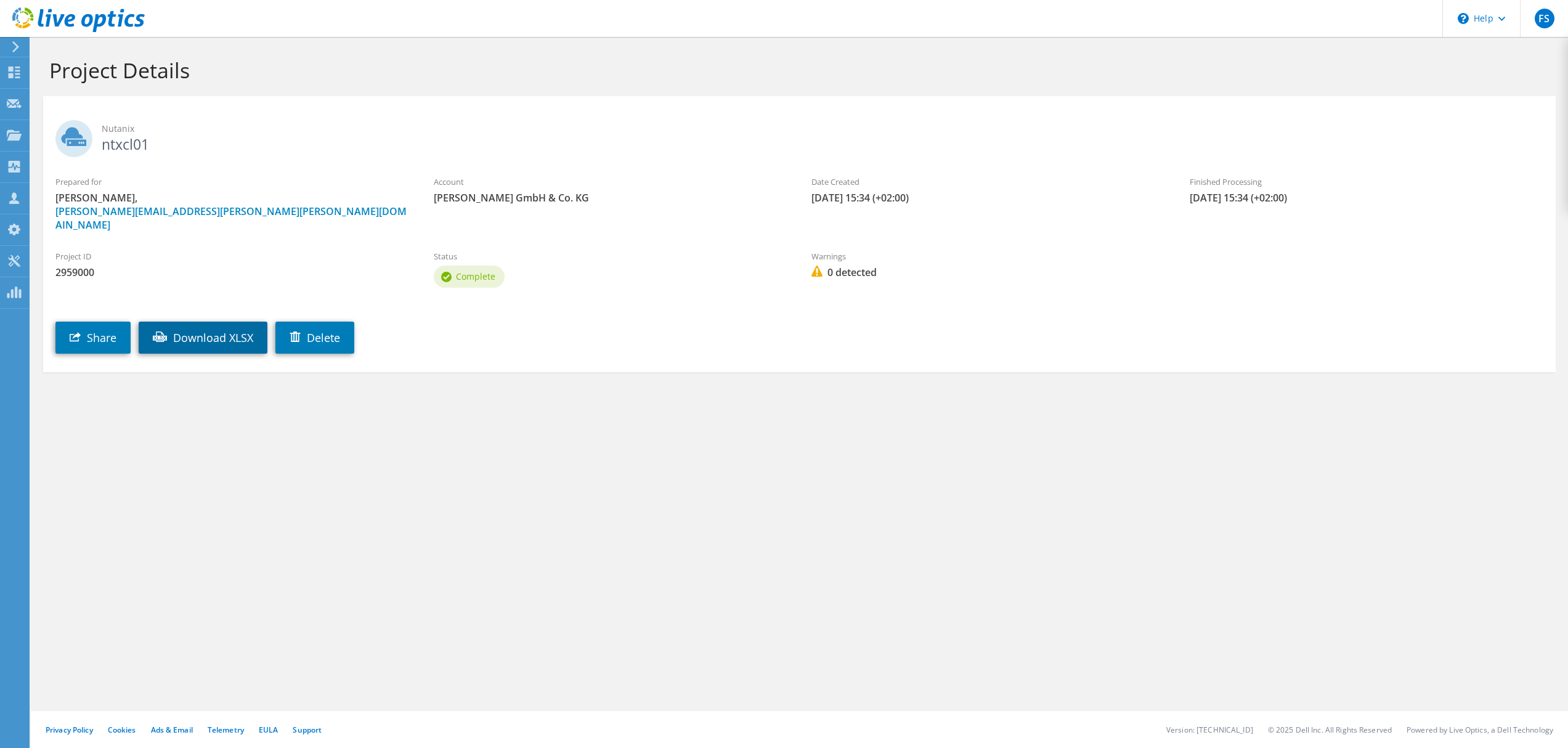
click at [201, 322] on link "Download XLSX" at bounding box center [203, 338] width 129 height 32
click at [19, 165] on icon at bounding box center [14, 167] width 15 height 12
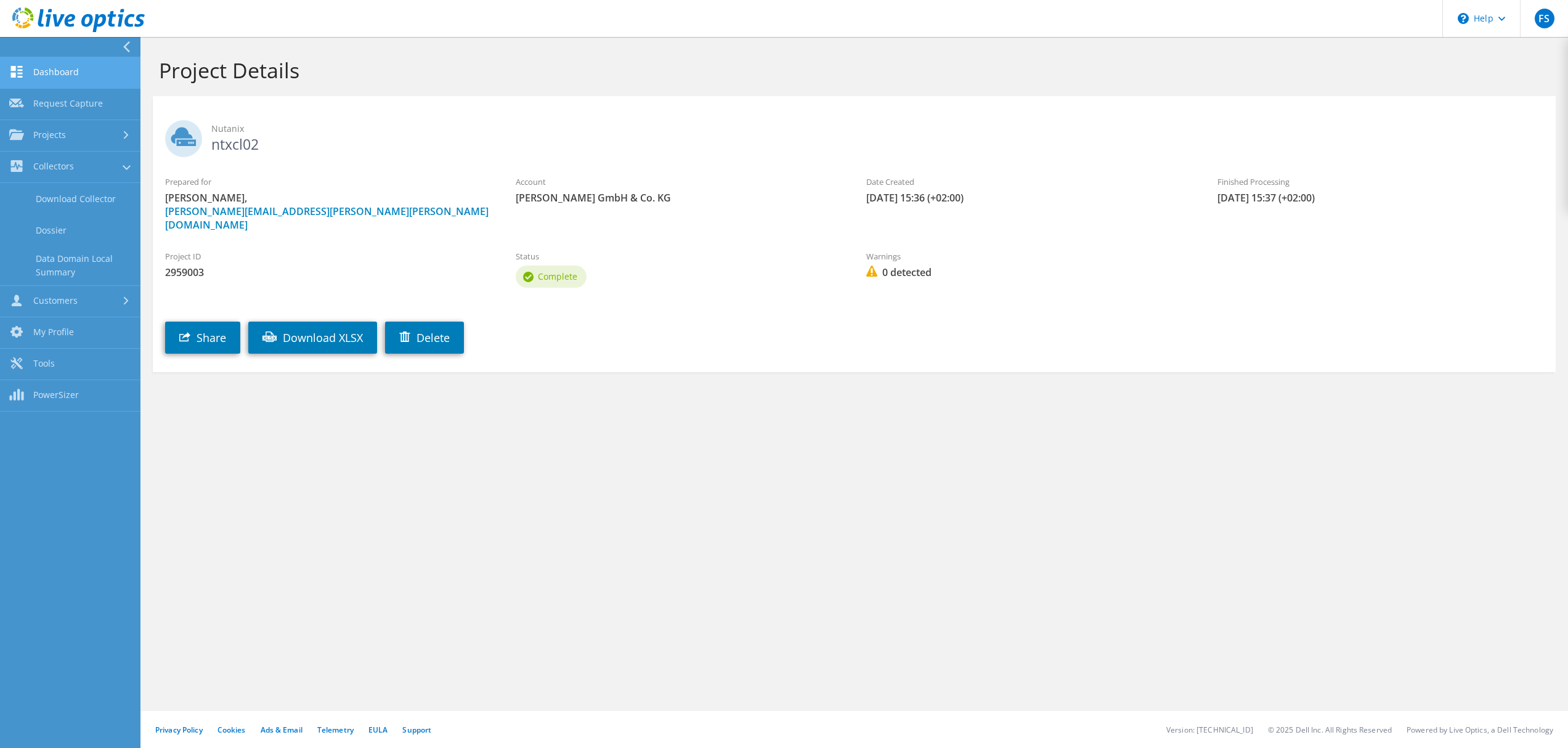
click at [78, 74] on link "Dashboard" at bounding box center [70, 73] width 141 height 32
